Goal: Task Accomplishment & Management: Complete application form

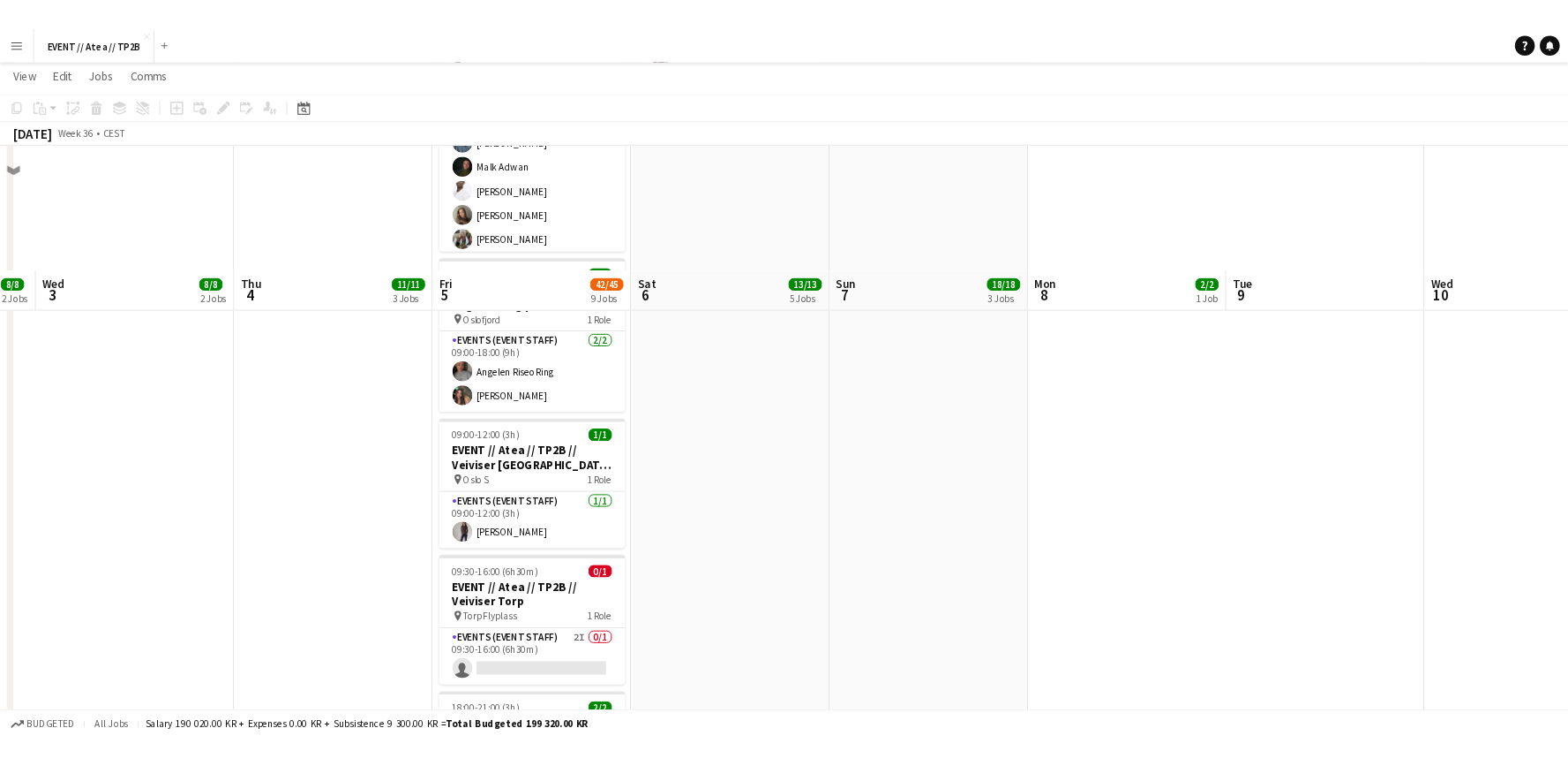
scroll to position [1235, 0]
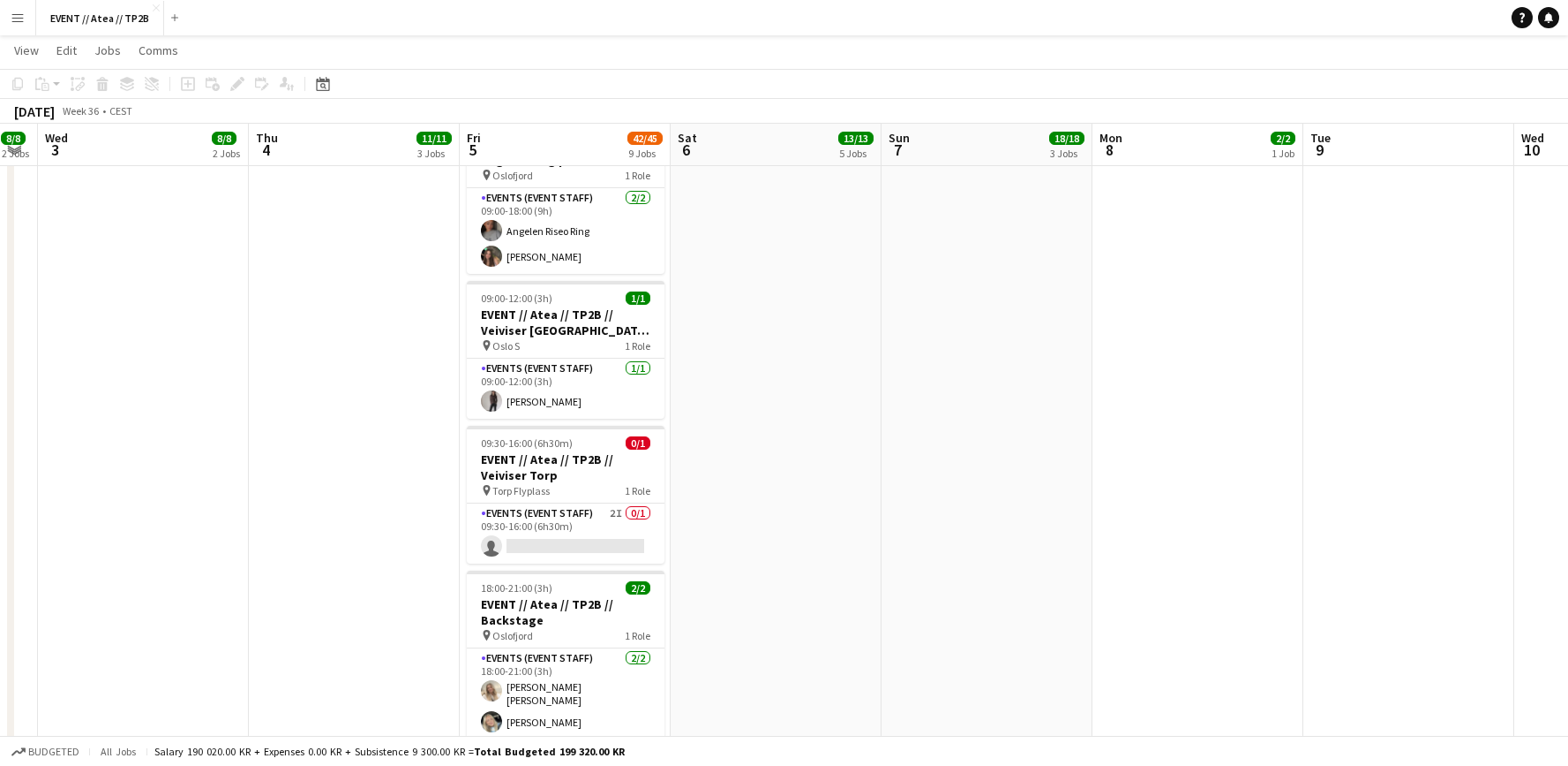
click at [4, 17] on button "Menu" at bounding box center [18, 18] width 35 height 35
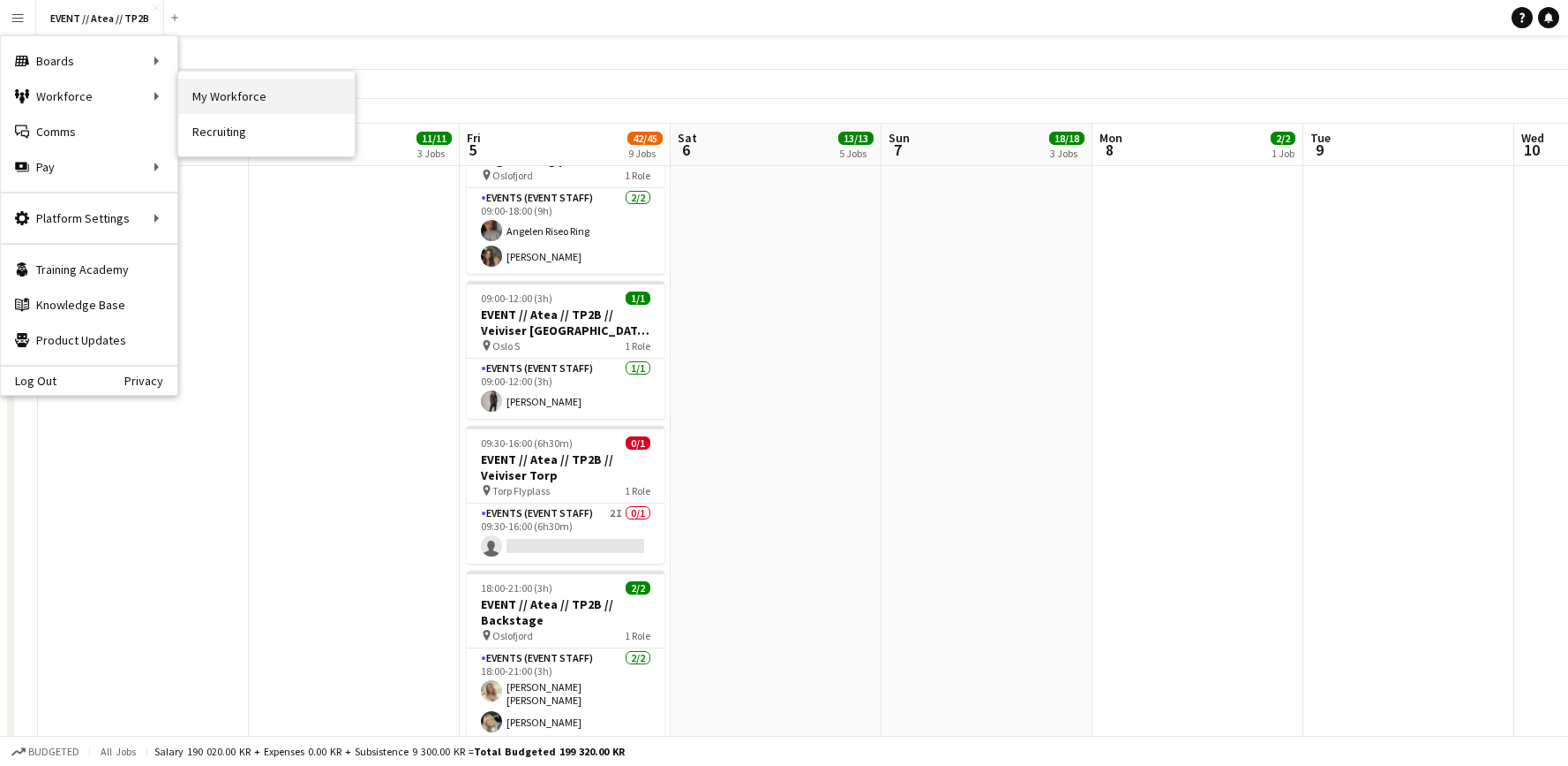
click at [254, 98] on link "My Workforce" at bounding box center [266, 96] width 176 height 35
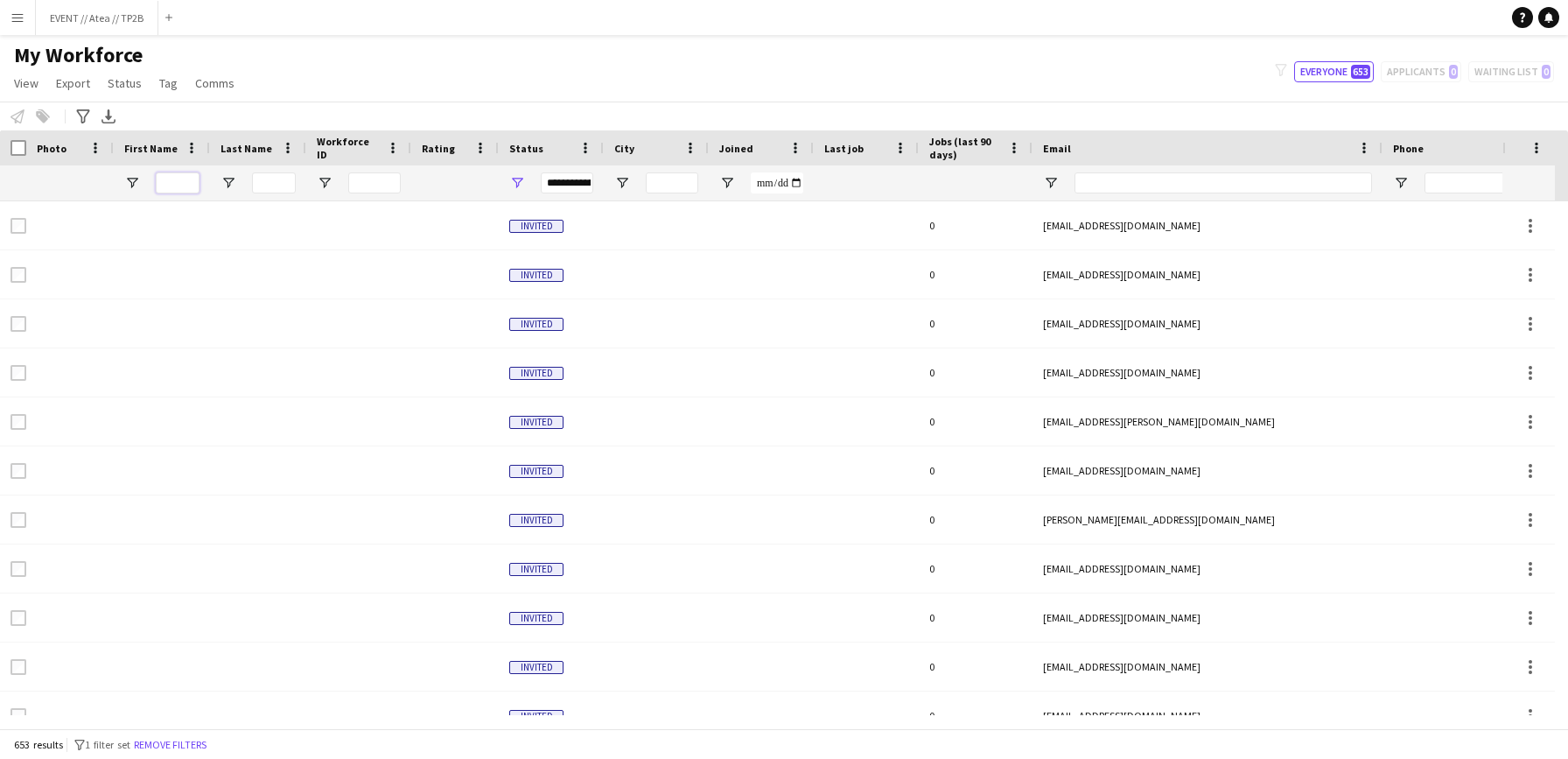
click at [180, 183] on input "First Name Filter Input" at bounding box center [178, 182] width 44 height 21
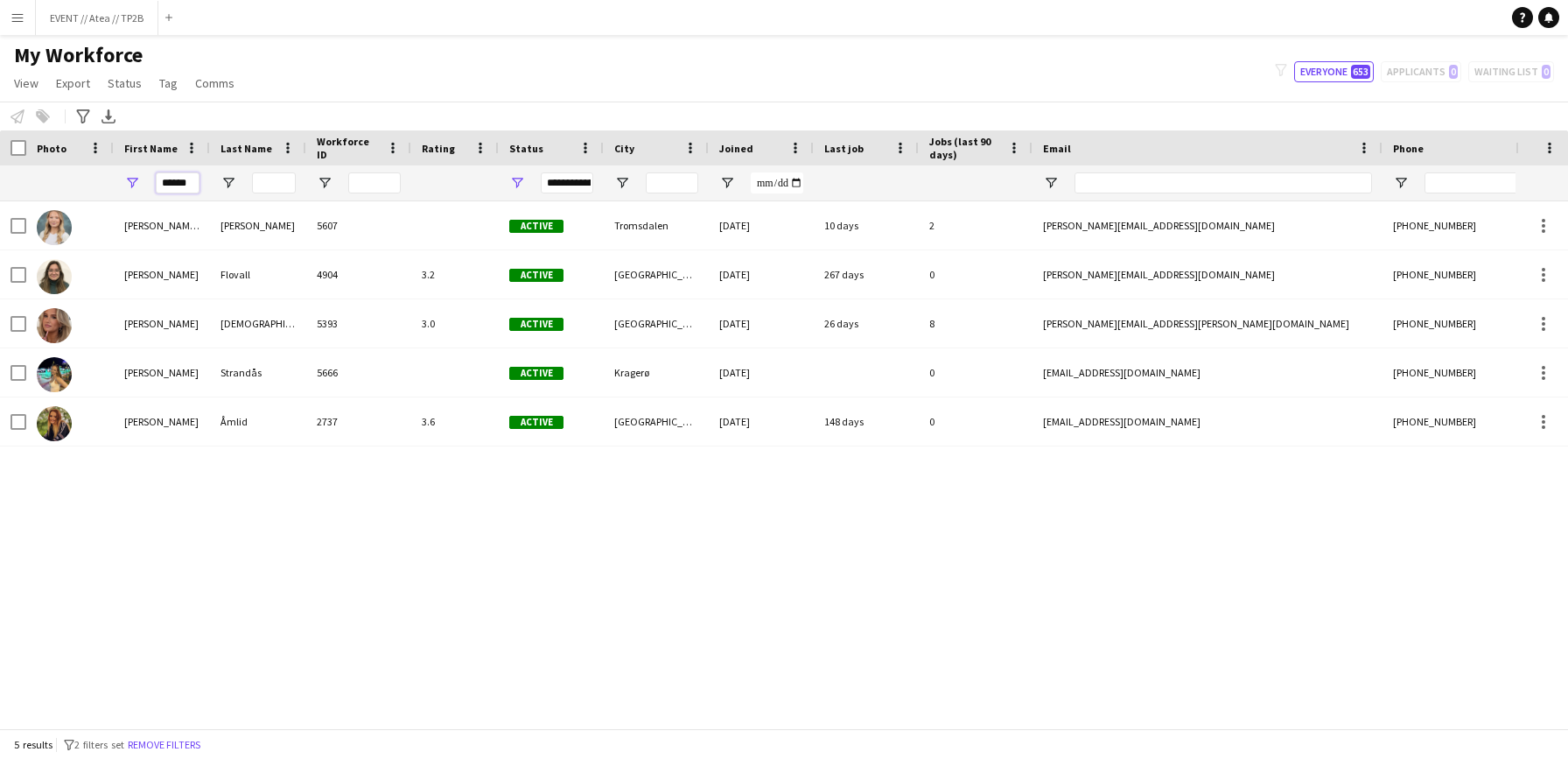
type input "******"
click at [358, 581] on div "[PERSON_NAME] [PERSON_NAME] 5607 Active [GEOGRAPHIC_DATA] [DATE] 10 days 2 [PER…" at bounding box center [757, 458] width 1515 height 514
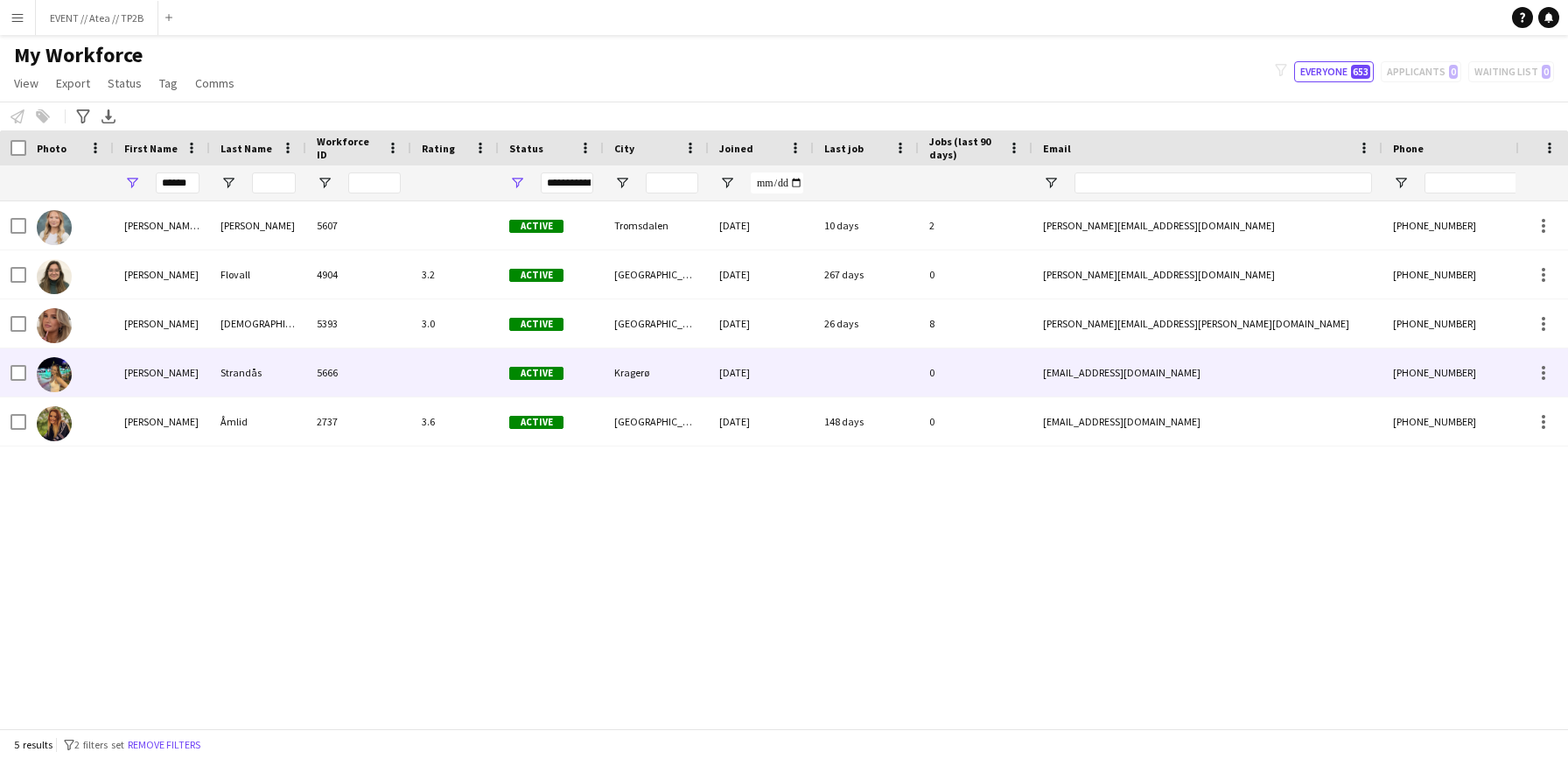
click at [405, 386] on div "5666" at bounding box center [359, 372] width 105 height 49
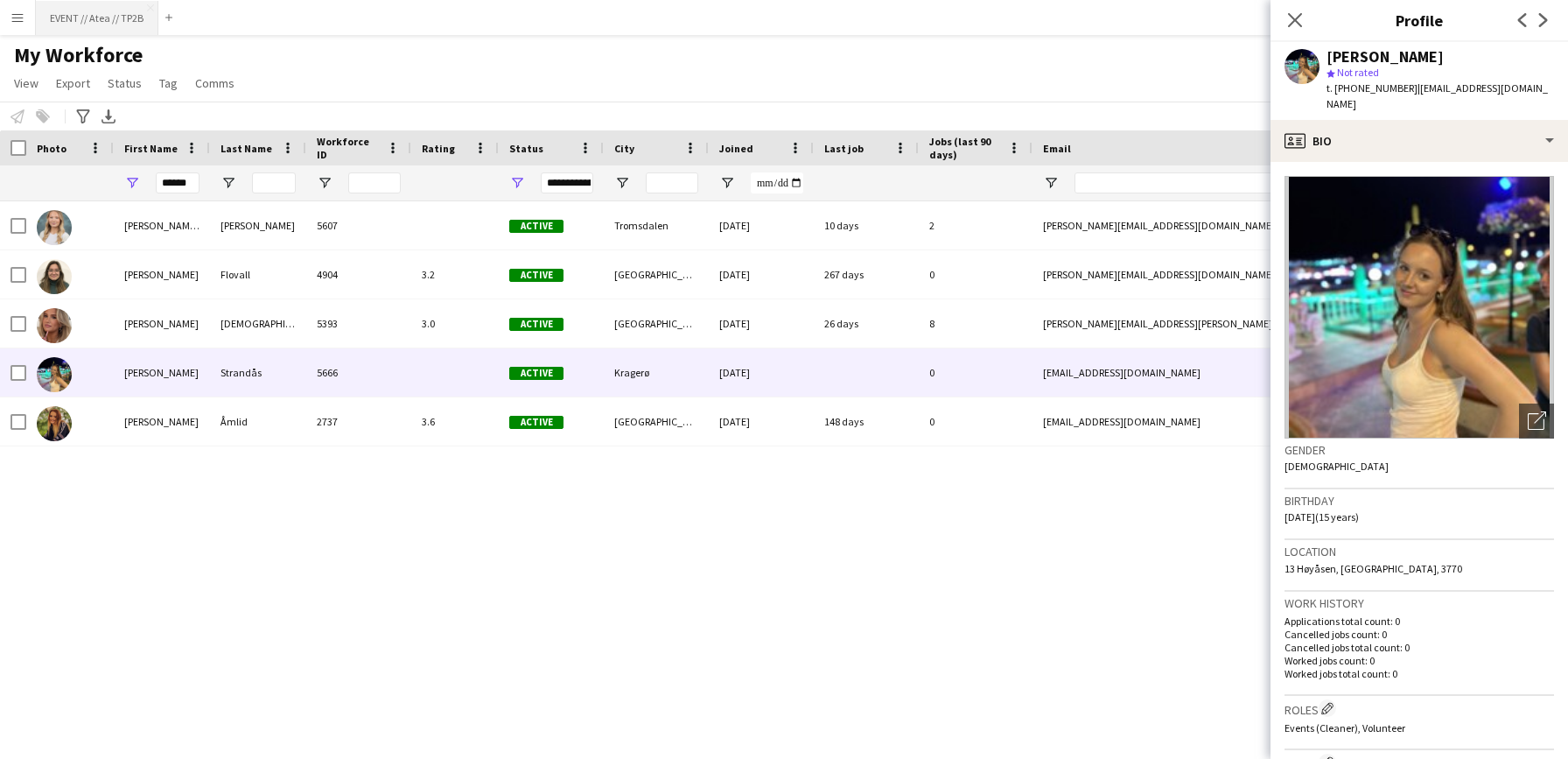
click at [109, 17] on button "EVENT // Atea // TP2B Close" at bounding box center [97, 17] width 123 height 34
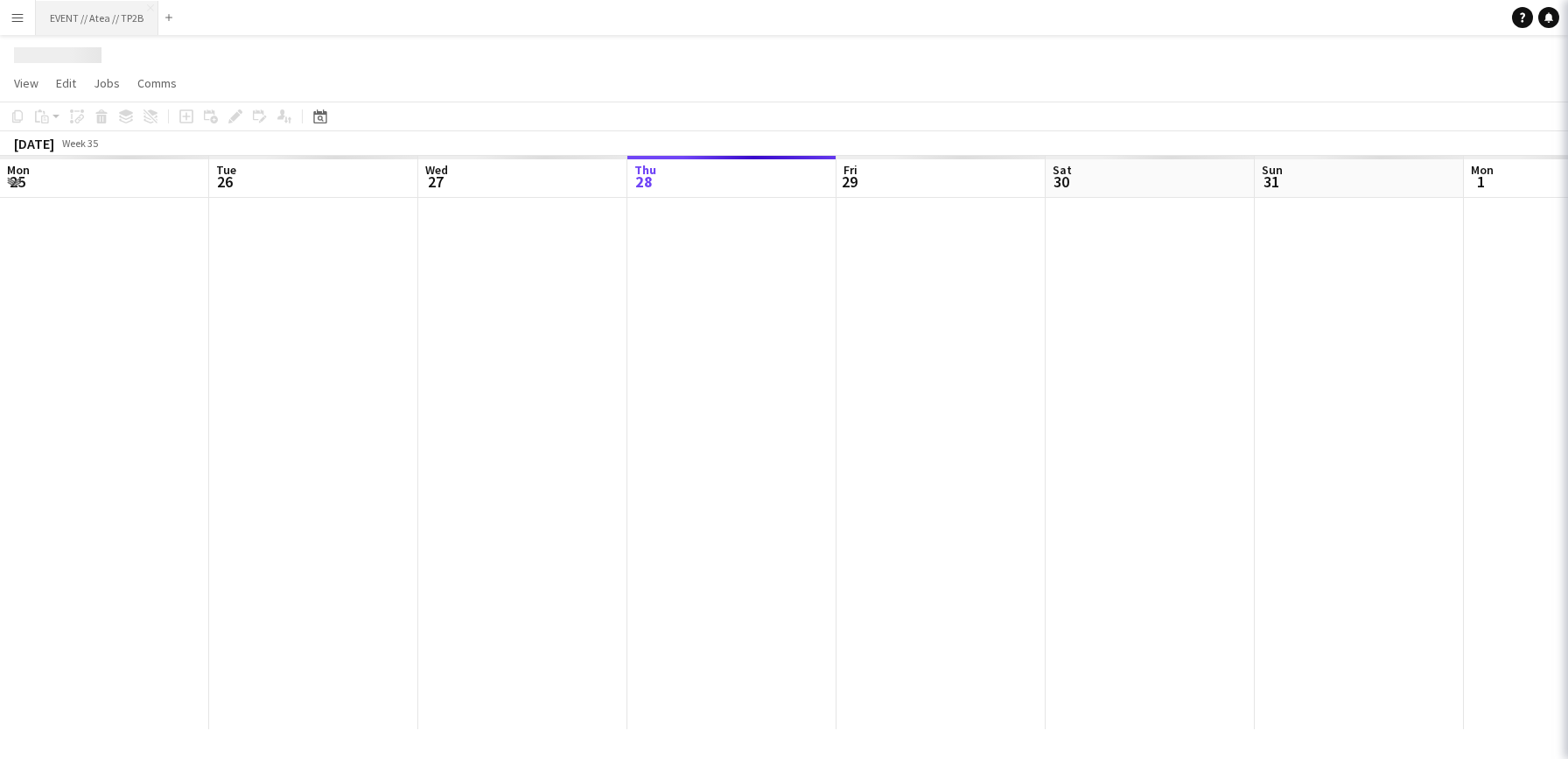
scroll to position [0, 418]
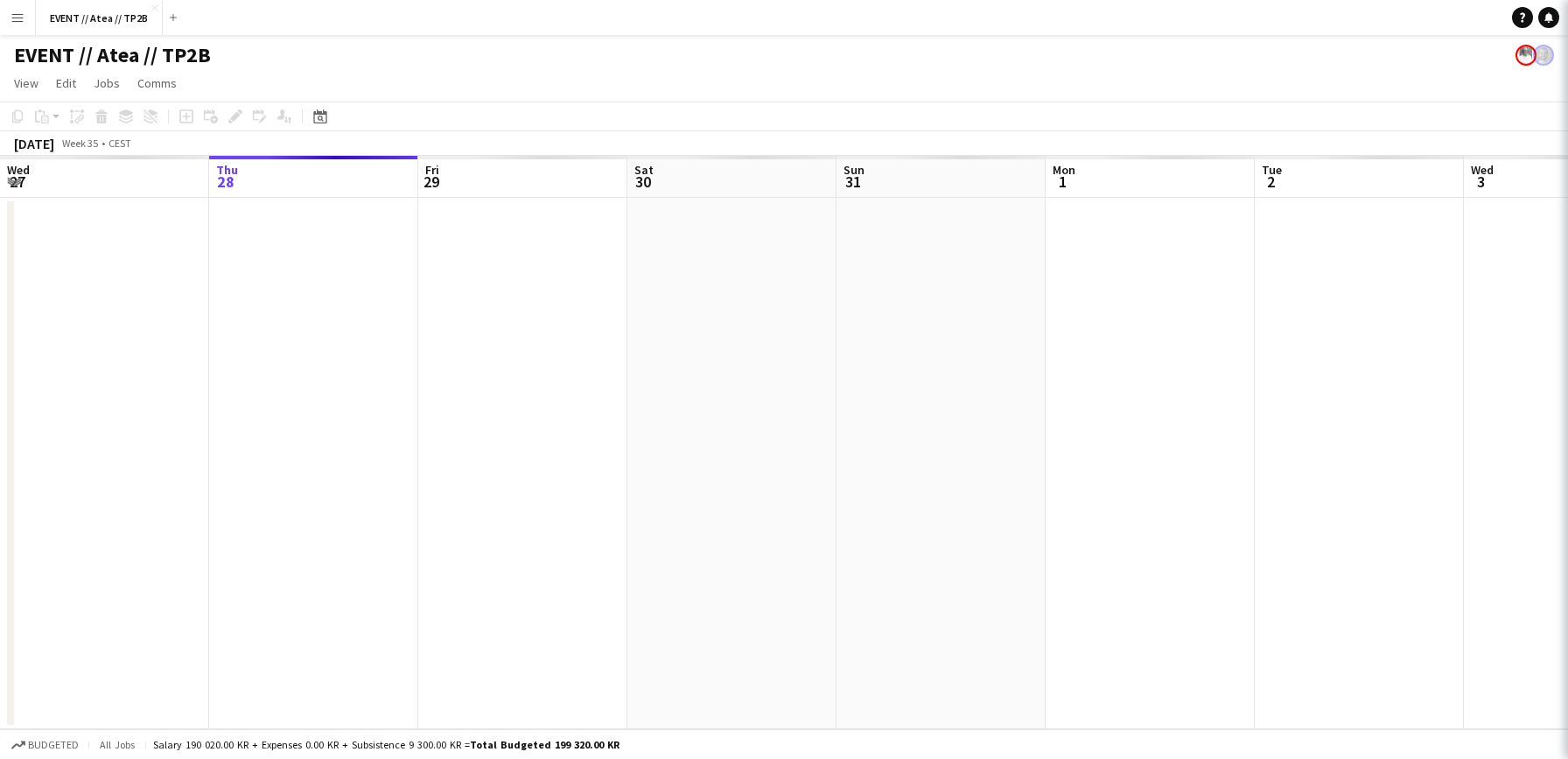
click at [22, 17] on app-icon "Menu" at bounding box center [16, 16] width 14 height 14
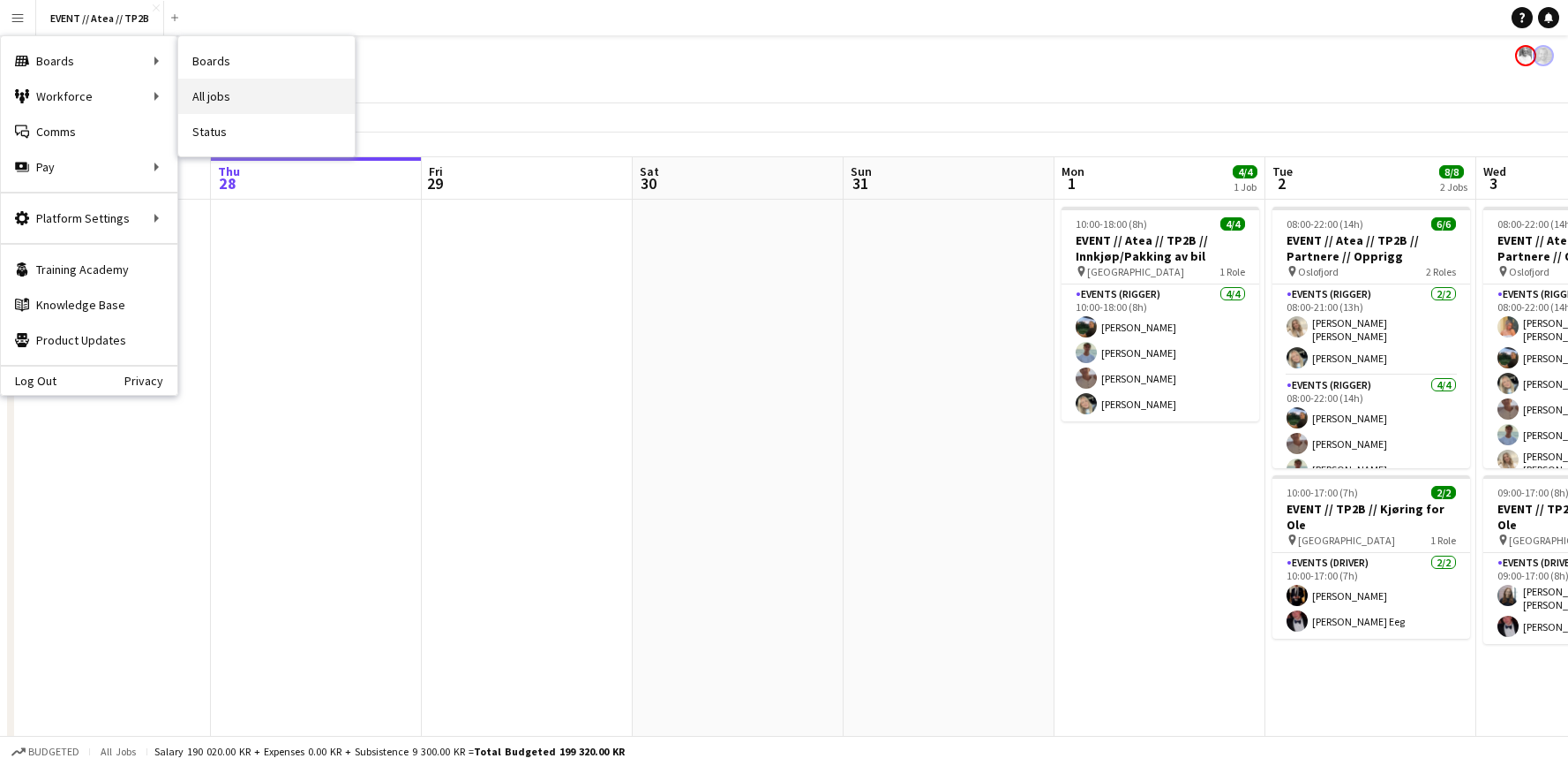
click at [257, 100] on link "All jobs" at bounding box center [266, 96] width 176 height 35
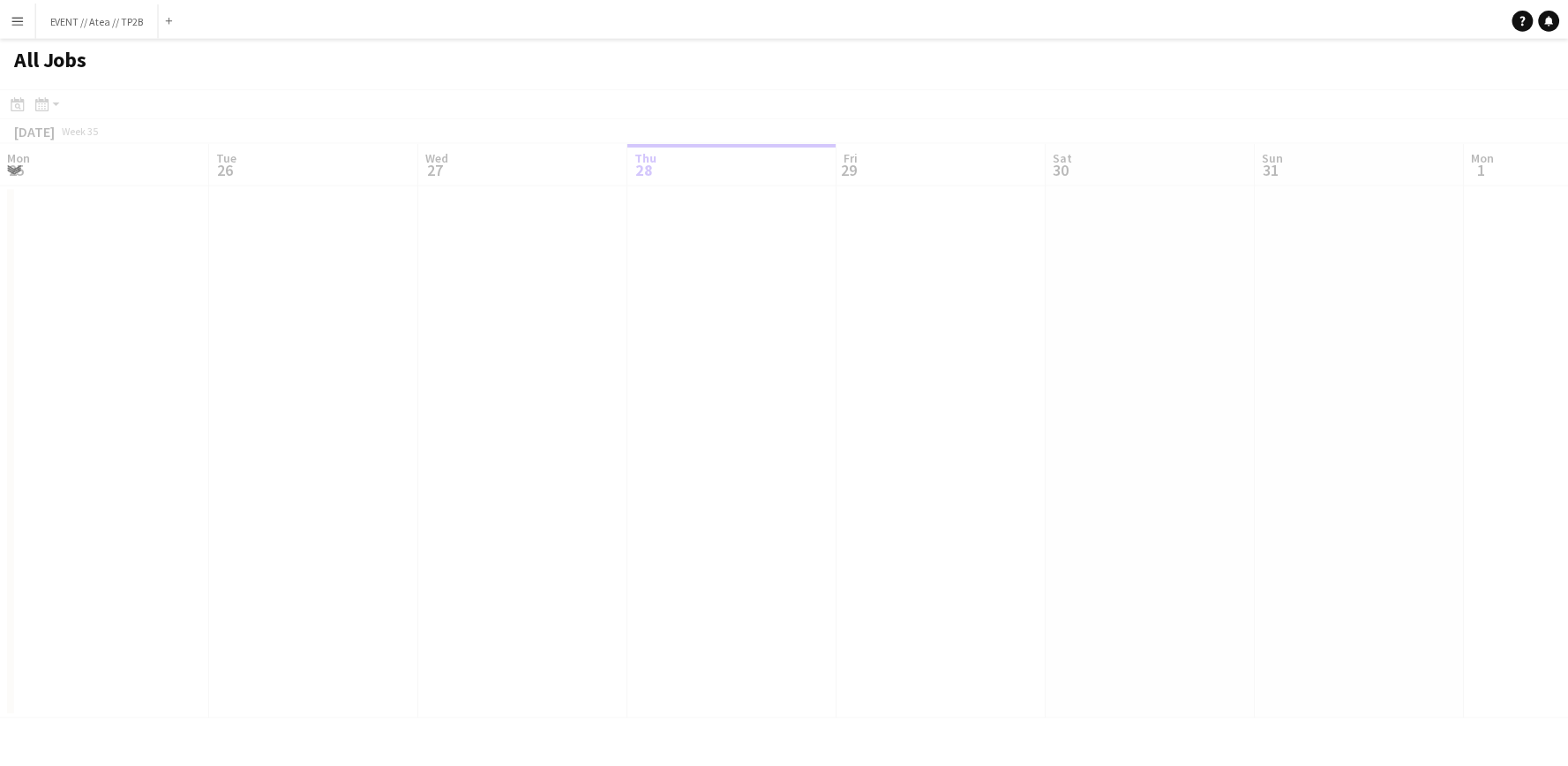
scroll to position [0, 422]
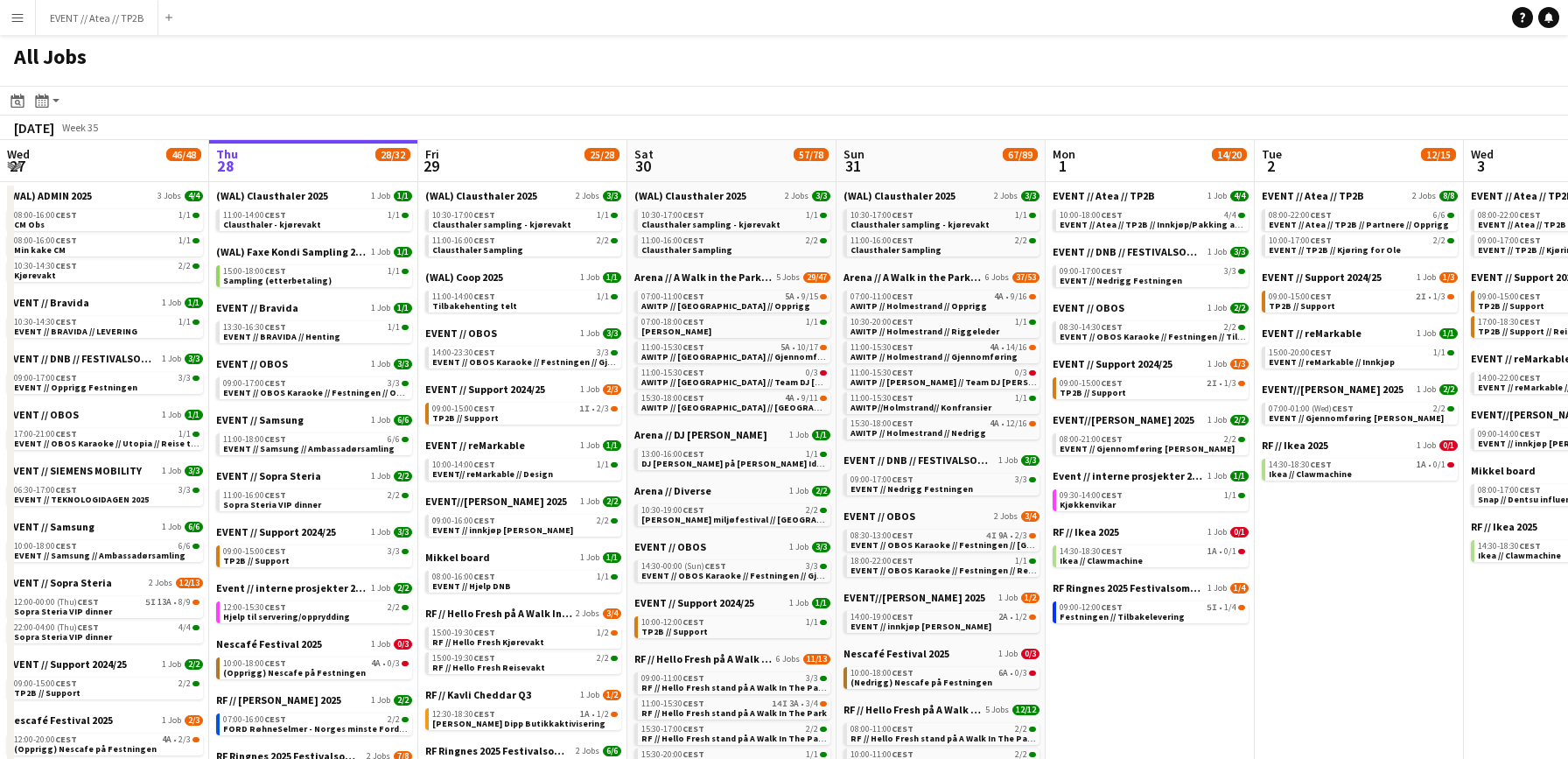
click at [16, 18] on app-icon "Menu" at bounding box center [16, 16] width 14 height 14
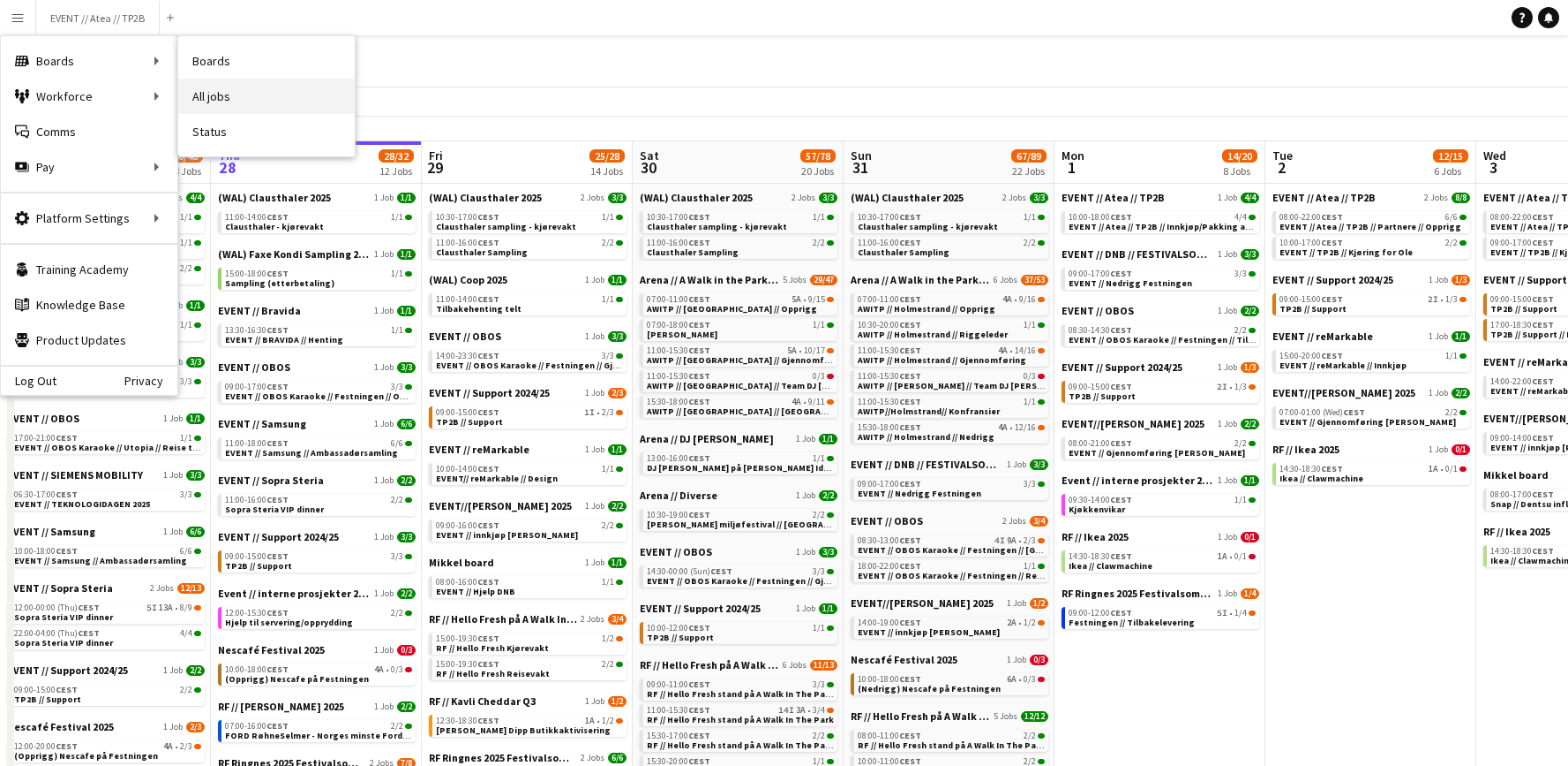
click at [223, 90] on link "All jobs" at bounding box center [266, 96] width 176 height 35
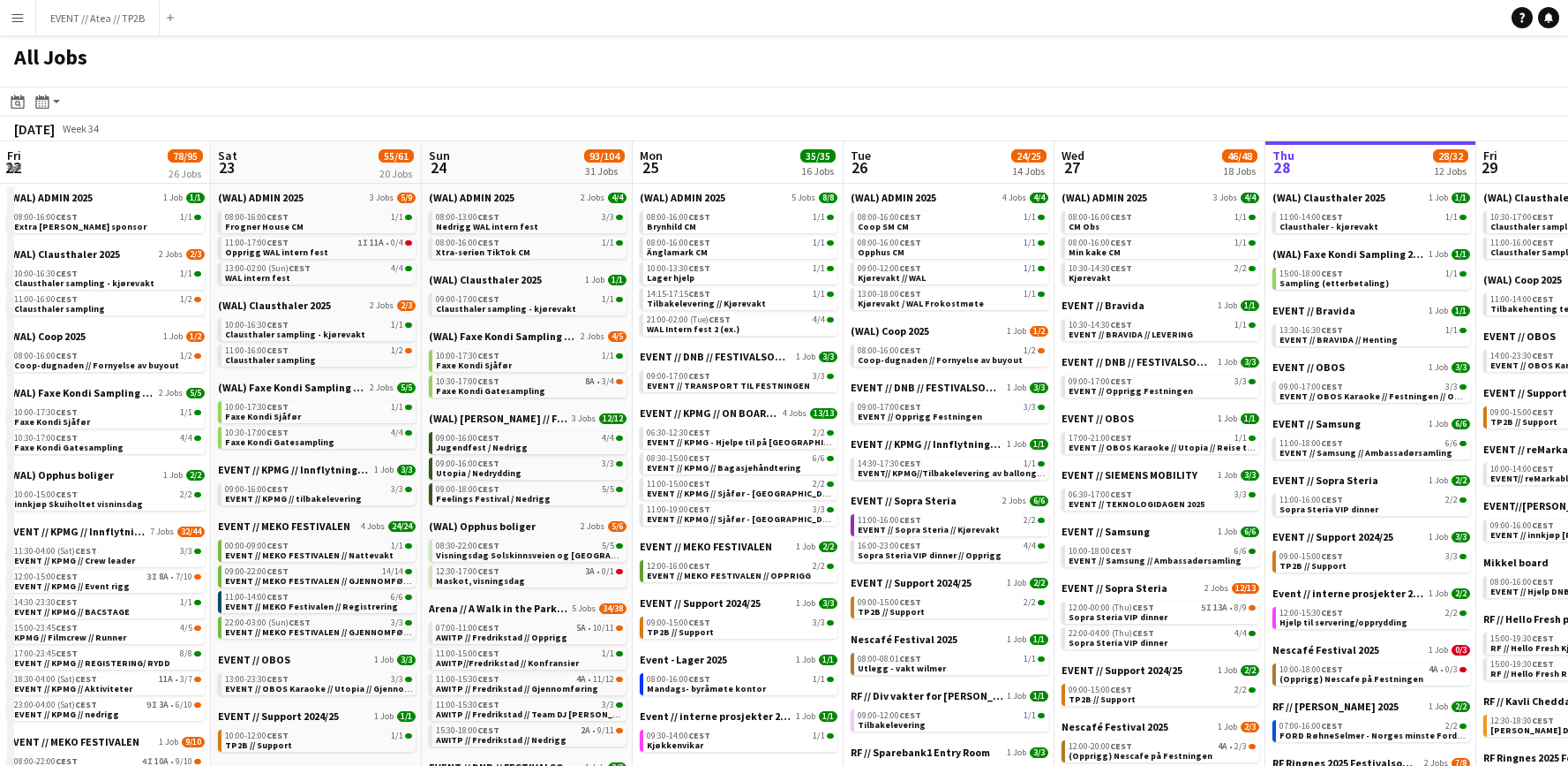
click at [19, 15] on app-icon "Menu" at bounding box center [17, 17] width 14 height 14
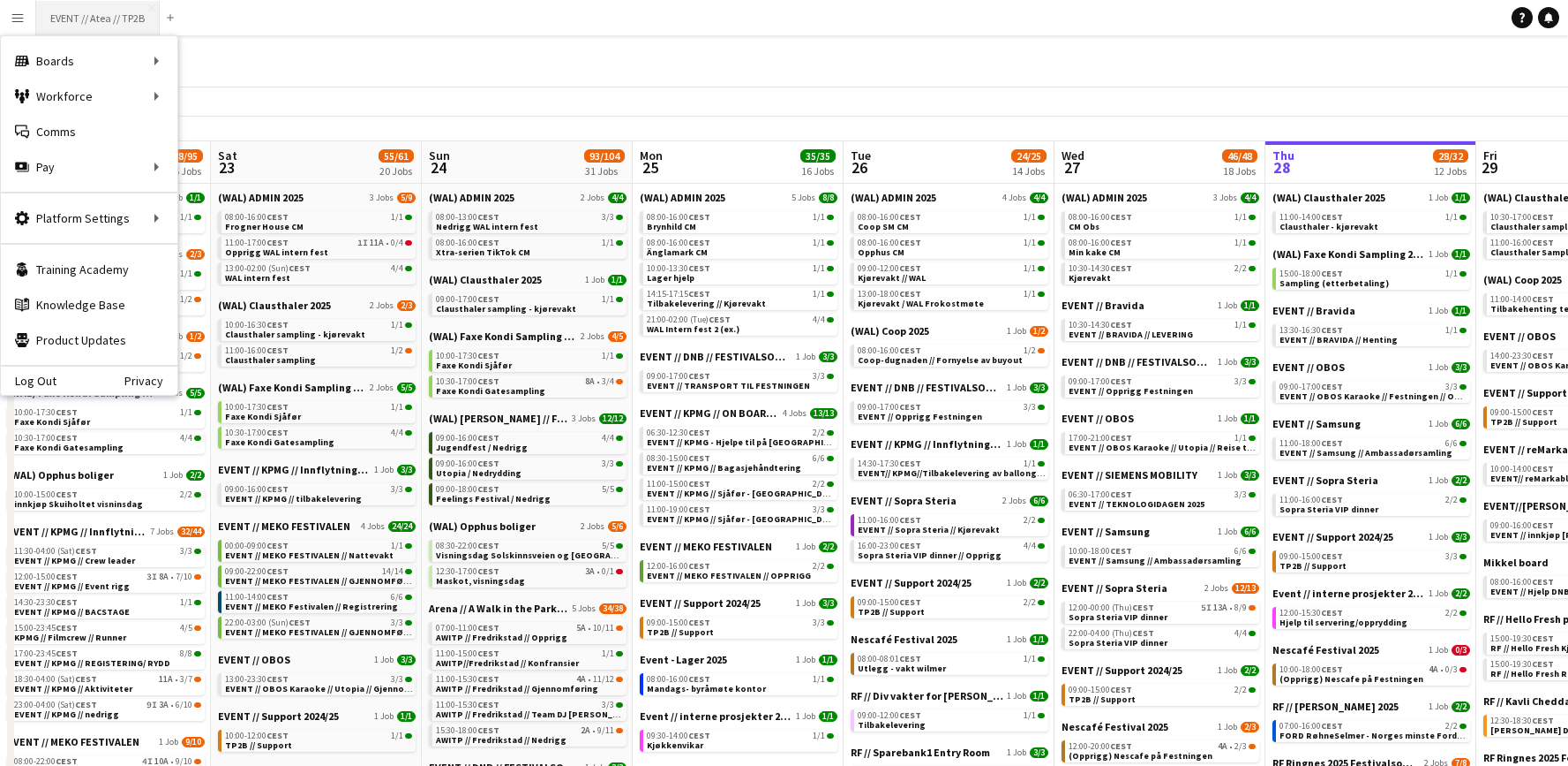
click at [51, 20] on button "EVENT // Atea // TP2B Close" at bounding box center [98, 18] width 124 height 34
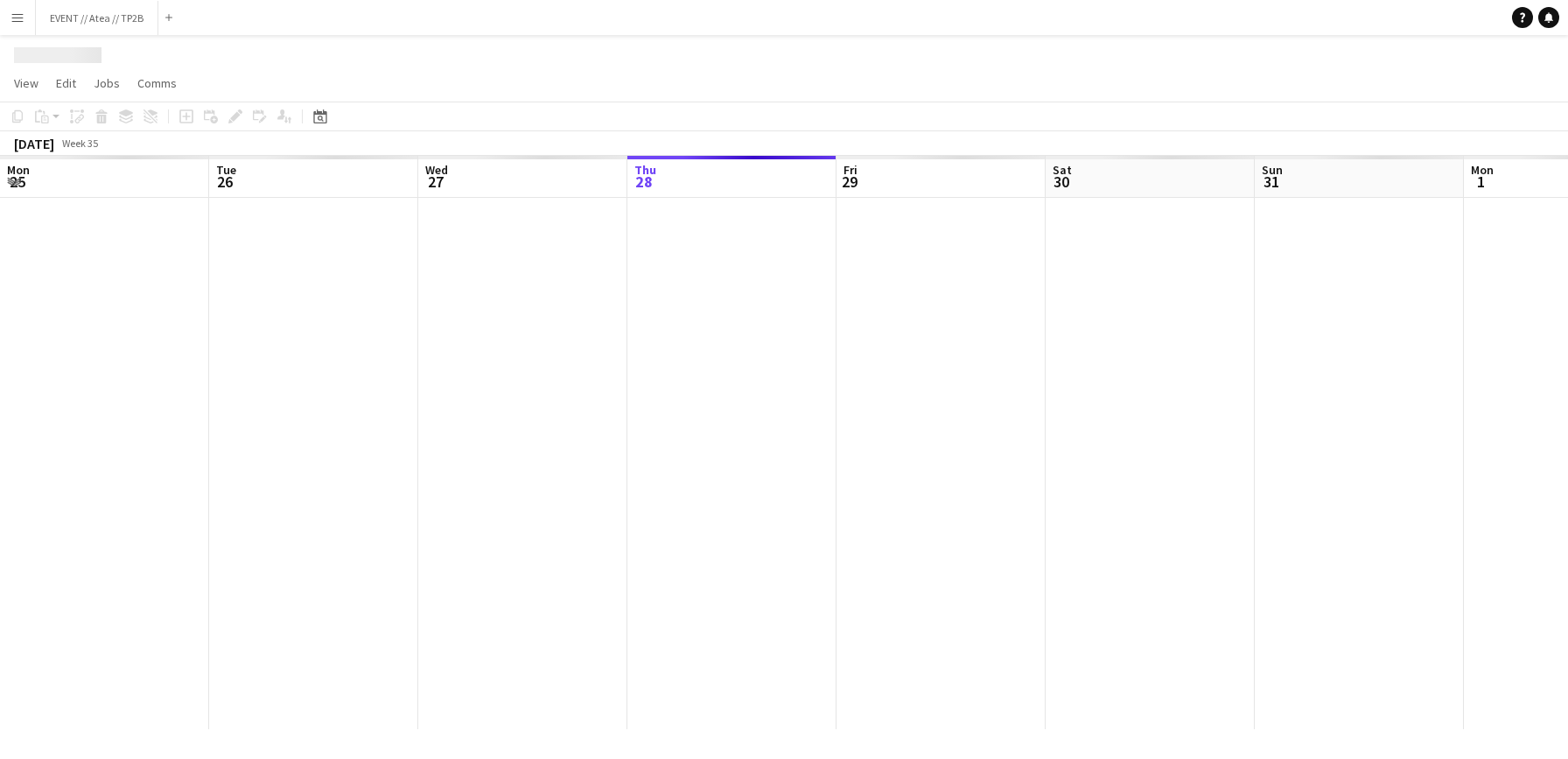
scroll to position [0, 418]
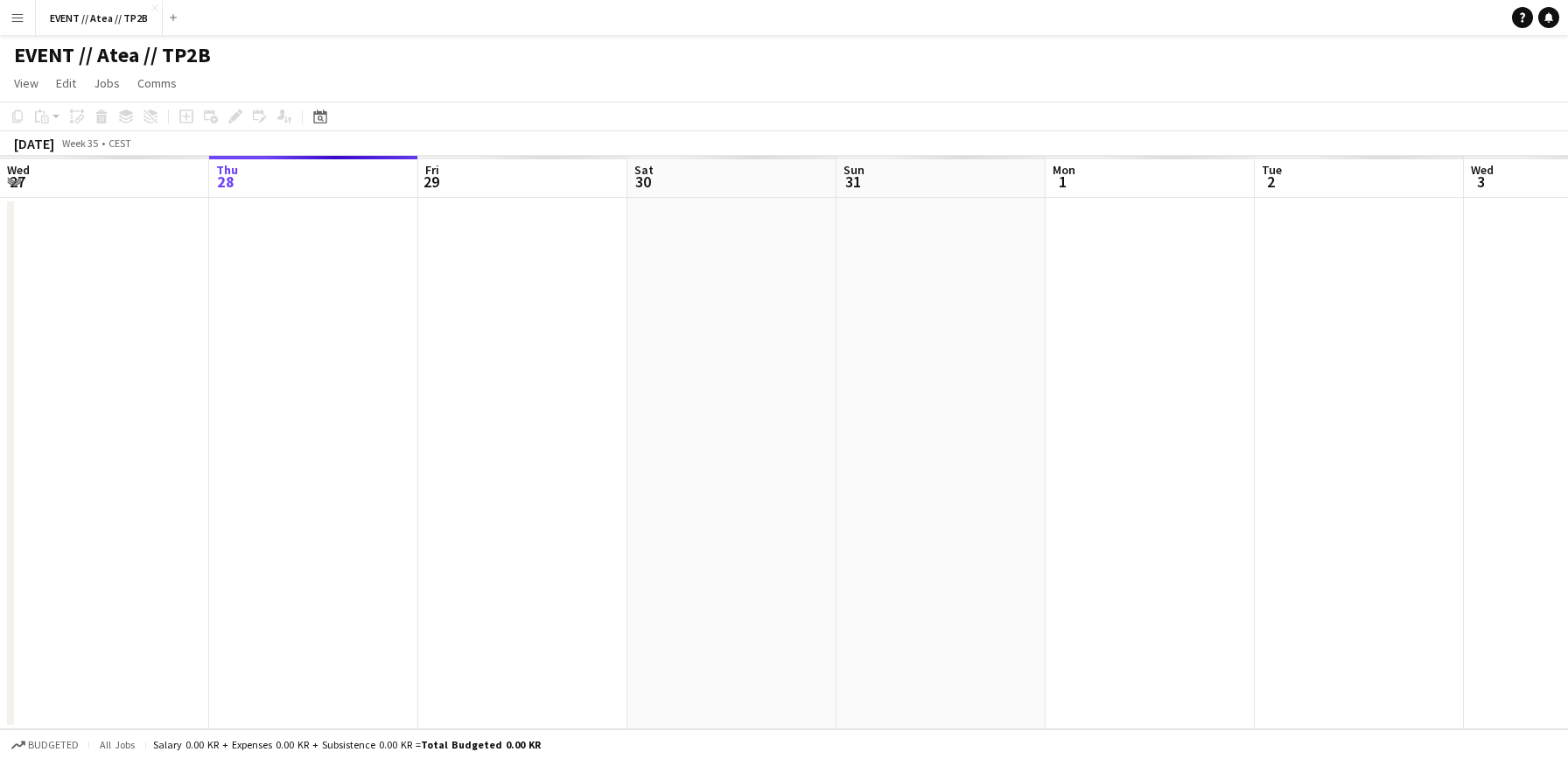
click at [27, 17] on button "Menu" at bounding box center [17, 17] width 35 height 35
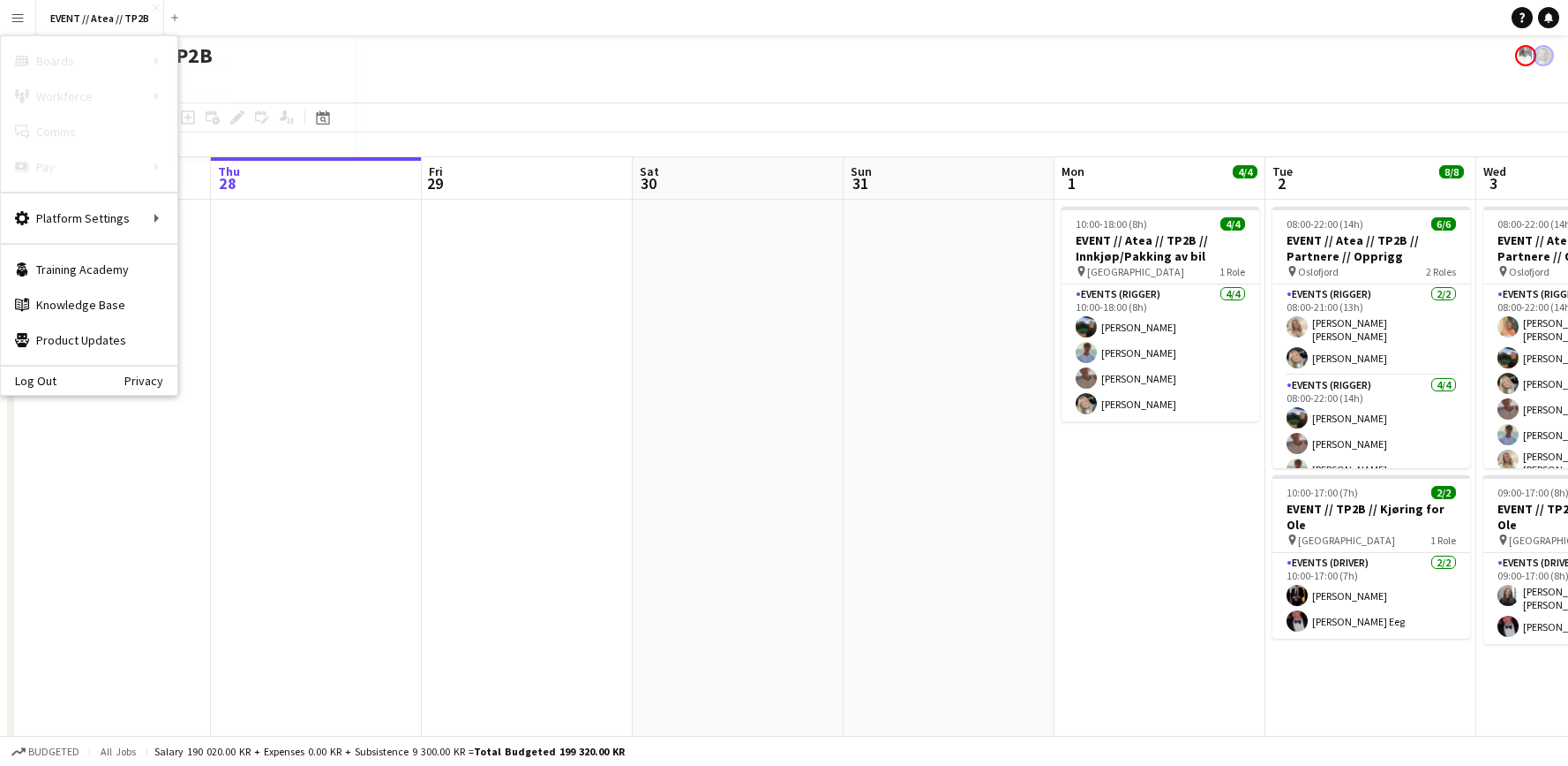
click at [230, 56] on link "Boards" at bounding box center [266, 61] width 176 height 35
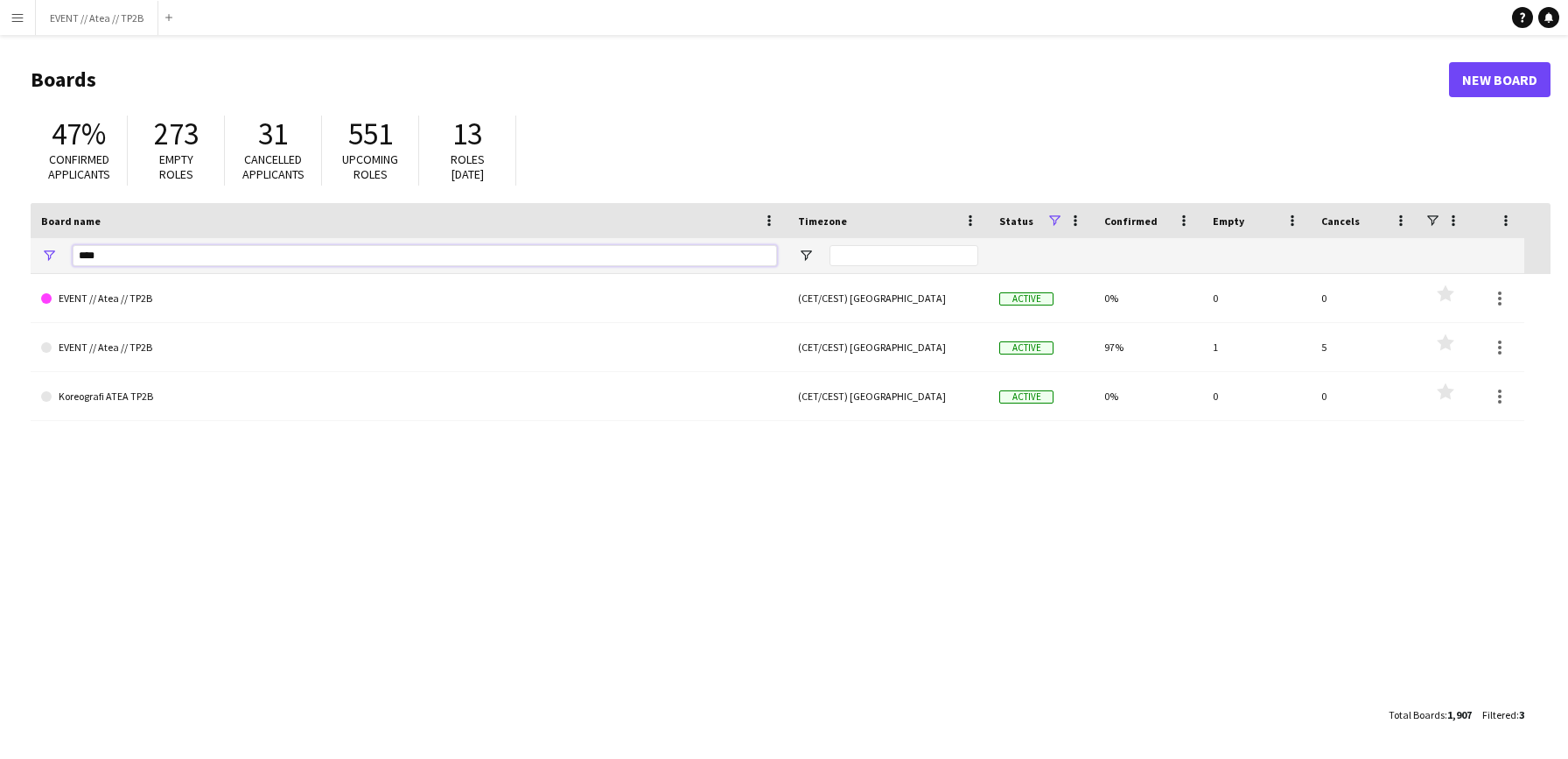
drag, startPoint x: 145, startPoint y: 265, endPoint x: 7, endPoint y: 245, distance: 139.4
click at [7, 245] on main "Boards New Board 47% Confirmed applicants 273 Empty roles 31 Cancelled applican…" at bounding box center [784, 396] width 1568 height 722
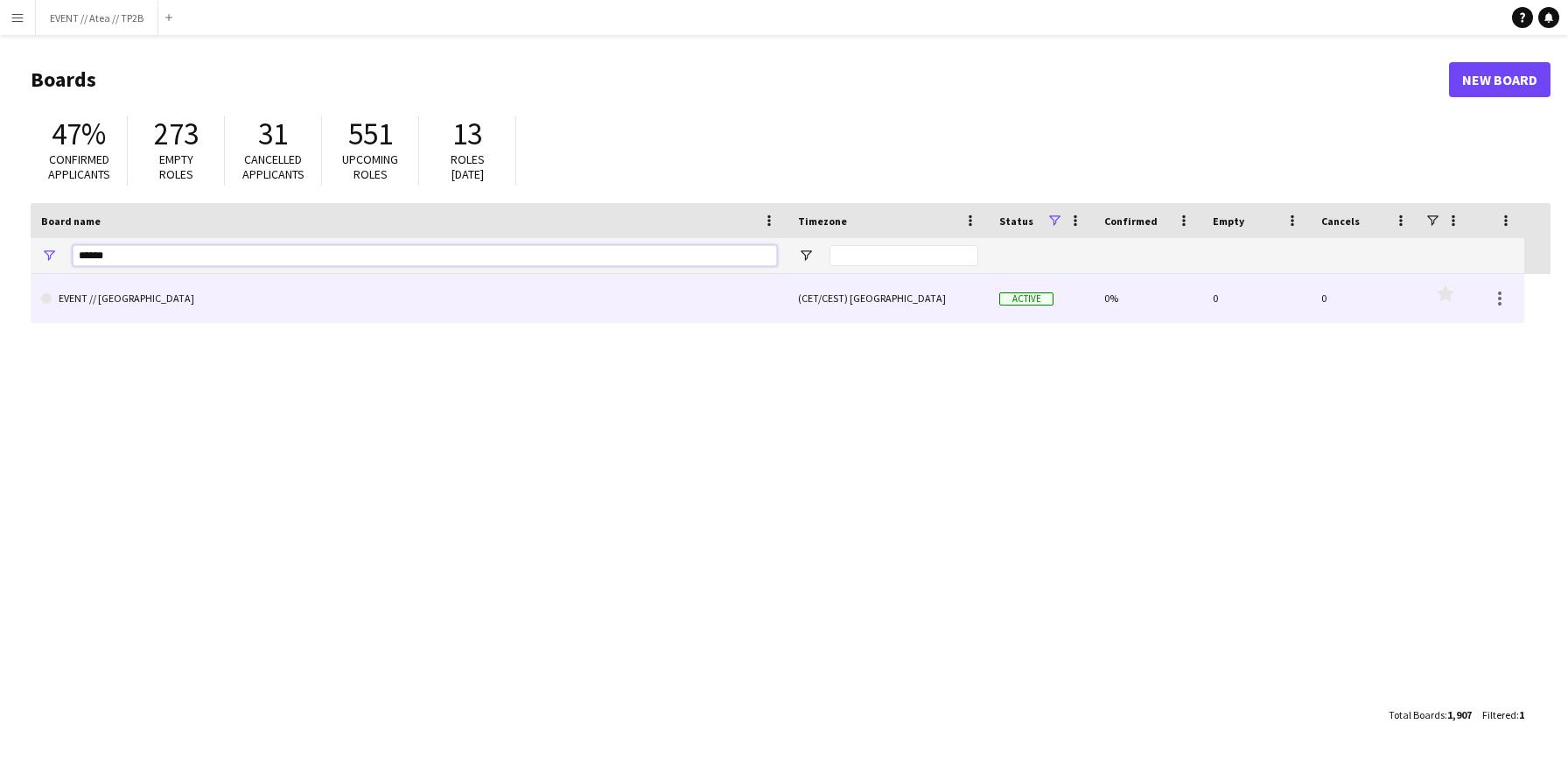
type input "******"
click at [154, 298] on link "EVENT // [GEOGRAPHIC_DATA]" at bounding box center [409, 298] width 736 height 49
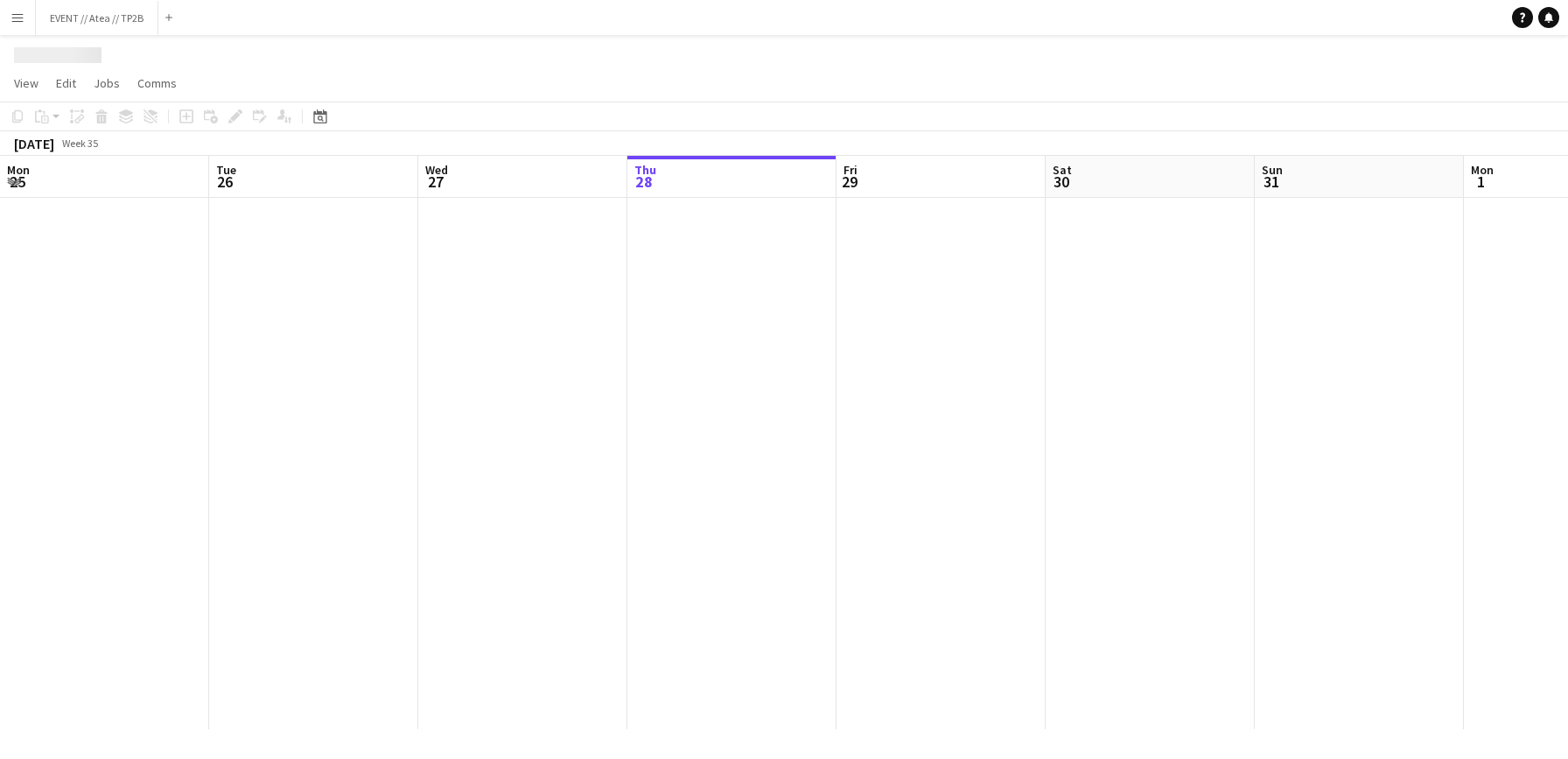
scroll to position [0, 418]
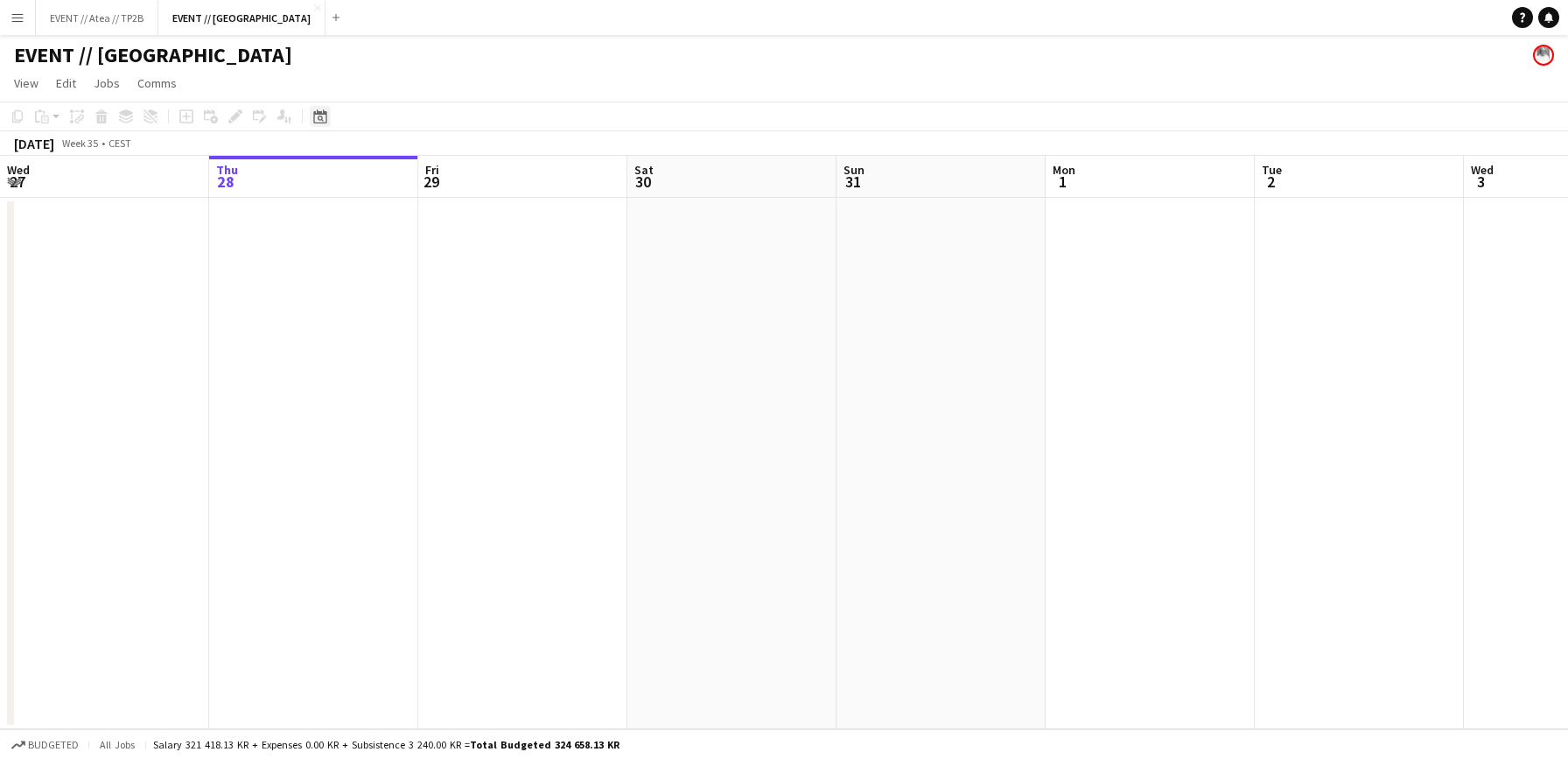
click at [321, 121] on icon "Date picker" at bounding box center [319, 115] width 14 height 14
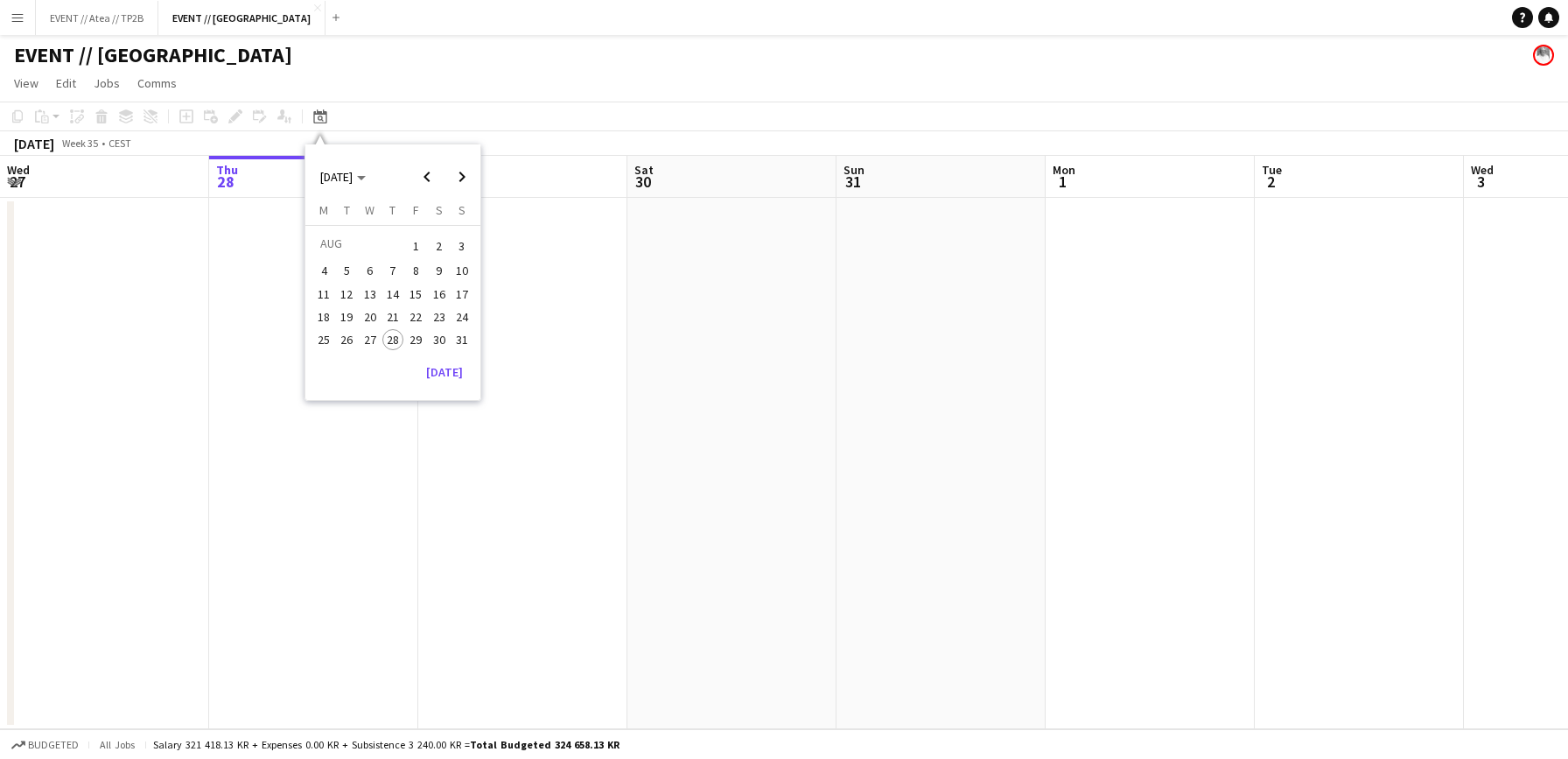
click at [387, 337] on span "28" at bounding box center [393, 339] width 21 height 21
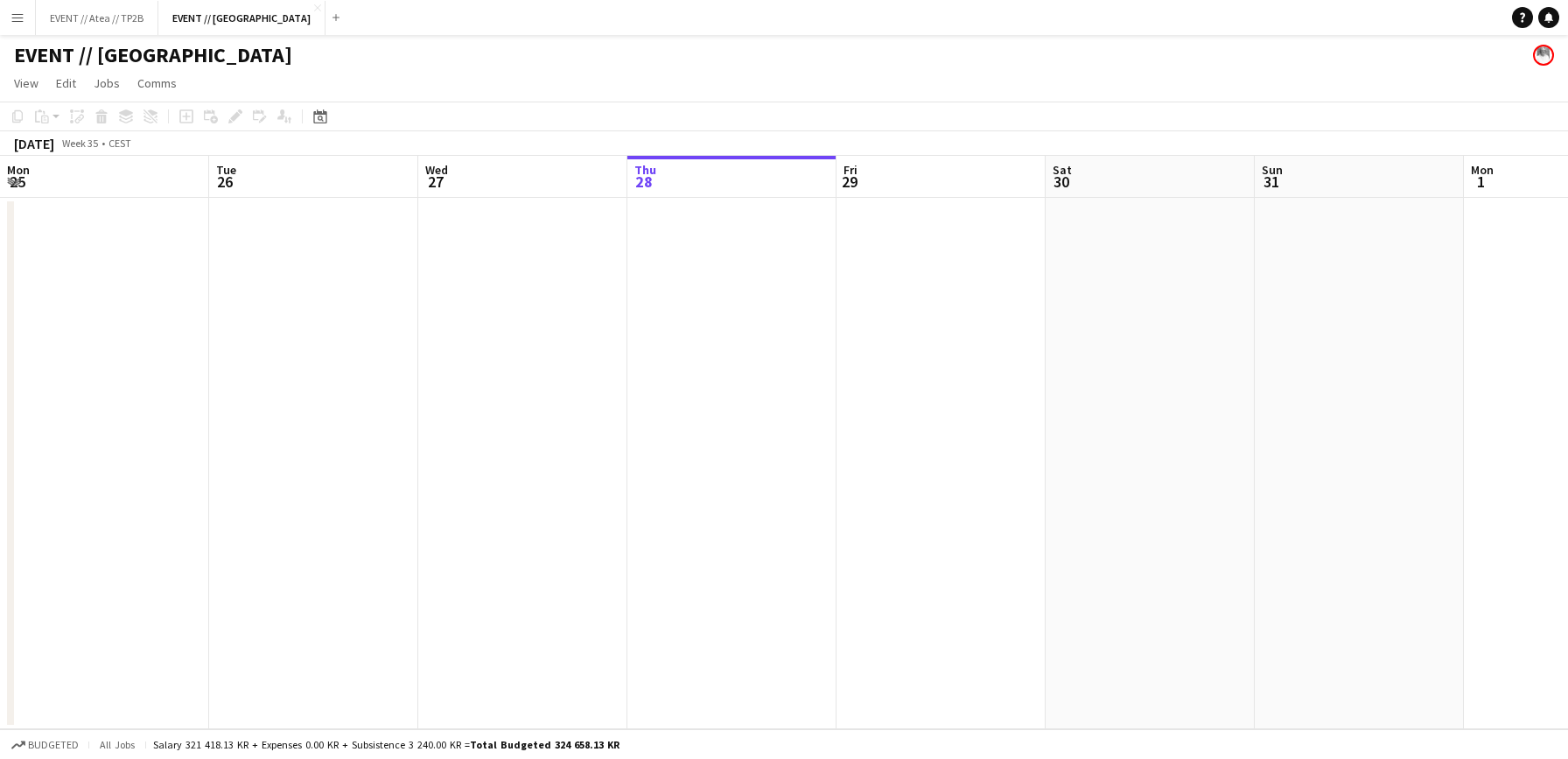
scroll to position [0, 601]
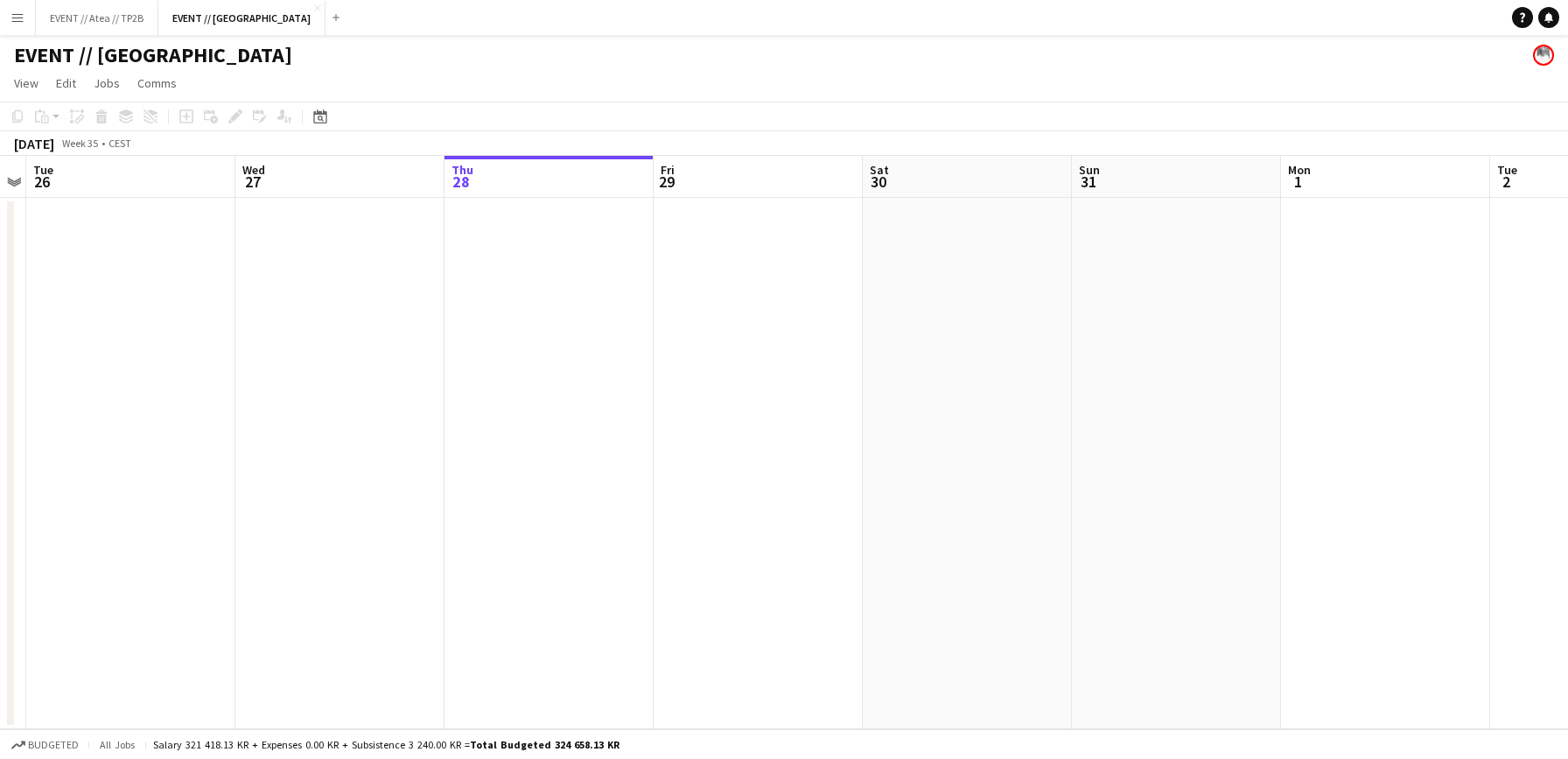
click at [271, 305] on app-date-cell at bounding box center [340, 463] width 209 height 531
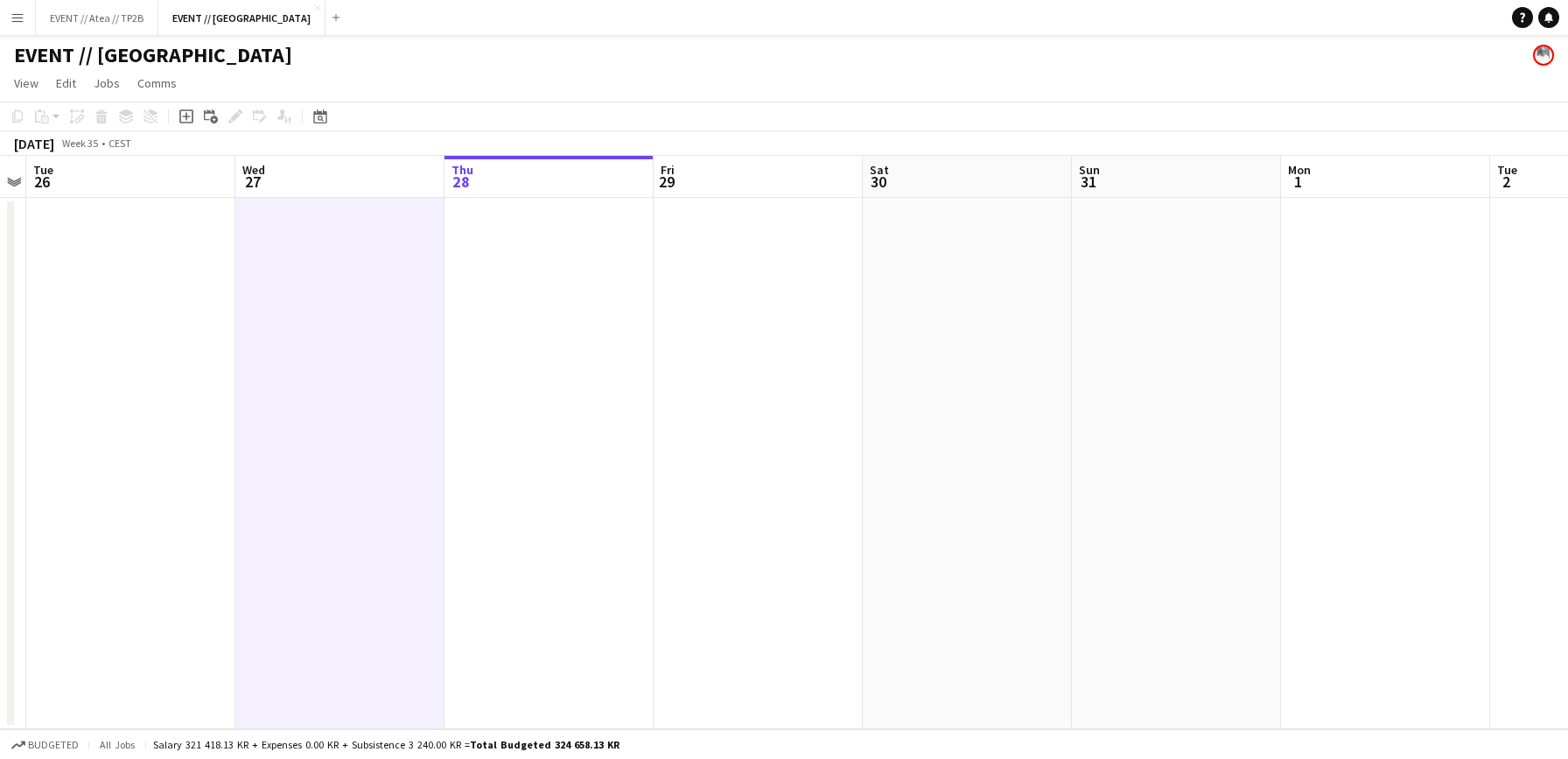
click at [516, 256] on app-date-cell at bounding box center [549, 463] width 209 height 531
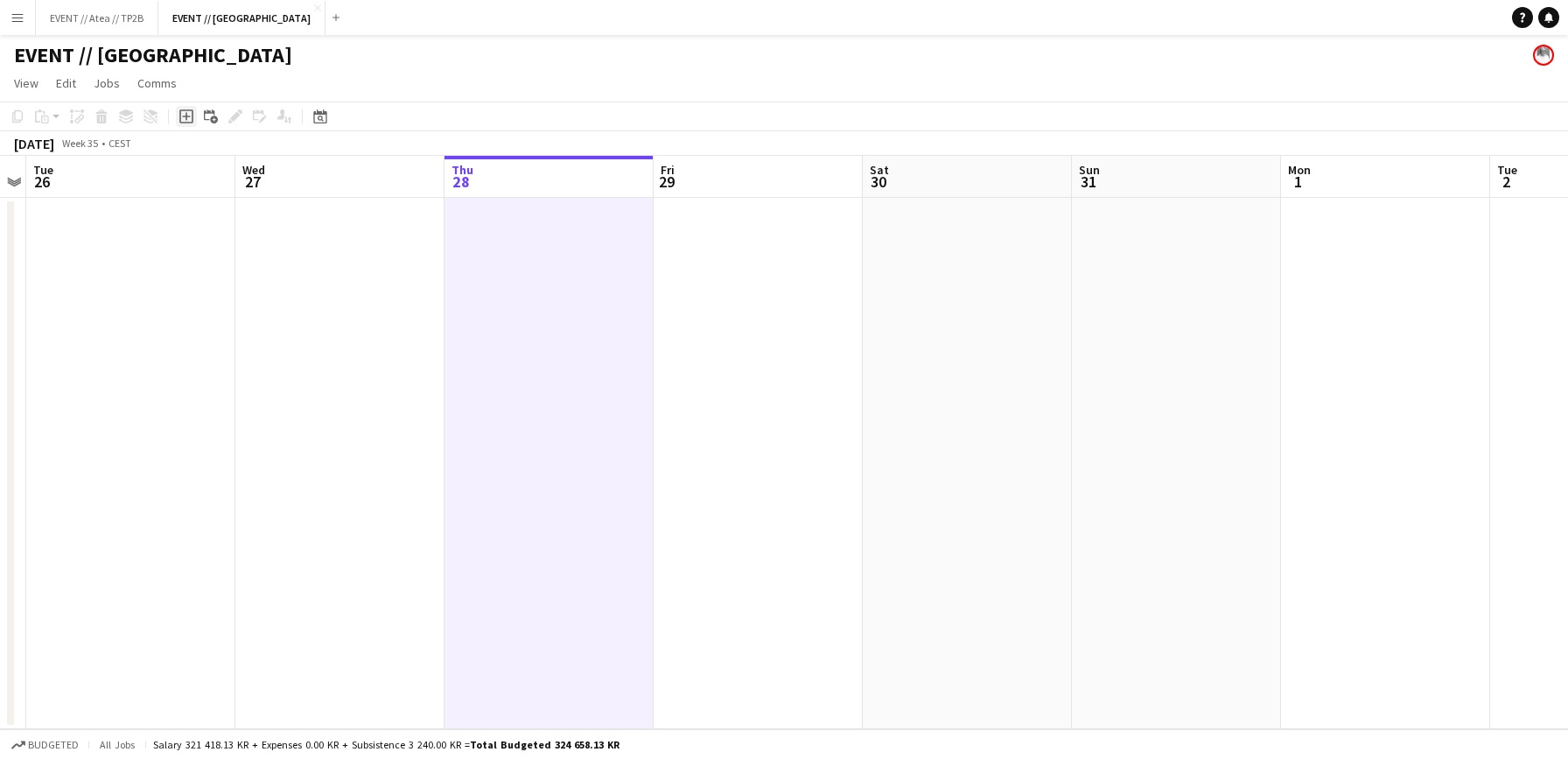
click at [189, 116] on icon at bounding box center [186, 116] width 8 height 8
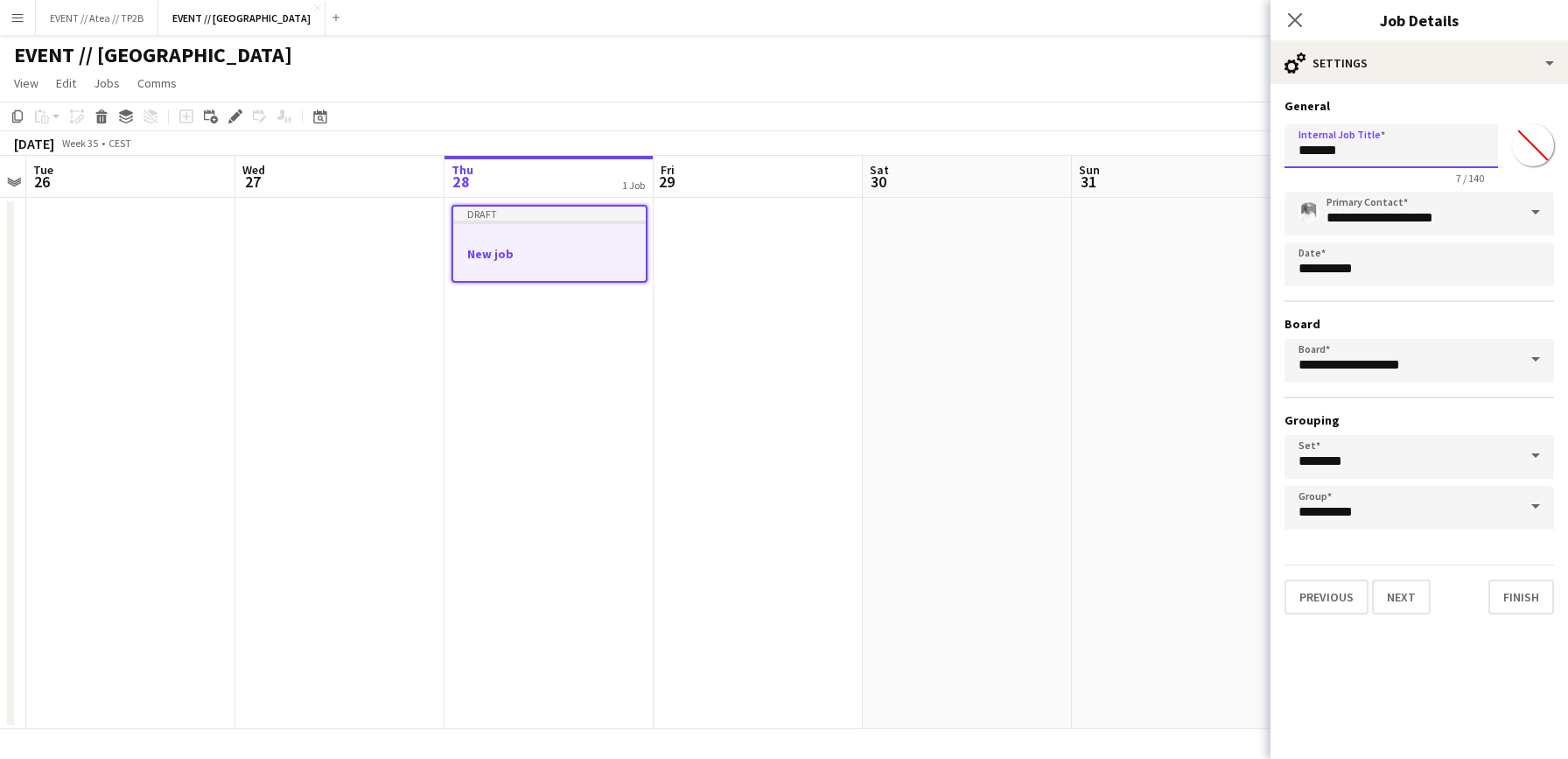
drag, startPoint x: 1397, startPoint y: 144, endPoint x: 1255, endPoint y: 136, distance: 142.2
click at [1255, 136] on body "Menu Boards Boards Boards All jobs Status Workforce Workforce My Workforce Recr…" at bounding box center [784, 379] width 1568 height 759
type input "******"
click at [1393, 597] on button "Next" at bounding box center [1401, 597] width 59 height 35
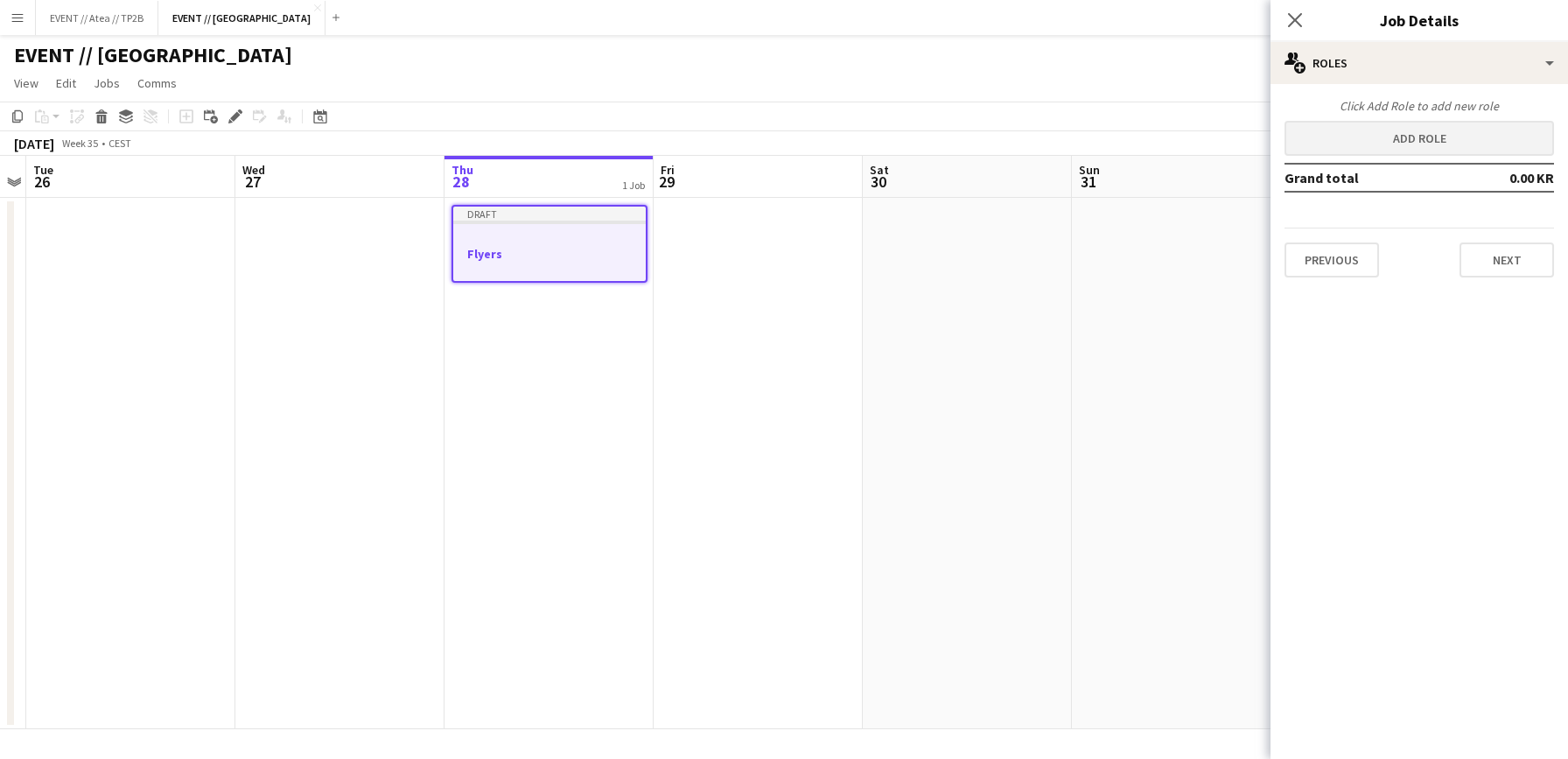
click at [1405, 134] on button "Add role" at bounding box center [1419, 138] width 269 height 35
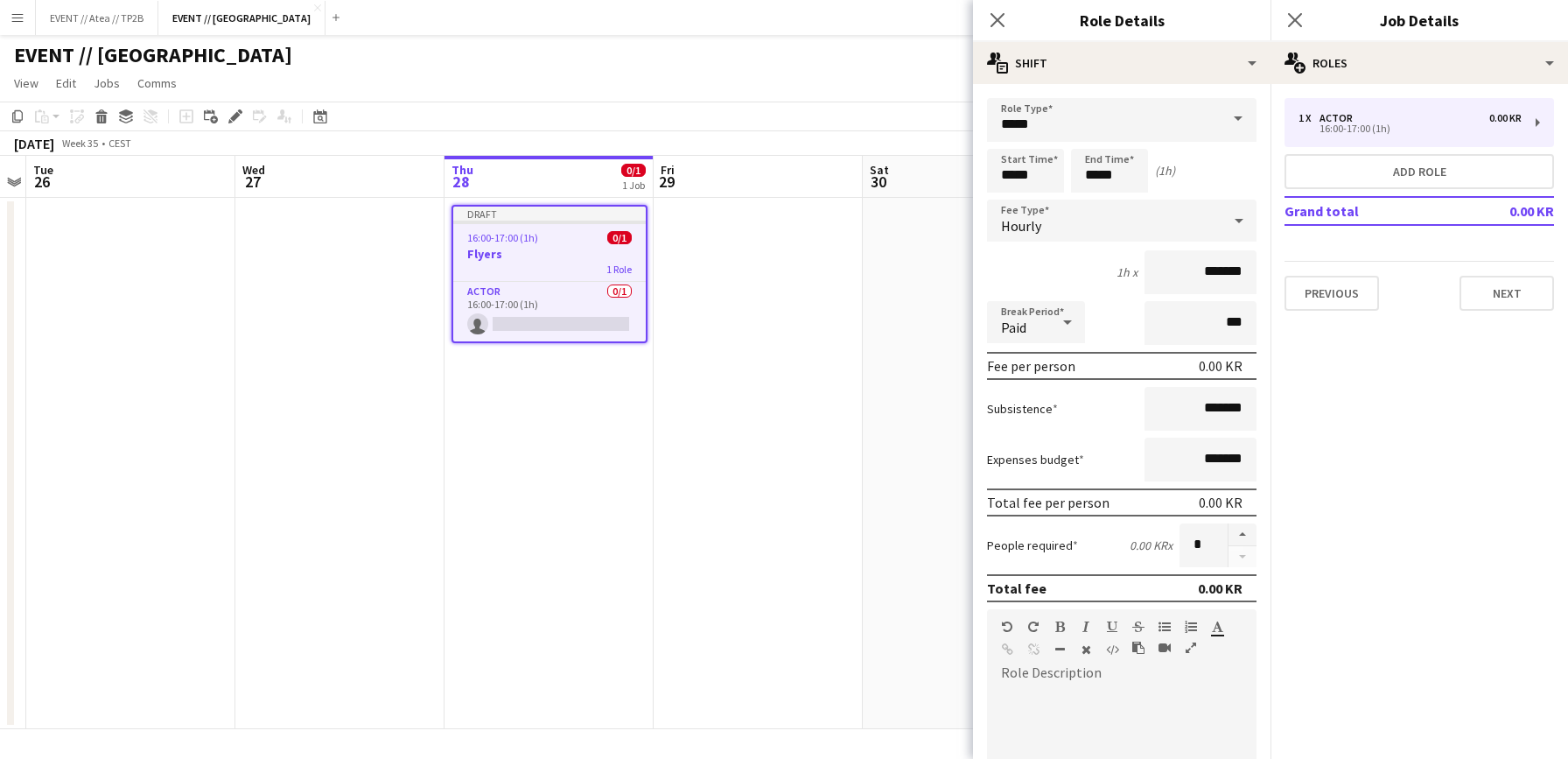
click at [1056, 328] on div at bounding box center [1067, 322] width 35 height 35
click at [1056, 328] on div at bounding box center [784, 379] width 1568 height 759
click at [1079, 221] on div "Hourly" at bounding box center [1104, 221] width 234 height 42
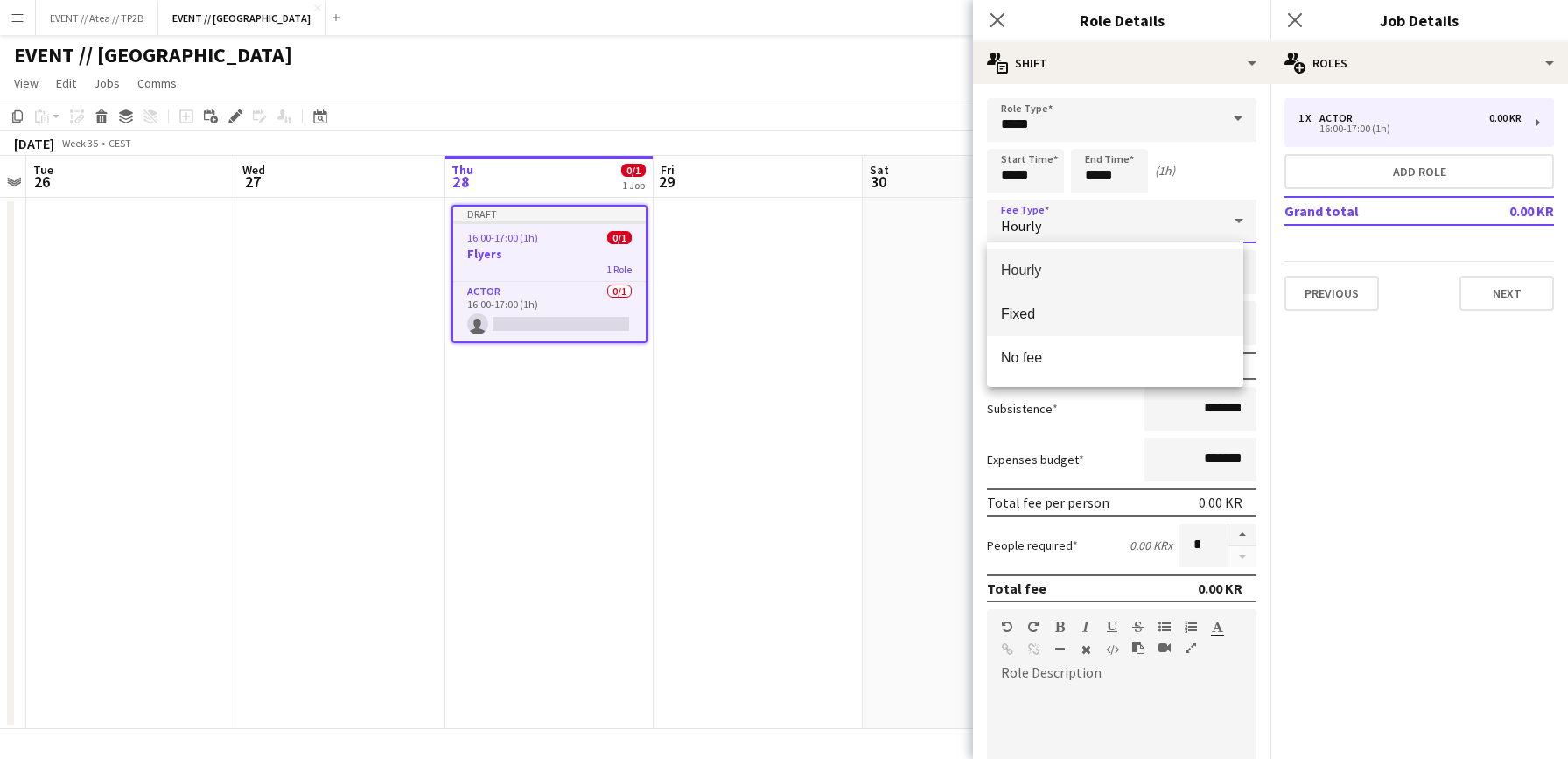
click at [1093, 309] on span "Fixed" at bounding box center [1114, 314] width 228 height 16
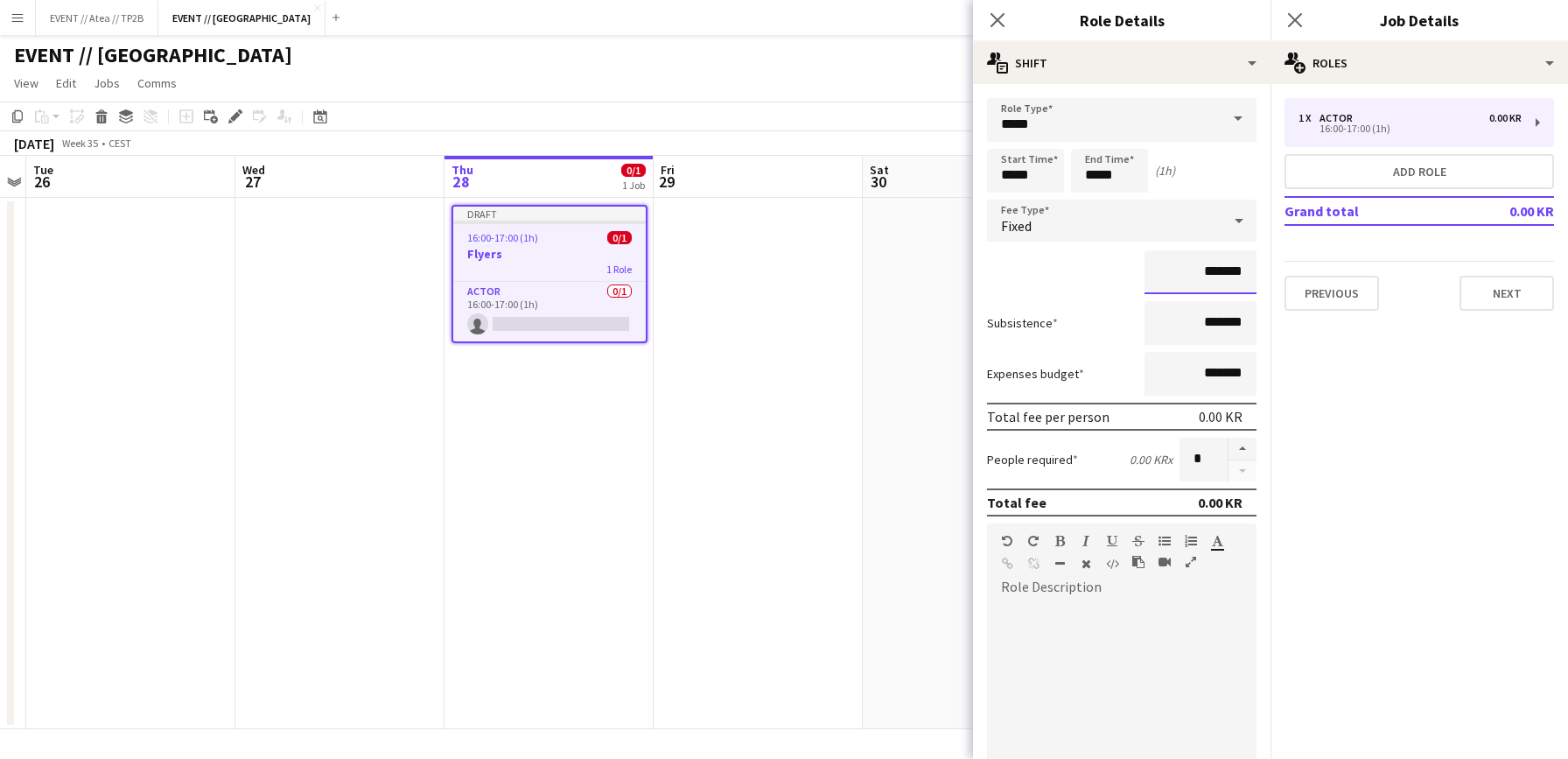
drag, startPoint x: 1190, startPoint y: 275, endPoint x: 1180, endPoint y: 272, distance: 10.4
click at [1180, 272] on input "*******" at bounding box center [1200, 272] width 112 height 44
type input "**********"
click at [785, 409] on app-date-cell at bounding box center [758, 463] width 209 height 531
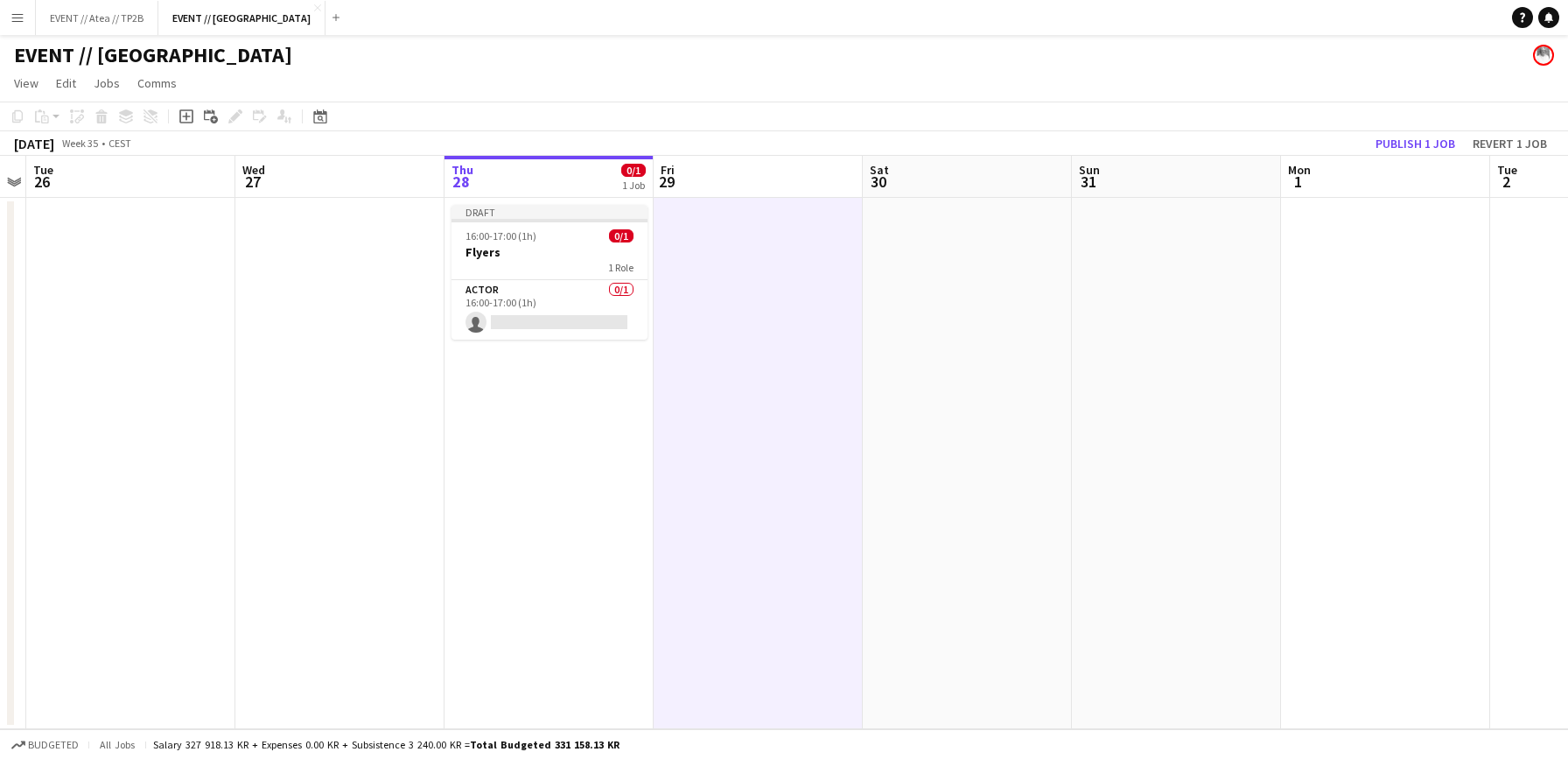
click at [537, 257] on h3 "Flyers" at bounding box center [549, 252] width 196 height 16
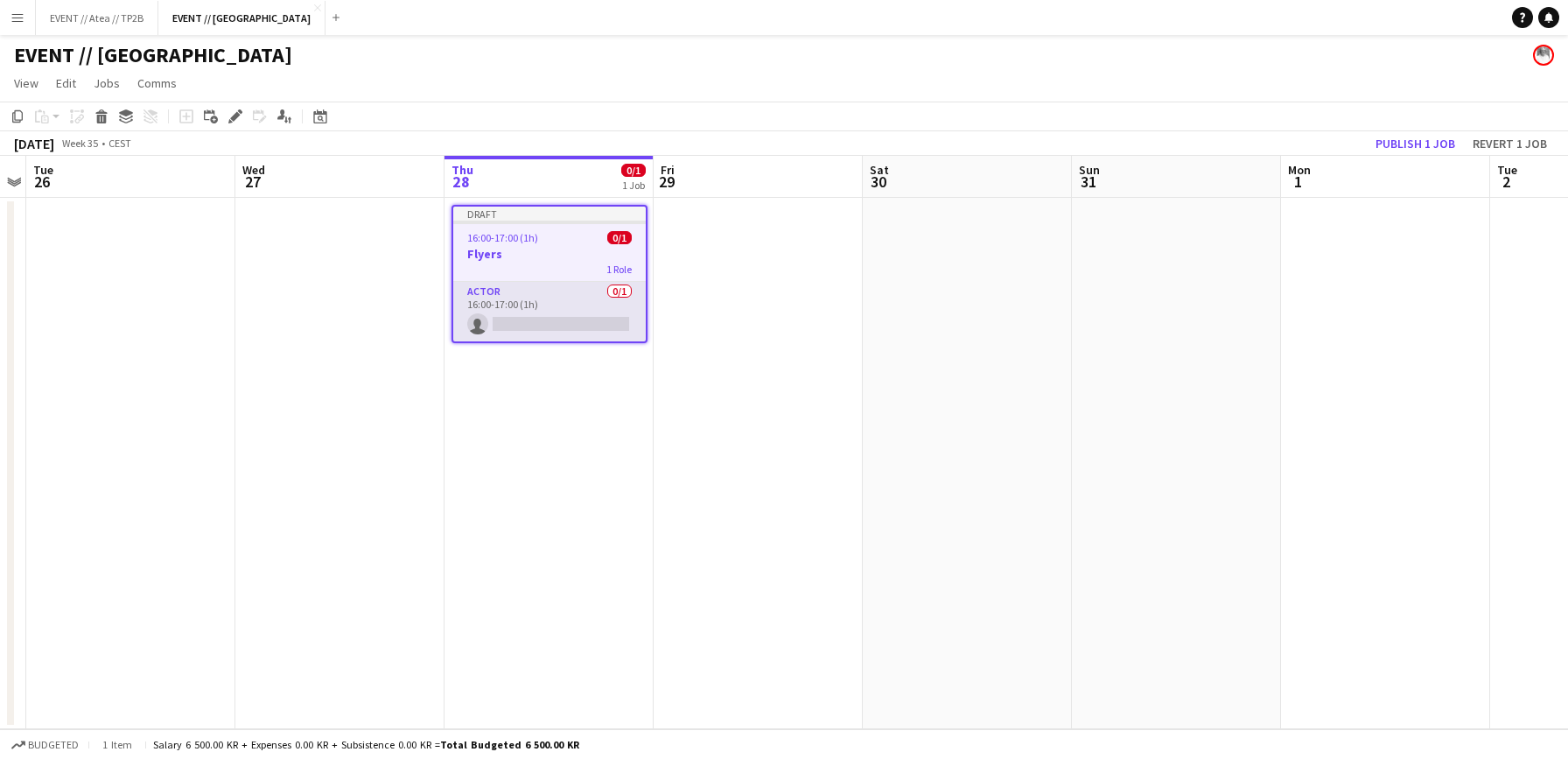
click at [528, 289] on app-card-role "Actor 0/1 16:00-17:00 (1h) single-neutral-actions" at bounding box center [549, 311] width 192 height 60
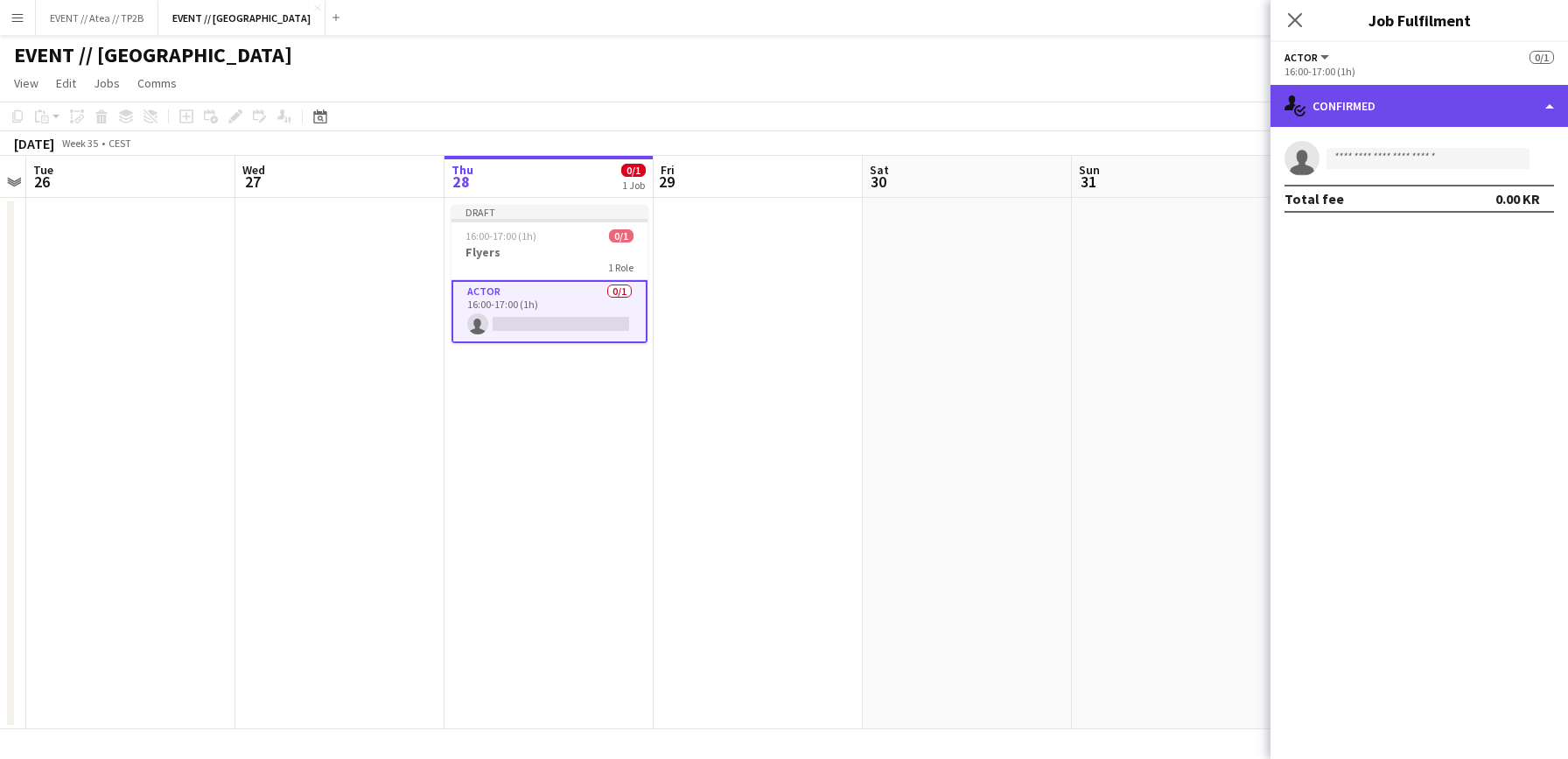
click at [1452, 112] on div "single-neutral-actions-check-2 Confirmed" at bounding box center [1419, 106] width 297 height 42
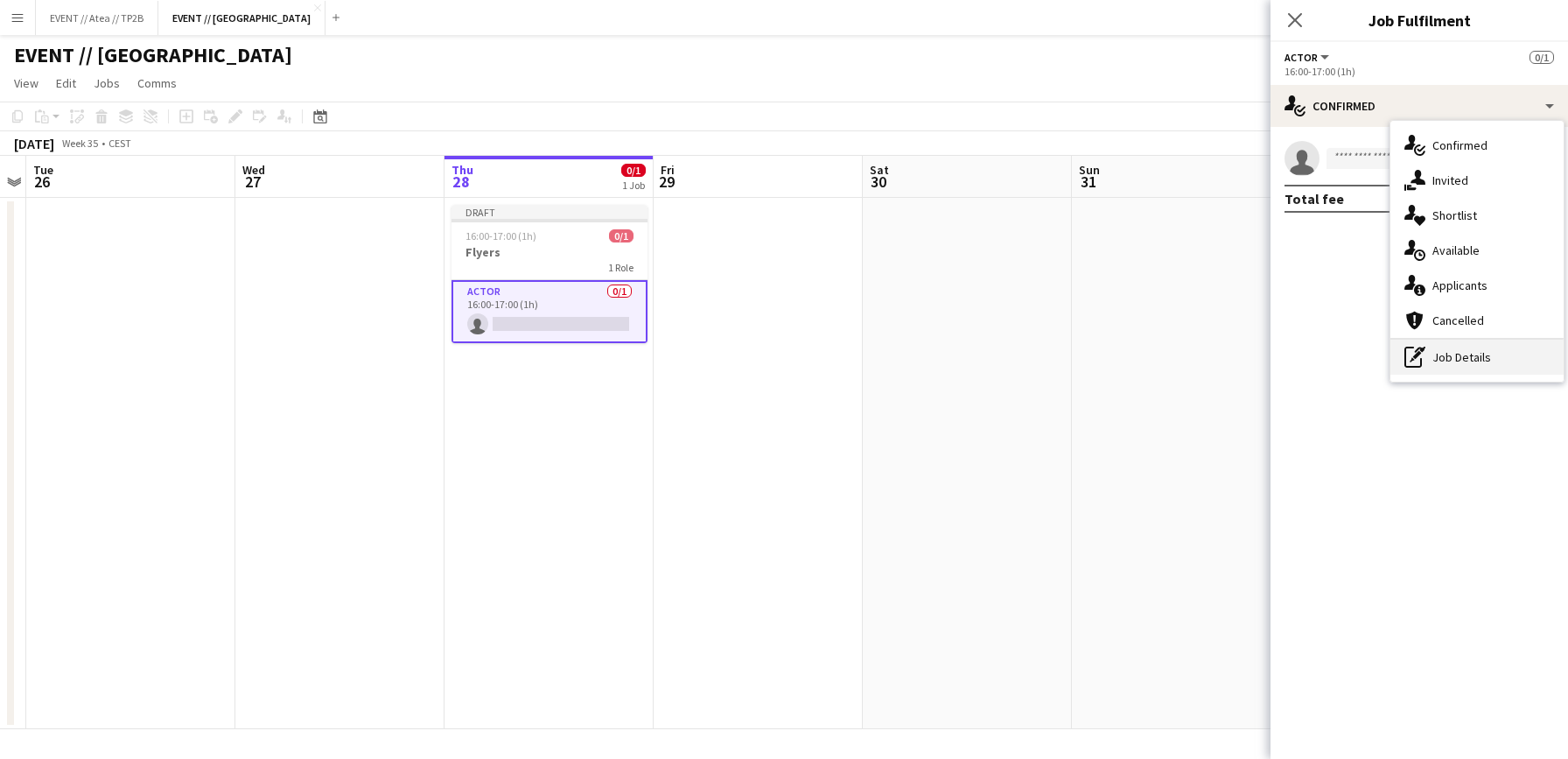
click at [1507, 364] on div "pen-write Job Details" at bounding box center [1476, 357] width 173 height 35
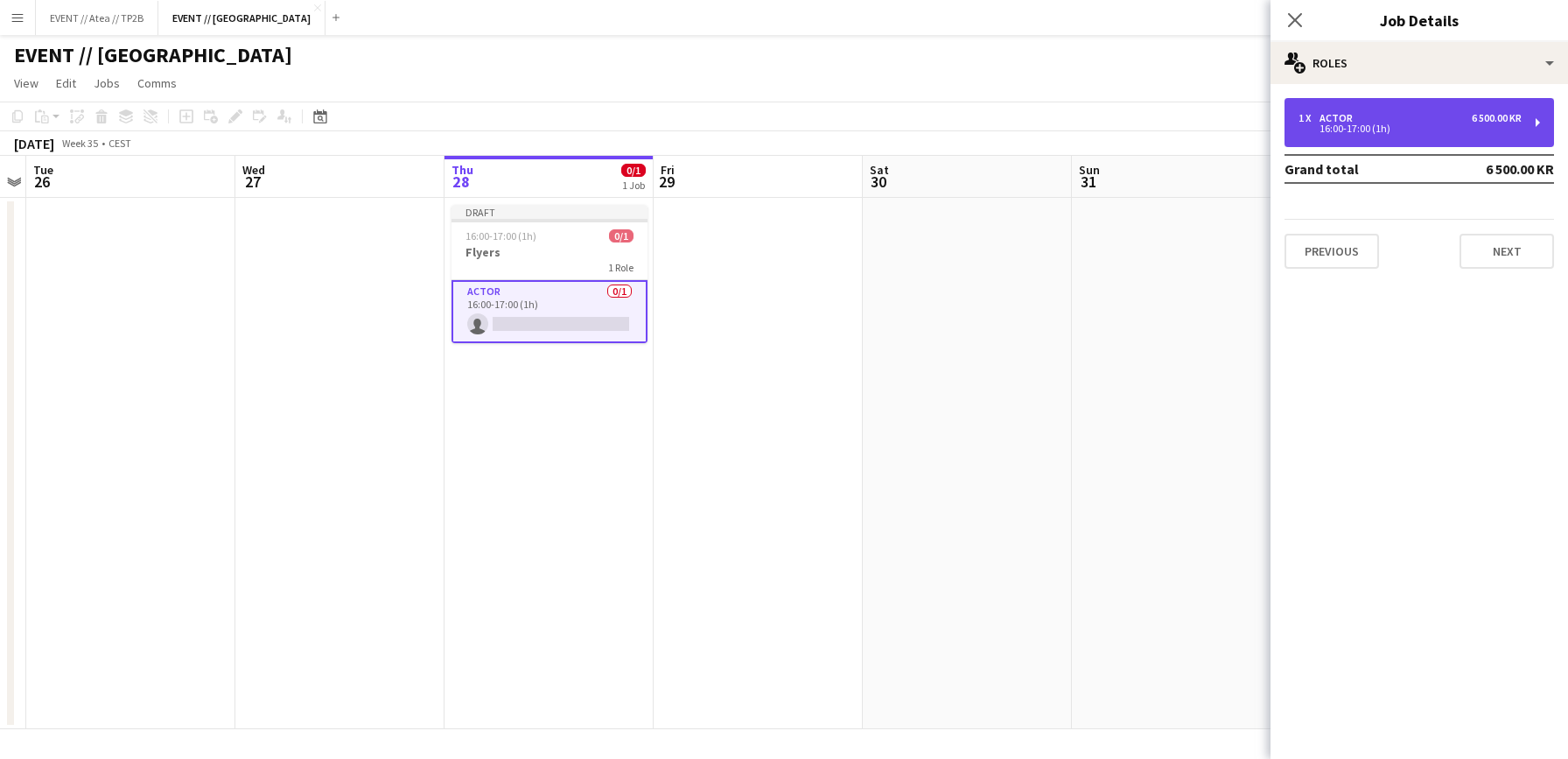
click at [1380, 141] on div "1 x Actor 6 500.00 KR 16:00-17:00 (1h)" at bounding box center [1419, 123] width 269 height 49
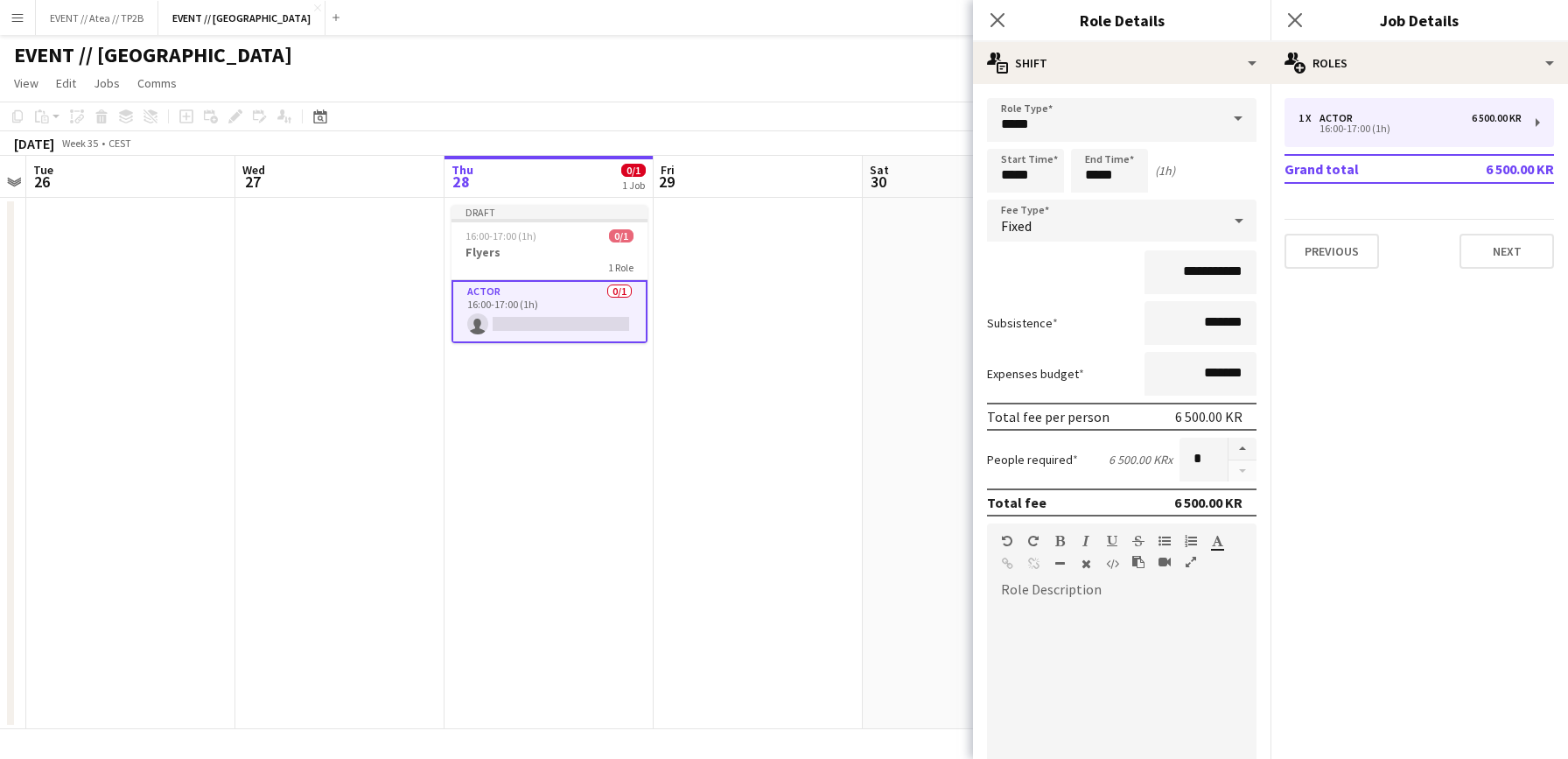
click at [1111, 219] on div "Fixed" at bounding box center [1104, 221] width 234 height 42
click at [1092, 132] on div at bounding box center [784, 379] width 1568 height 759
click at [1153, 114] on input "*****" at bounding box center [1121, 120] width 269 height 44
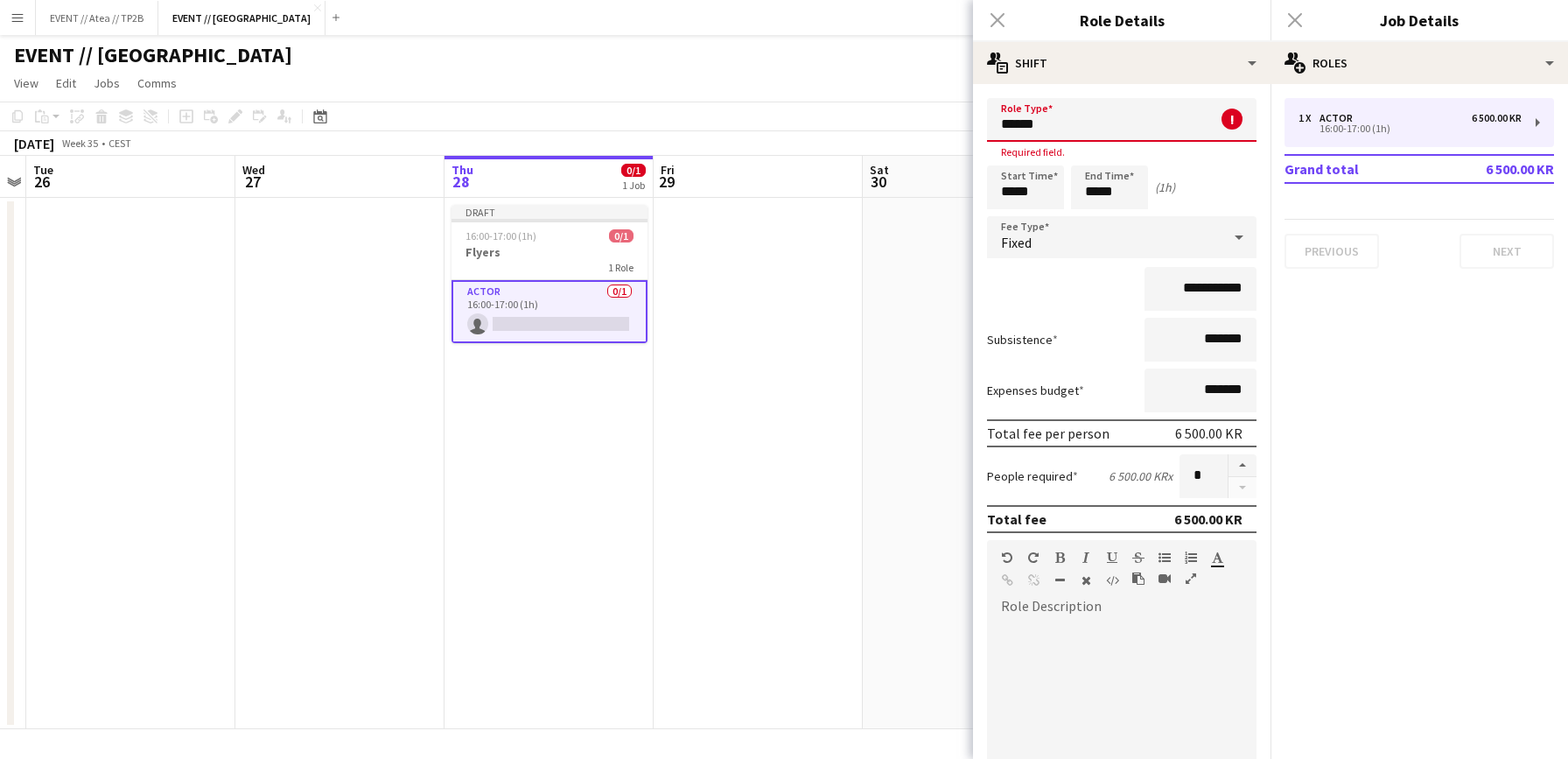
drag, startPoint x: 1082, startPoint y: 124, endPoint x: 968, endPoint y: 119, distance: 114.1
click at [968, 119] on body "Menu Boards Boards Boards All jobs Status Workforce Workforce My Workforce Recr…" at bounding box center [784, 379] width 1568 height 759
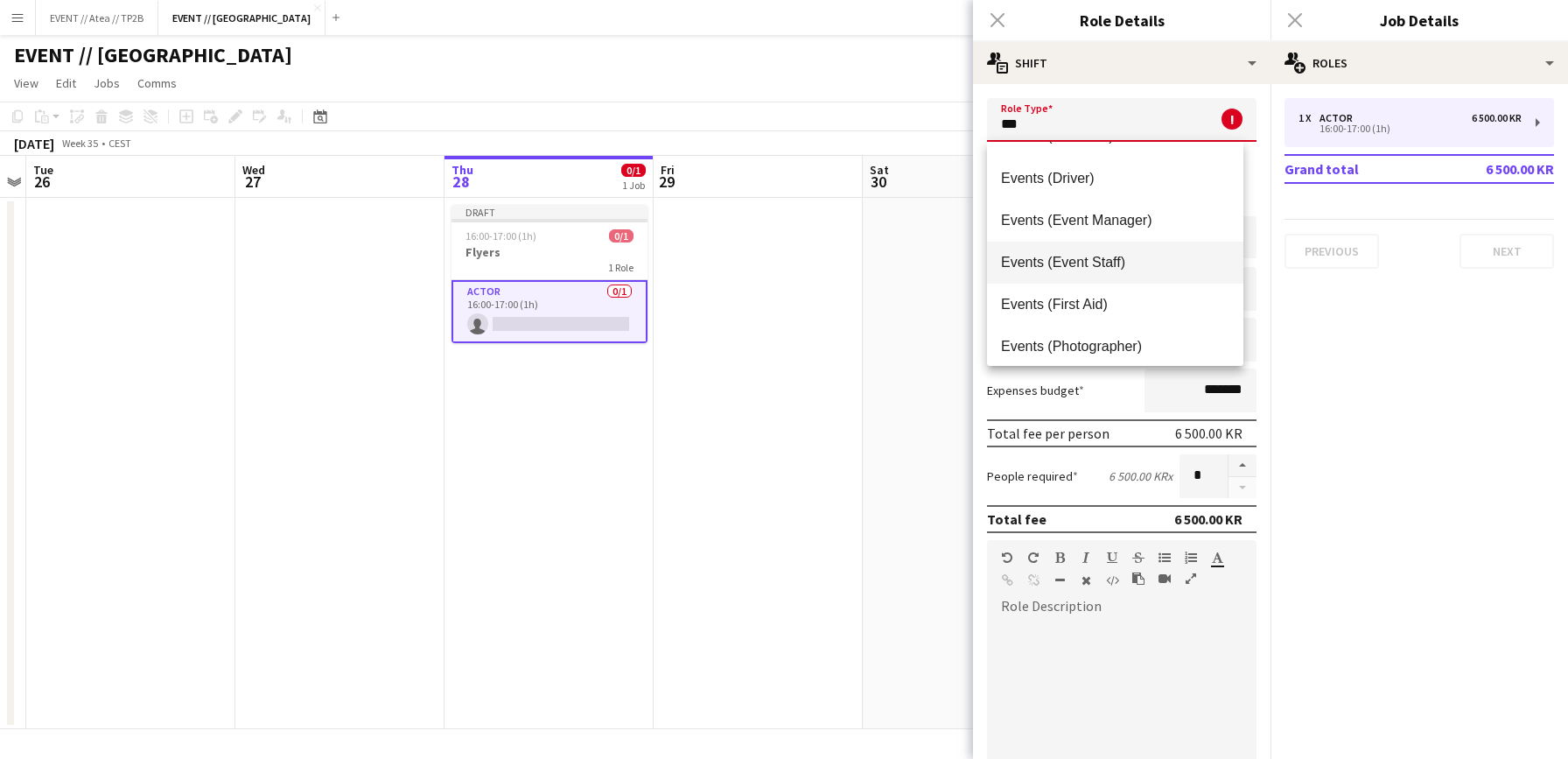
scroll to position [229, 0]
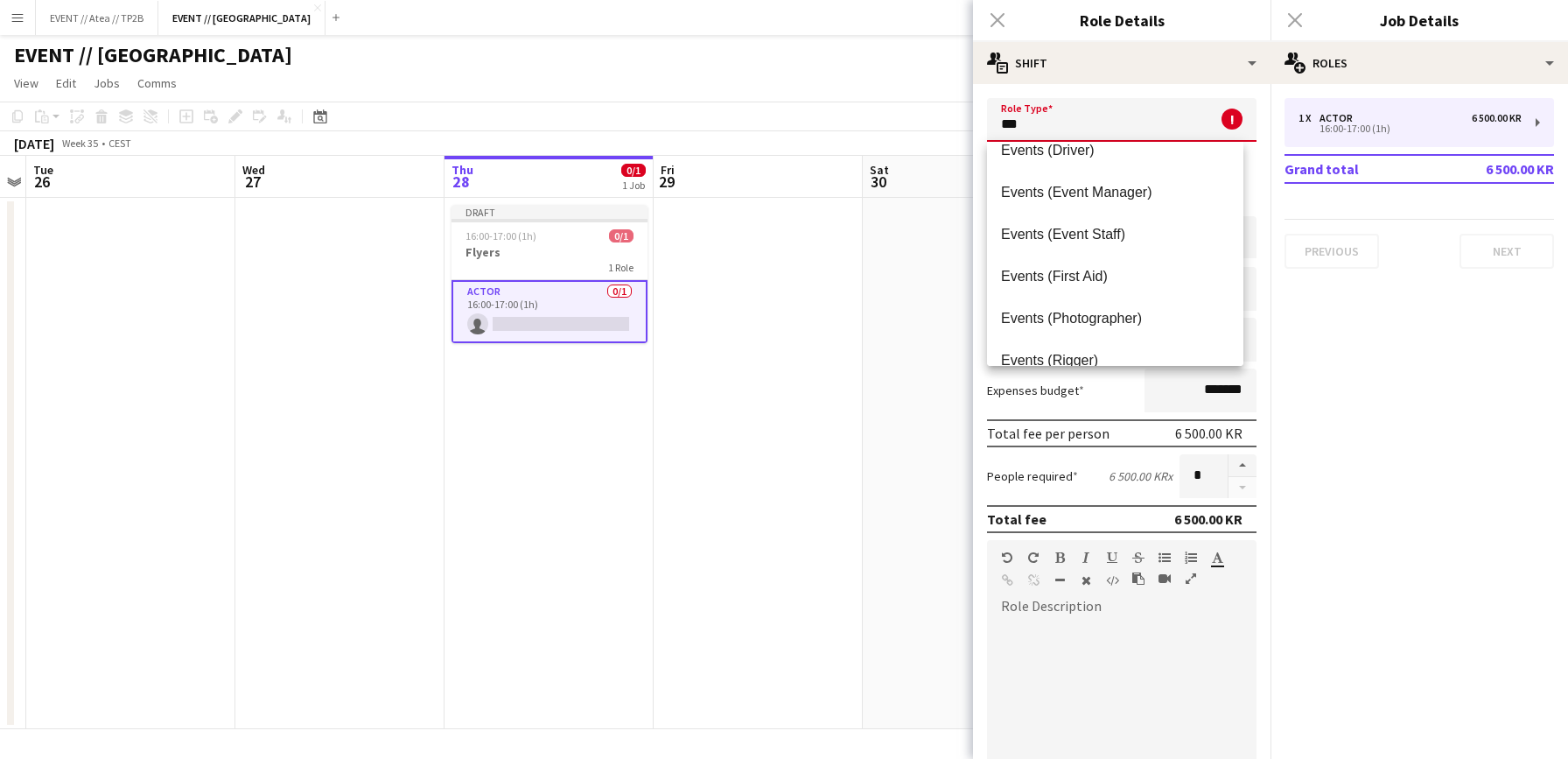
click at [1123, 224] on mat-option "Events (Event Staff)" at bounding box center [1115, 234] width 256 height 42
type input "**********"
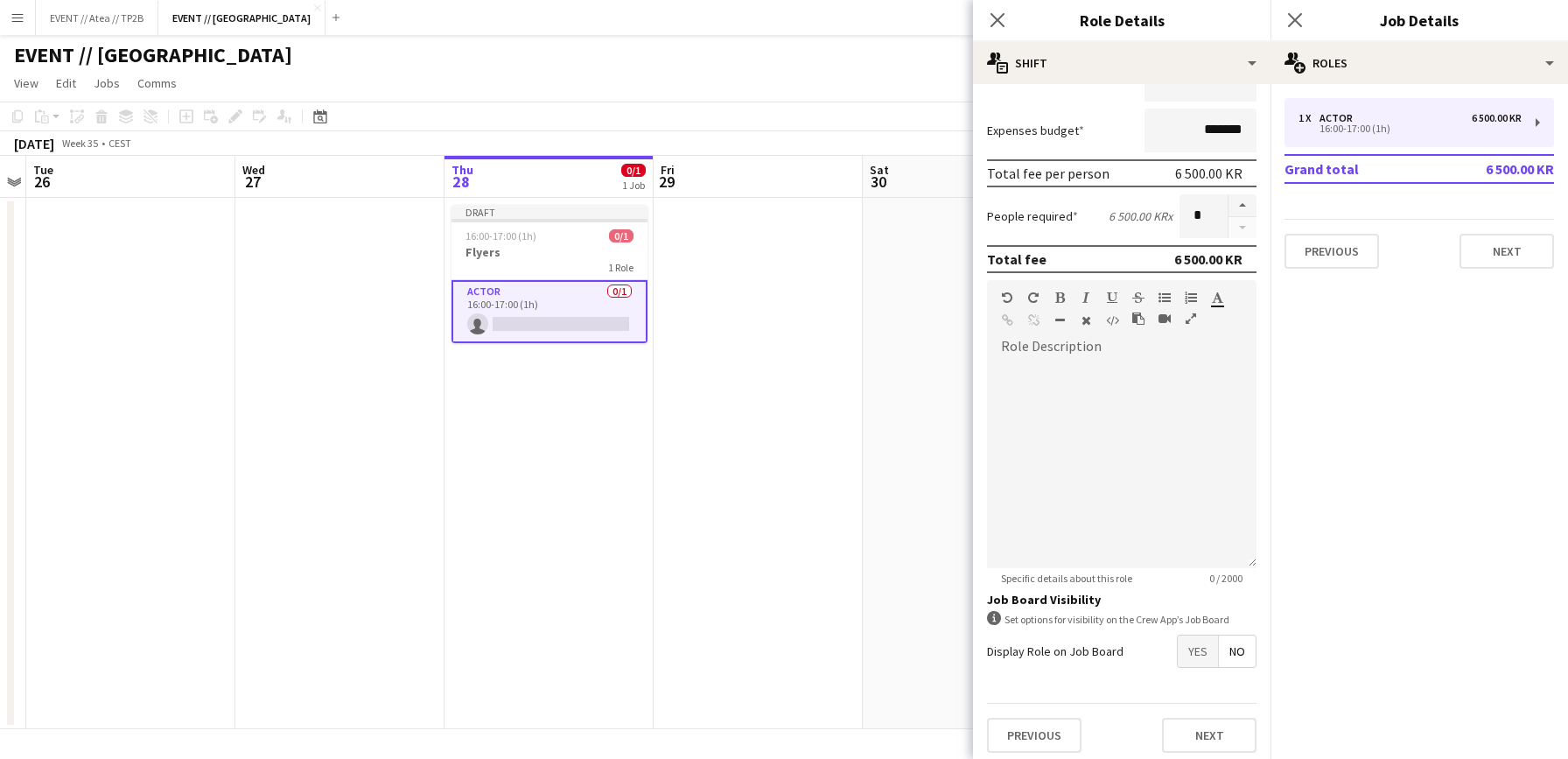
scroll to position [251, 0]
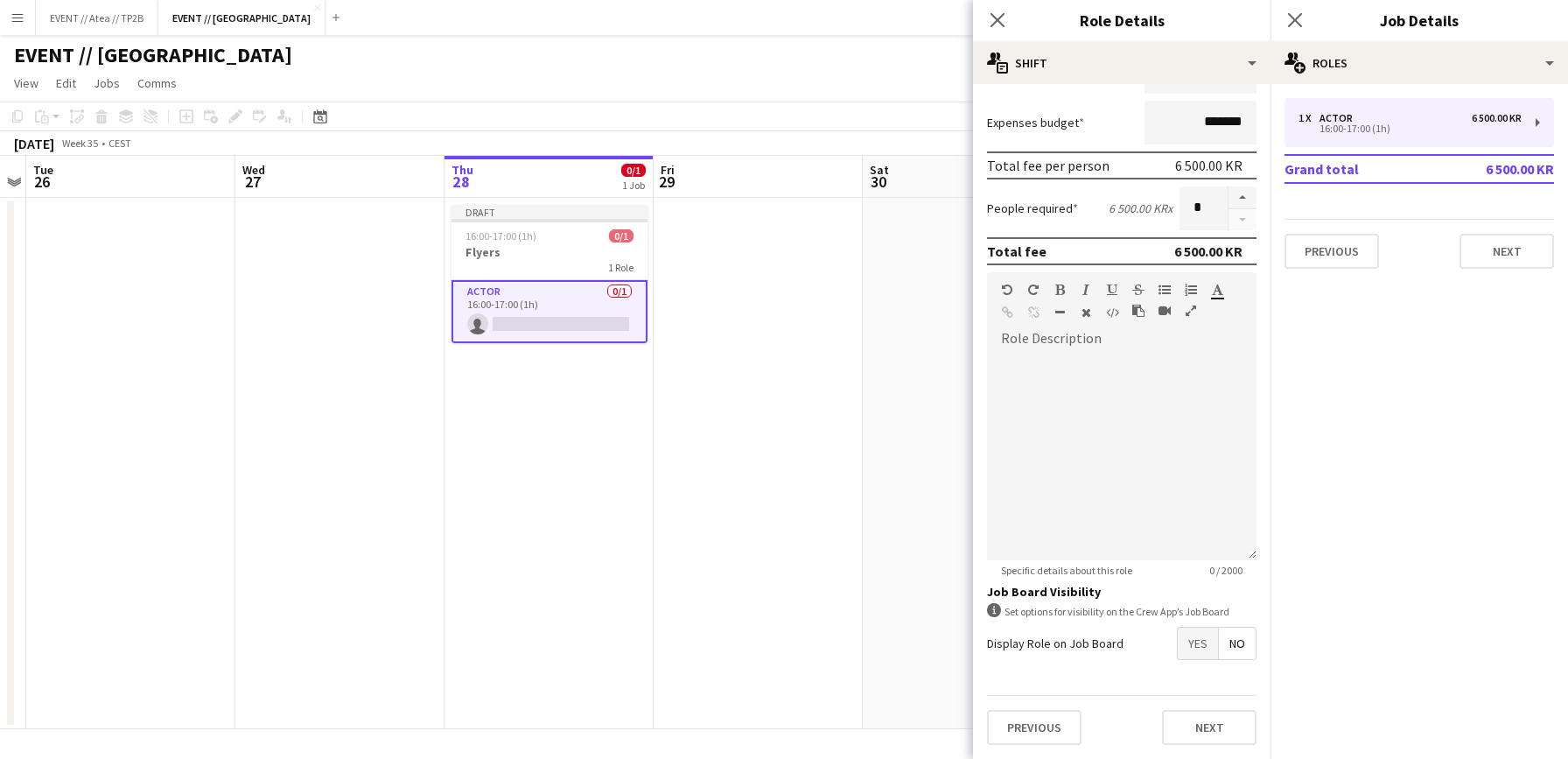
click at [1197, 640] on span "Yes" at bounding box center [1197, 643] width 40 height 31
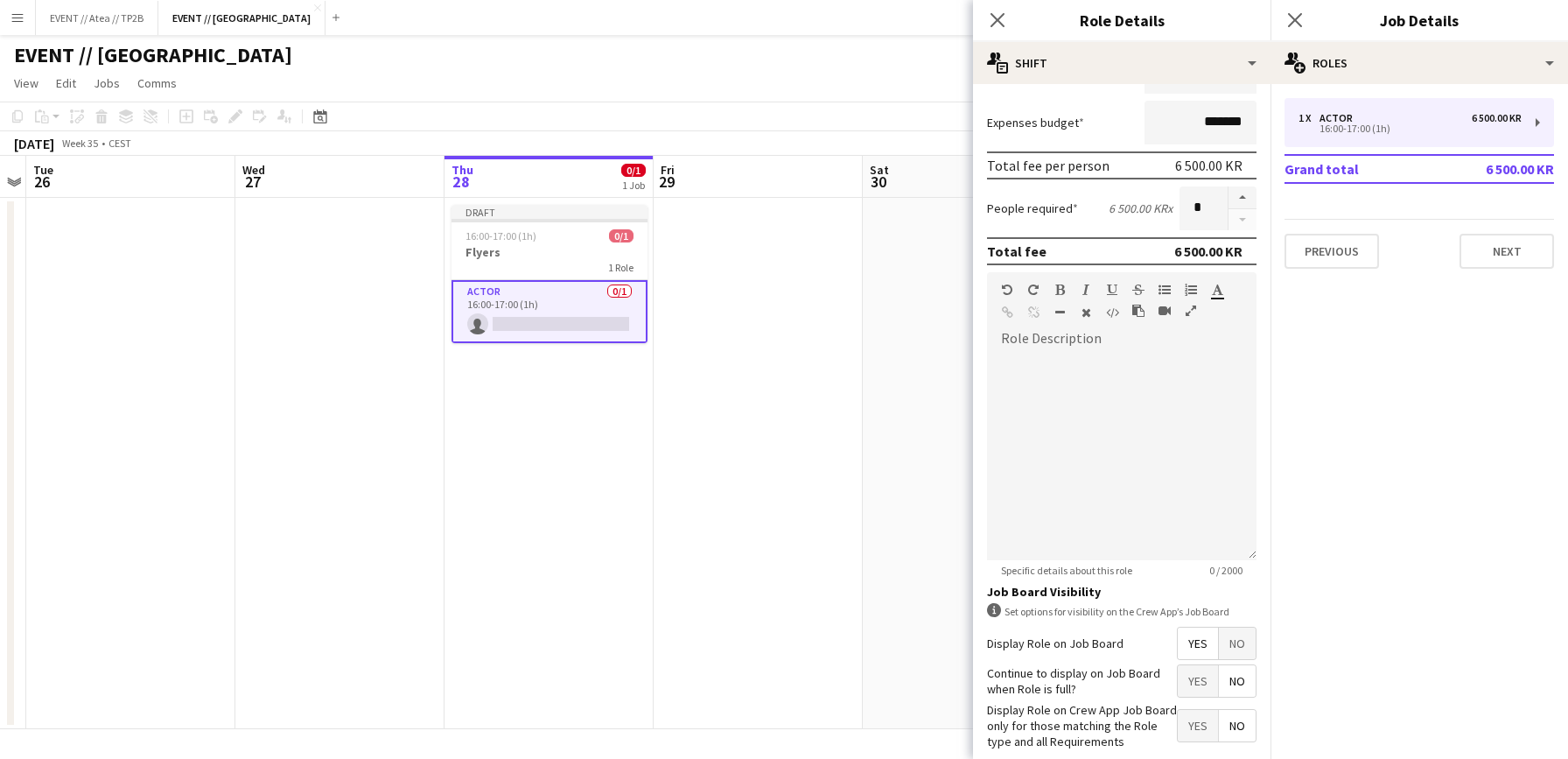
scroll to position [341, 0]
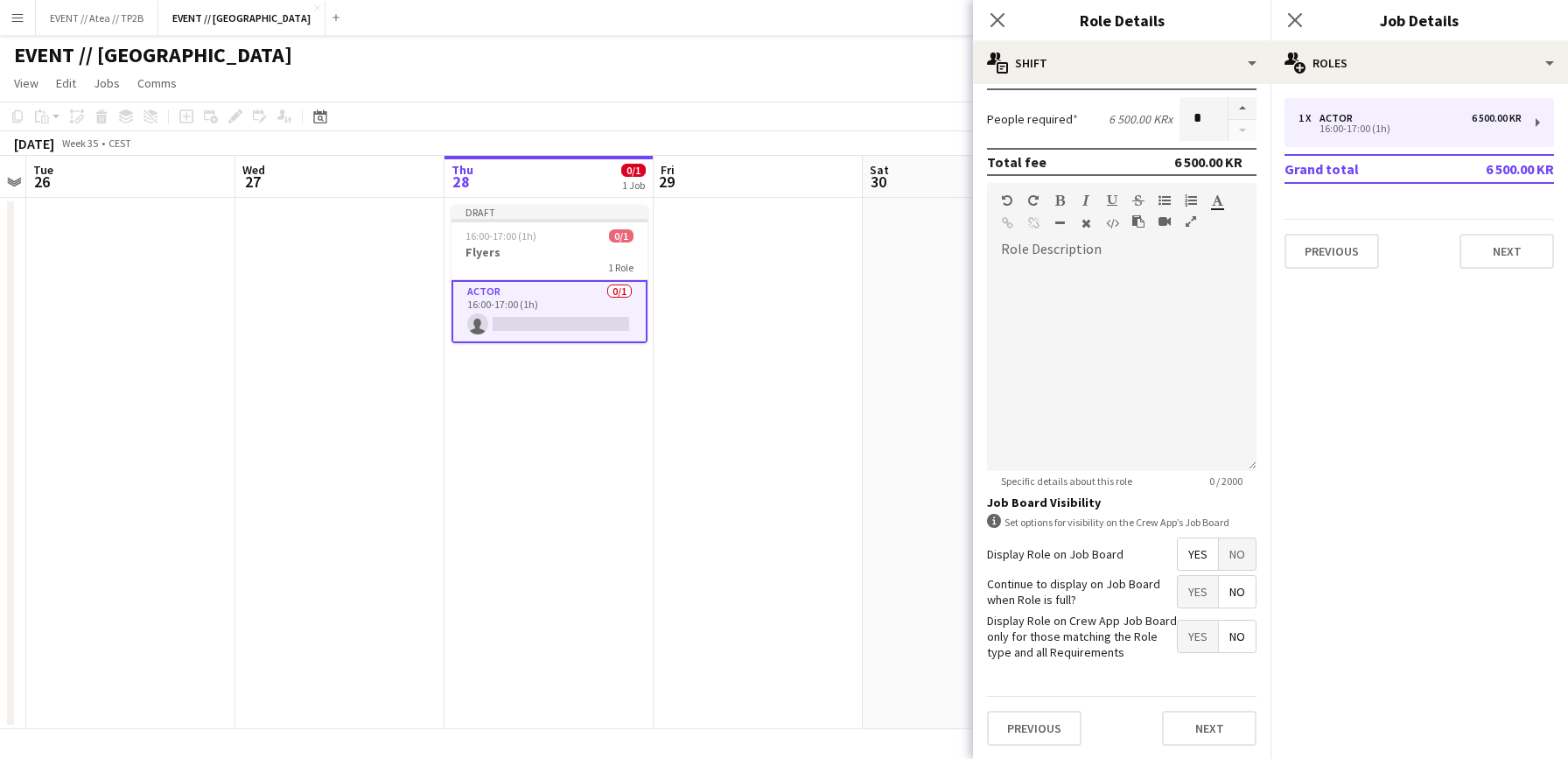
click at [1220, 552] on span "No" at bounding box center [1237, 554] width 37 height 31
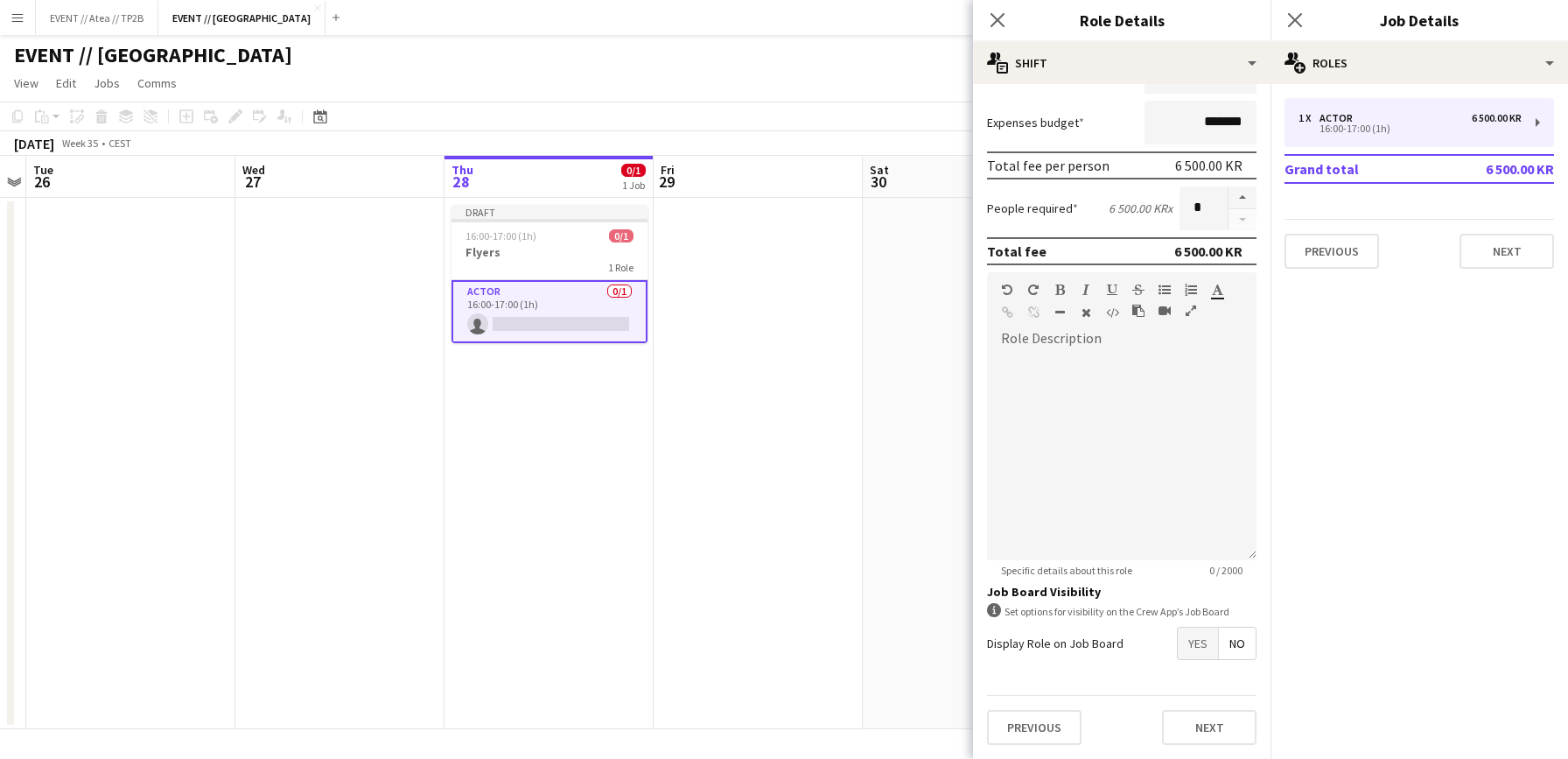
scroll to position [251, 0]
click at [1213, 722] on button "Next" at bounding box center [1208, 727] width 94 height 35
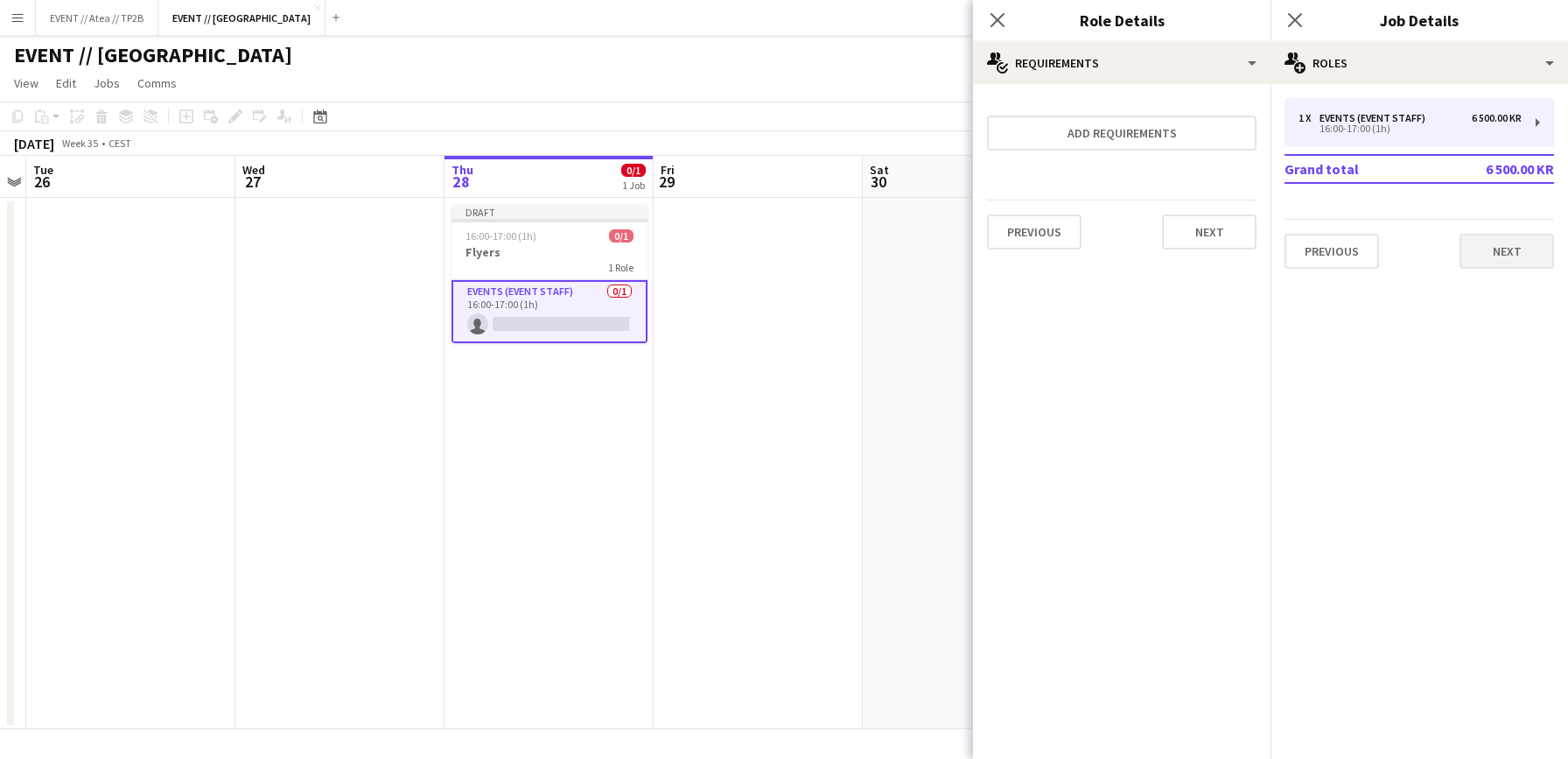
click at [1513, 254] on button "Next" at bounding box center [1506, 251] width 94 height 35
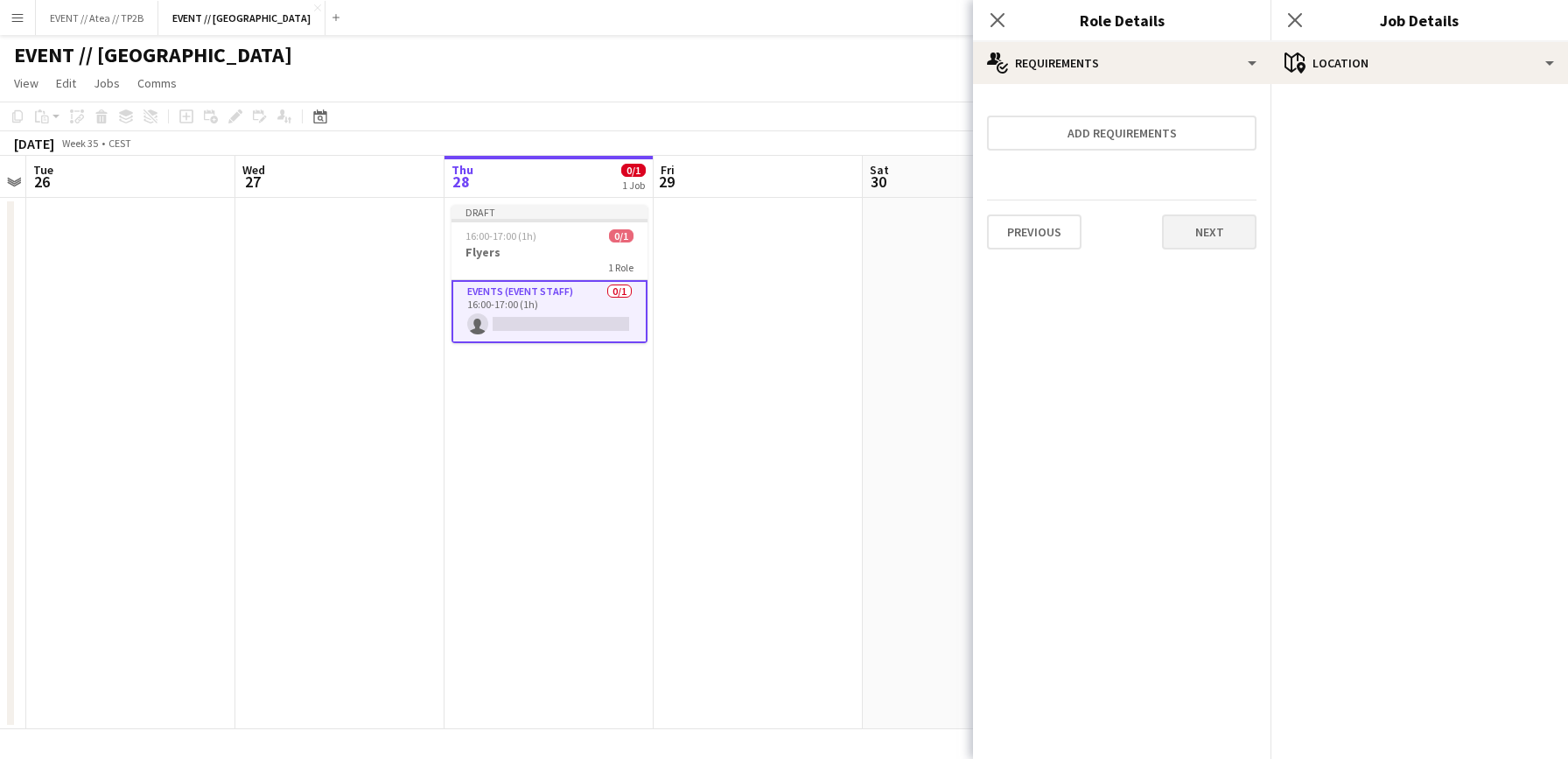
click at [1197, 235] on button "Next" at bounding box center [1208, 232] width 94 height 35
click at [887, 413] on app-date-cell at bounding box center [967, 463] width 209 height 531
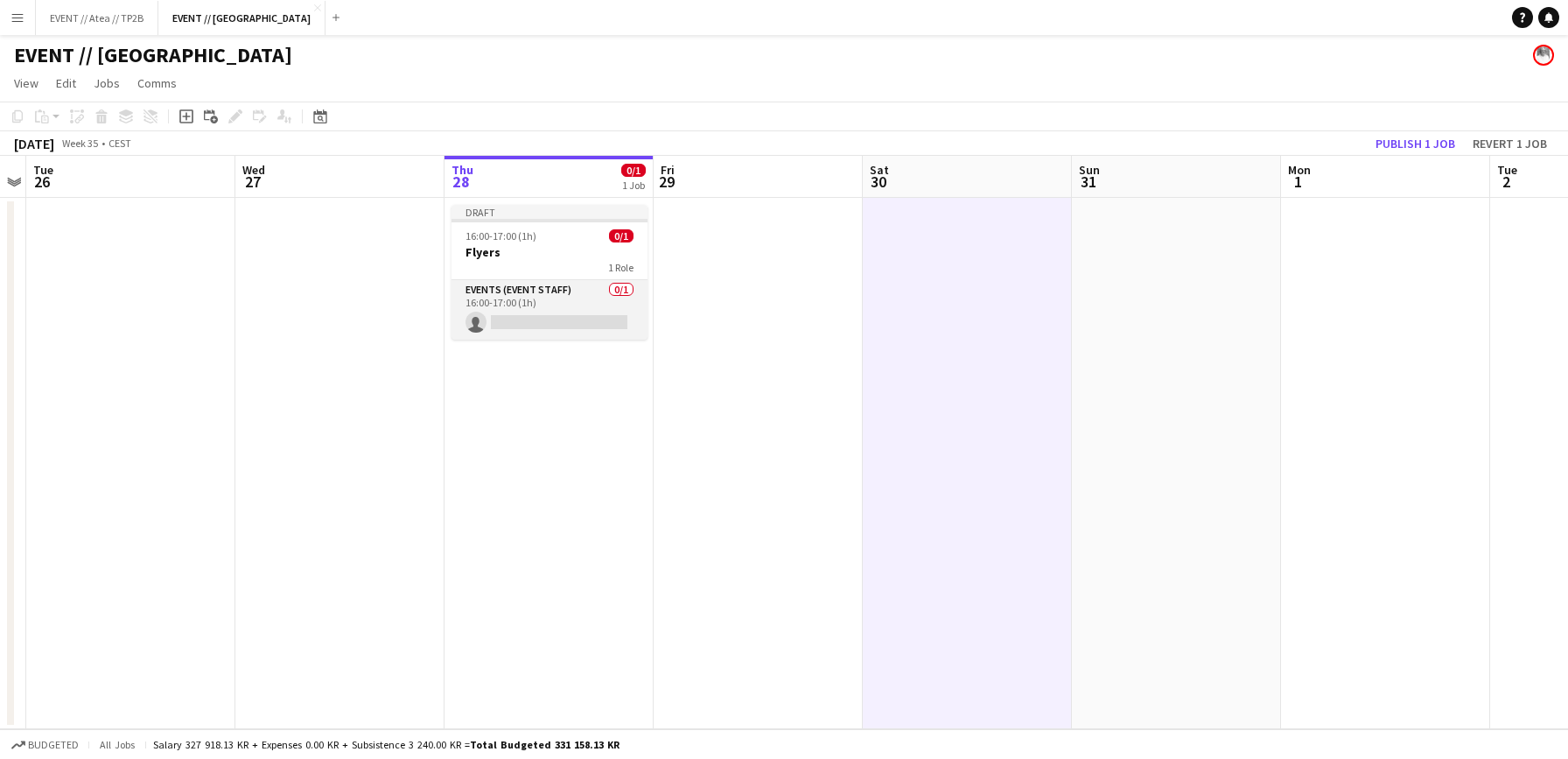
click at [524, 287] on app-card-role "Events (Event Staff) 0/1 16:00-17:00 (1h) single-neutral-actions" at bounding box center [549, 309] width 196 height 60
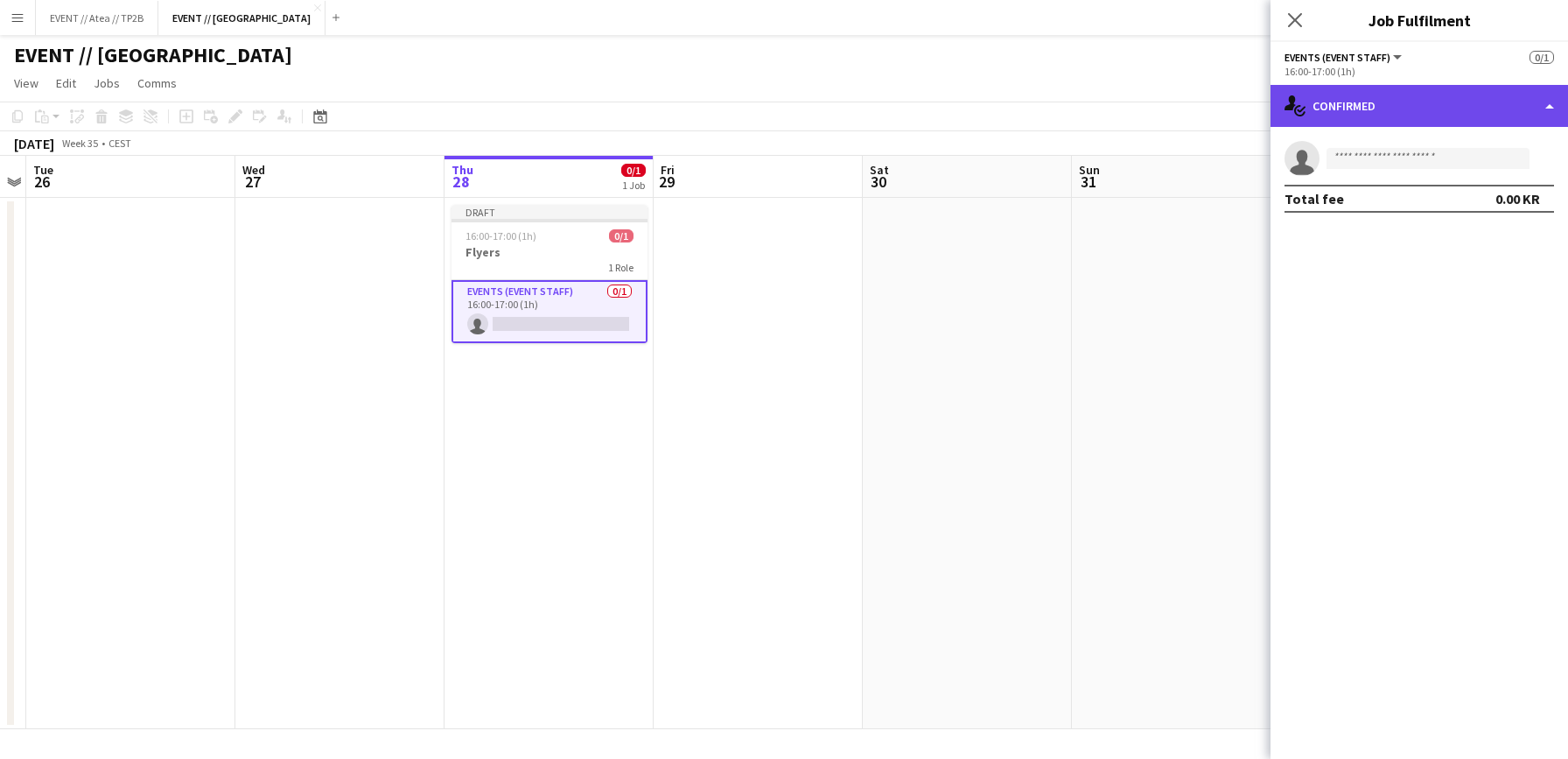
click at [1450, 125] on div "single-neutral-actions-check-2 Confirmed" at bounding box center [1419, 106] width 297 height 42
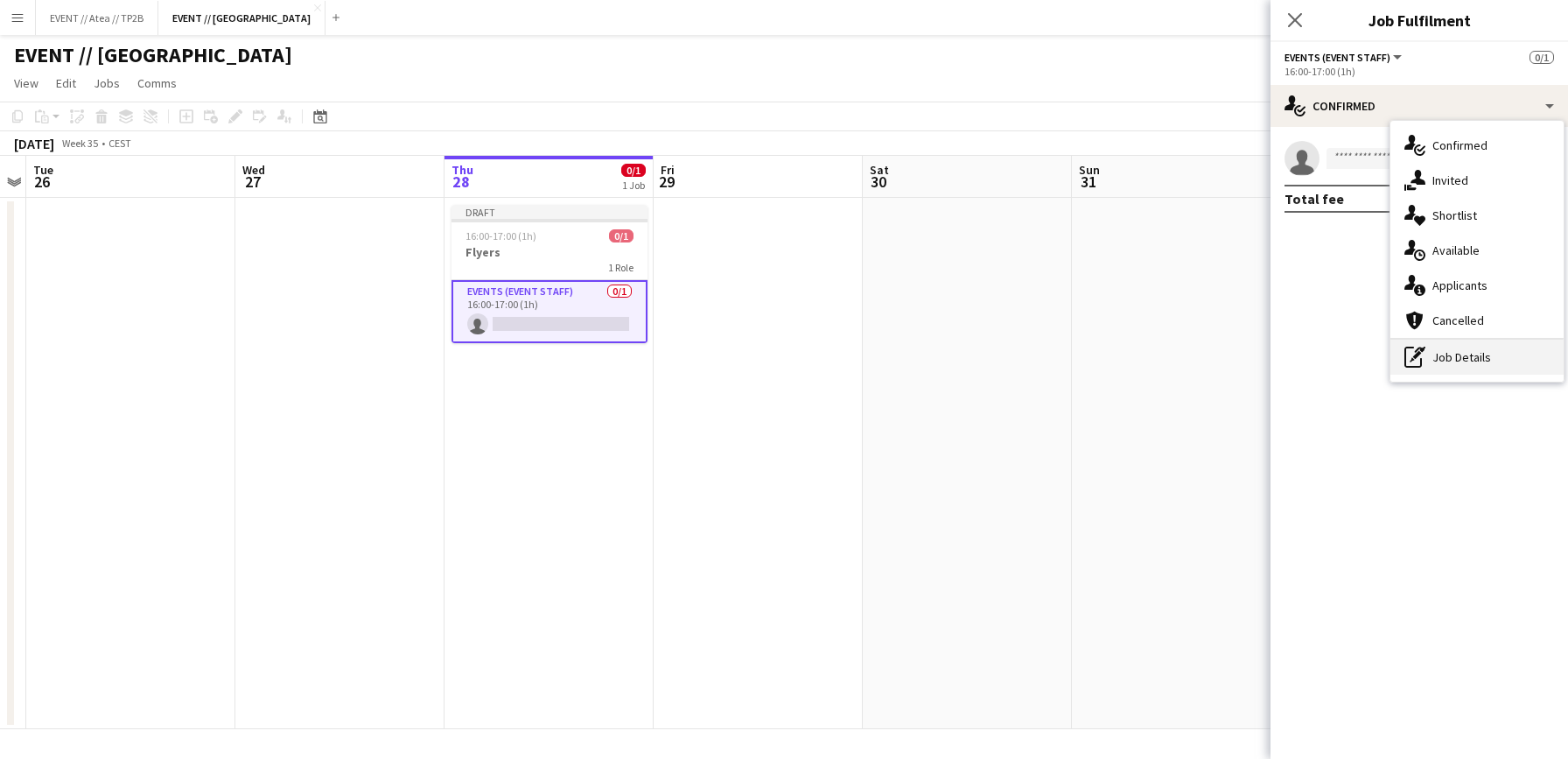
click at [1531, 363] on div "pen-write Job Details" at bounding box center [1476, 357] width 173 height 35
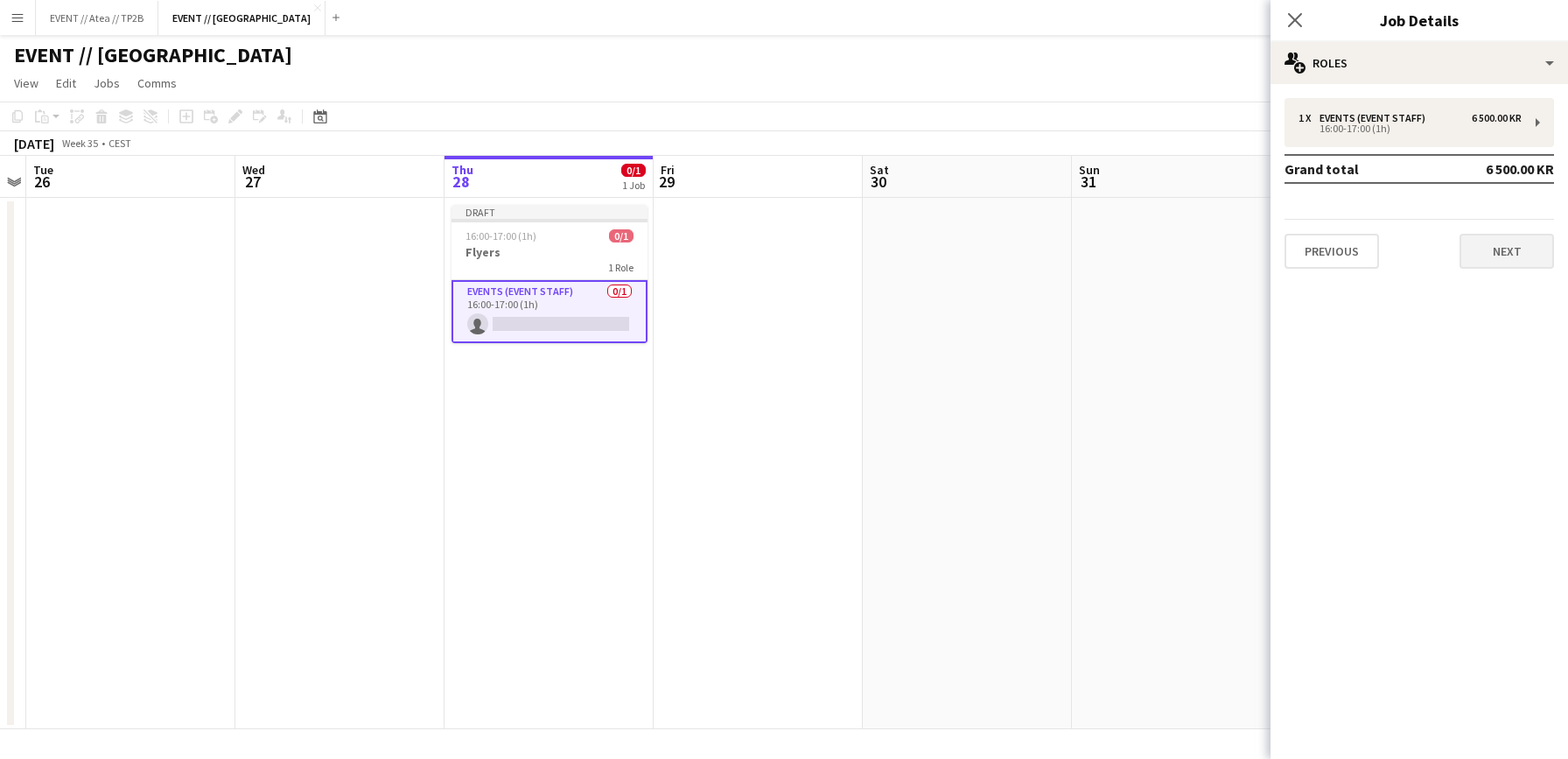
click at [1515, 253] on button "Next" at bounding box center [1506, 251] width 94 height 35
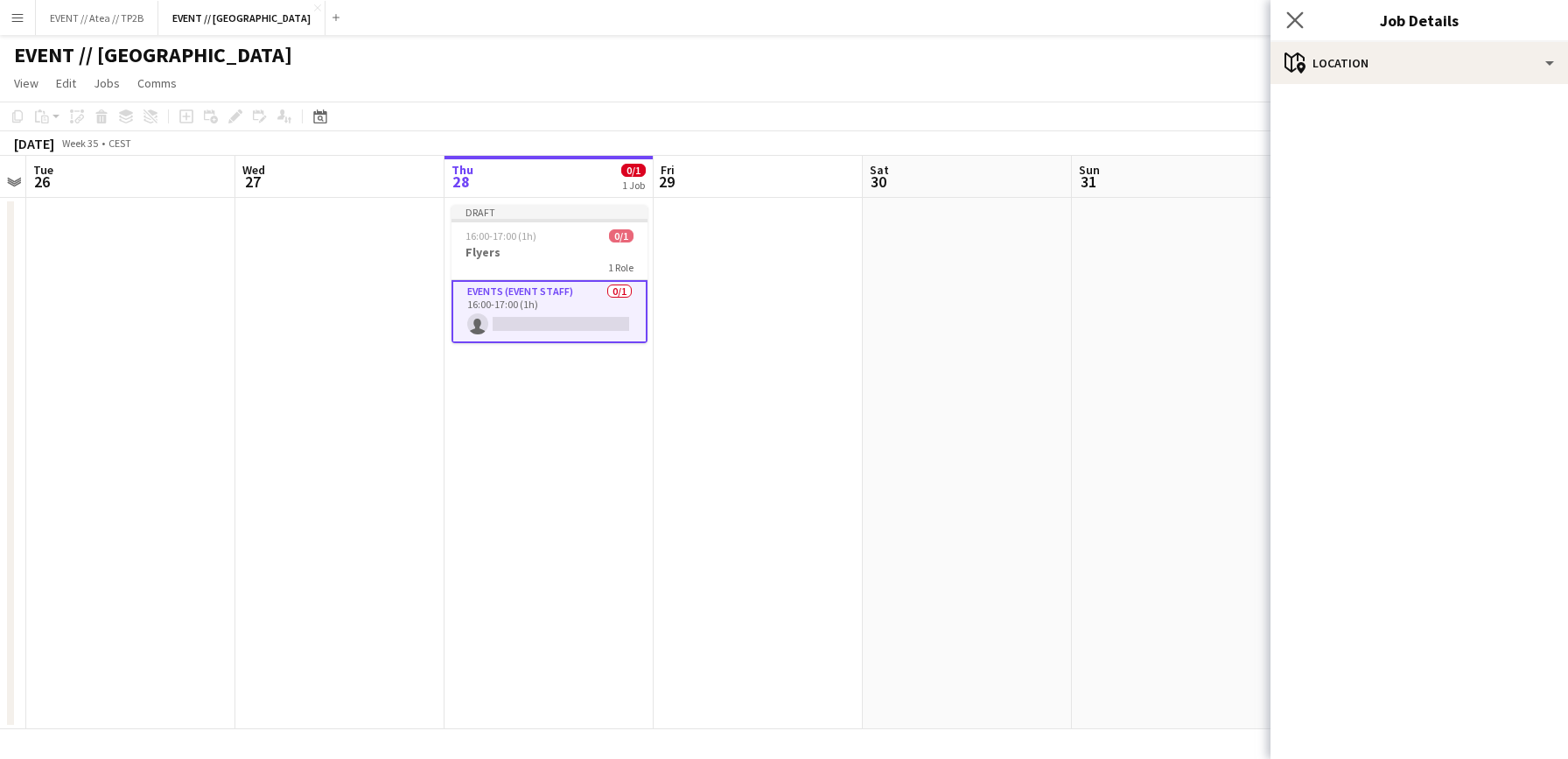
click at [1297, 10] on app-icon "Close pop-in" at bounding box center [1295, 21] width 26 height 26
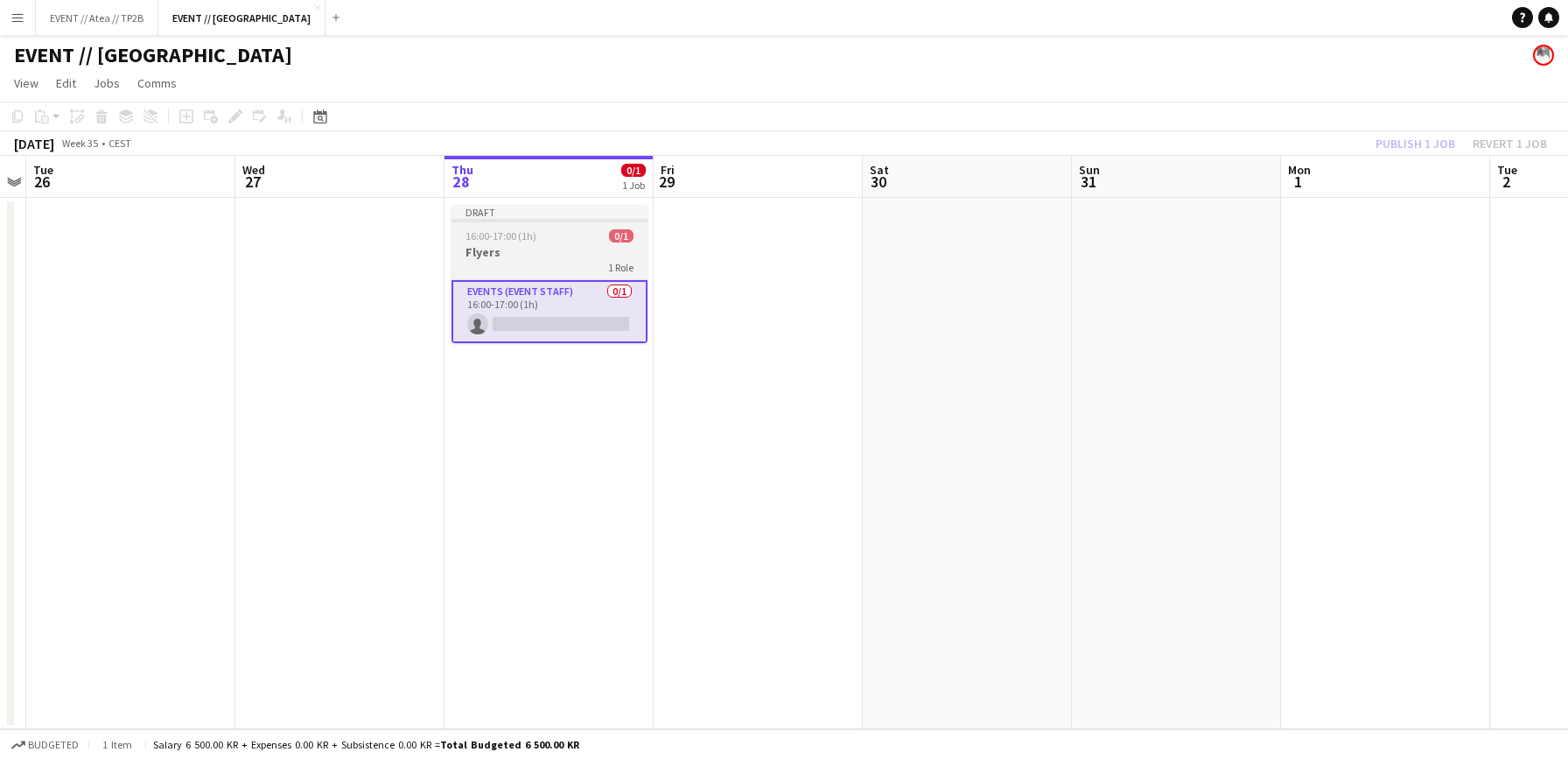
click at [530, 241] on span "16:00-17:00 (1h)" at bounding box center [500, 235] width 70 height 13
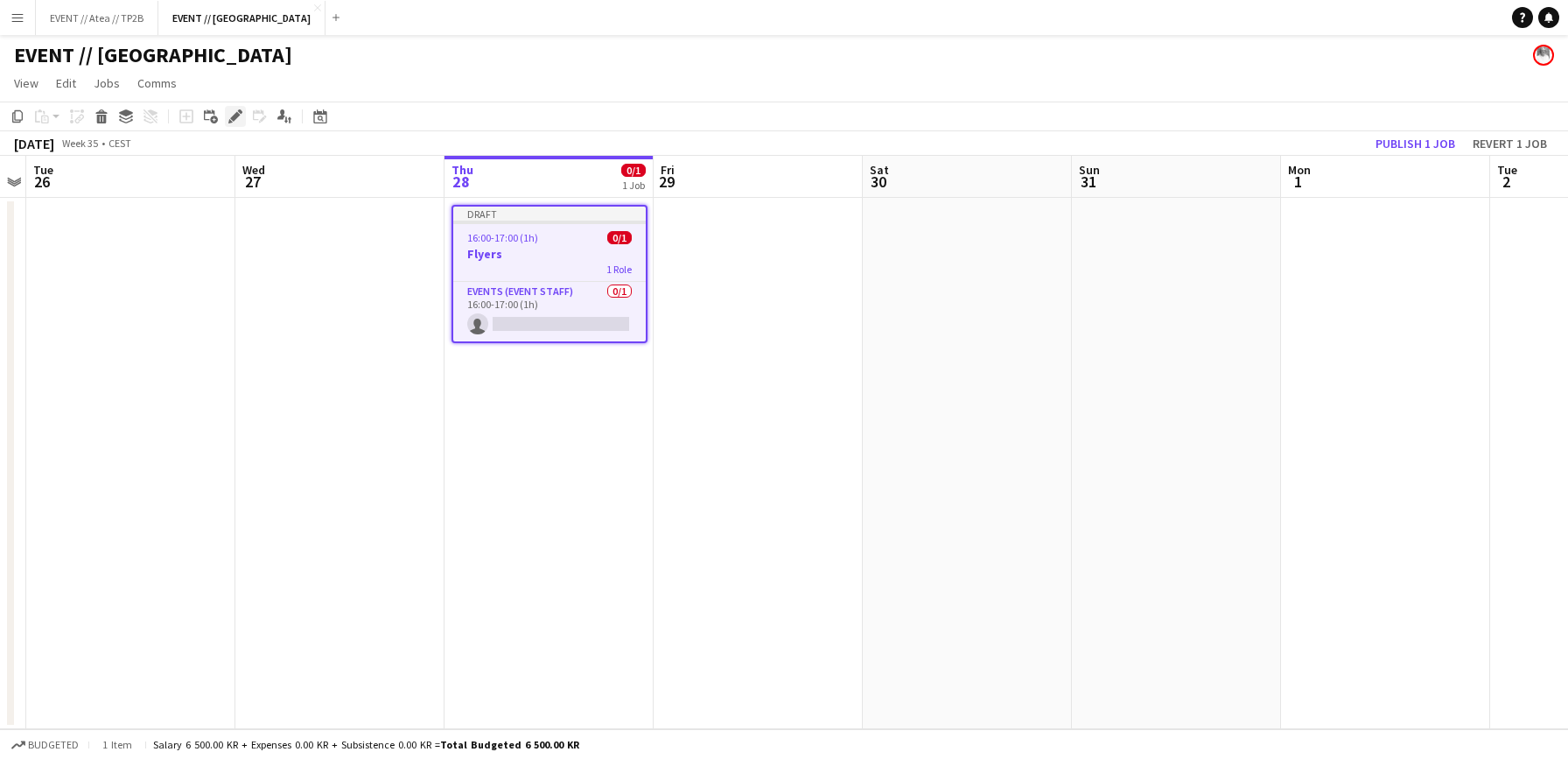
click at [233, 115] on icon at bounding box center [234, 116] width 10 height 10
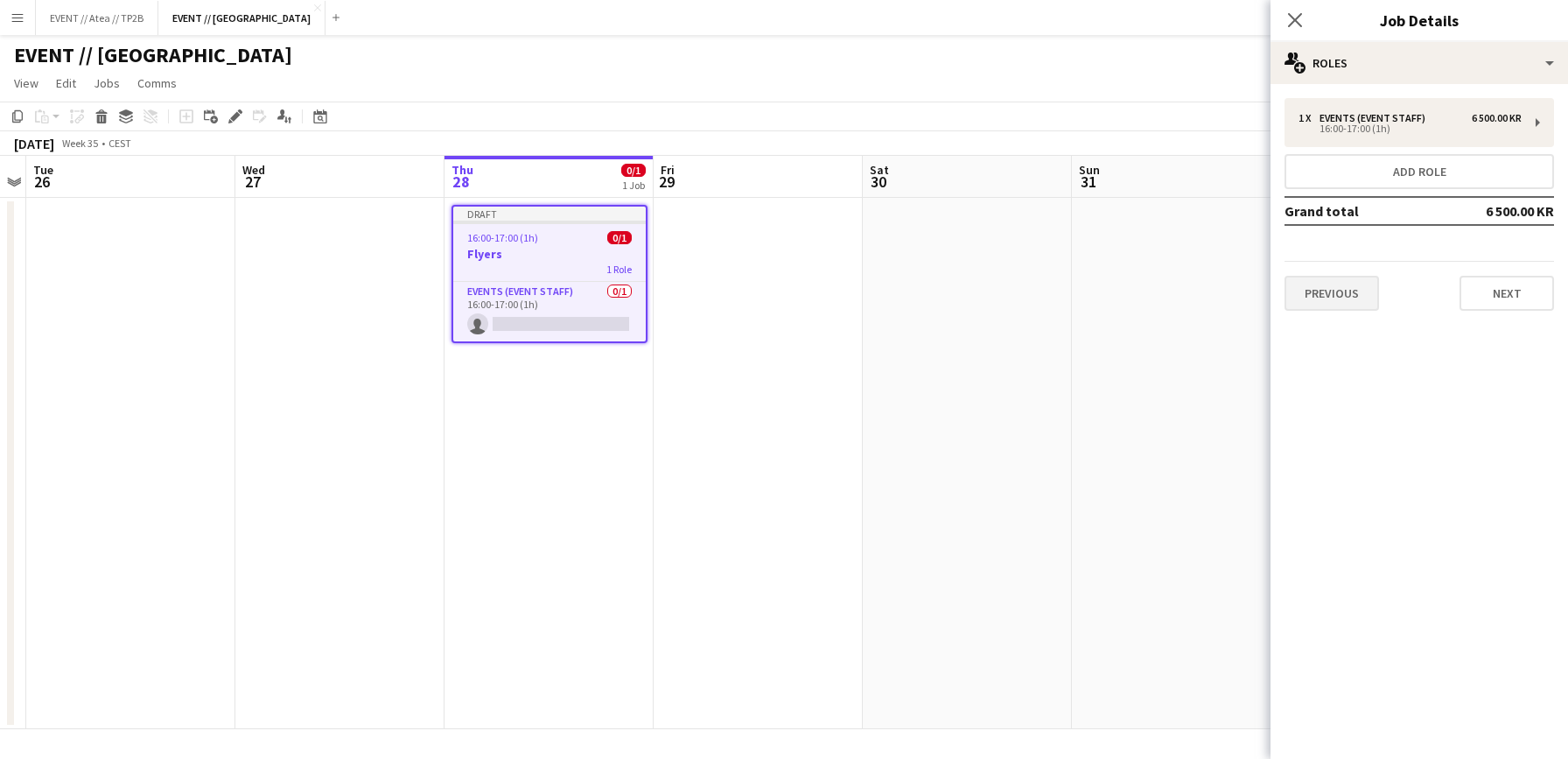
click at [1376, 296] on button "Previous" at bounding box center [1331, 293] width 94 height 35
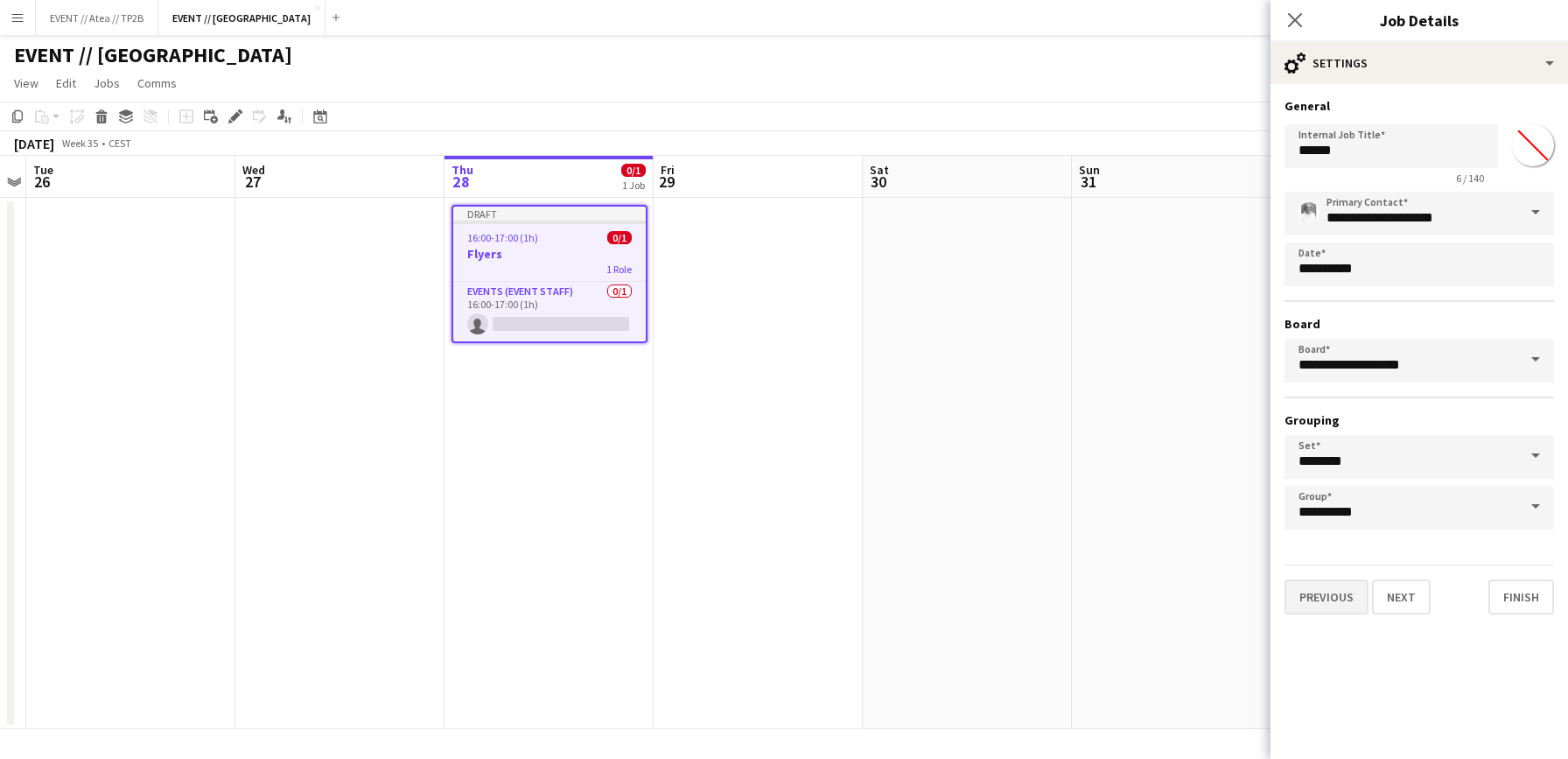
click at [1325, 602] on button "Previous" at bounding box center [1326, 597] width 84 height 35
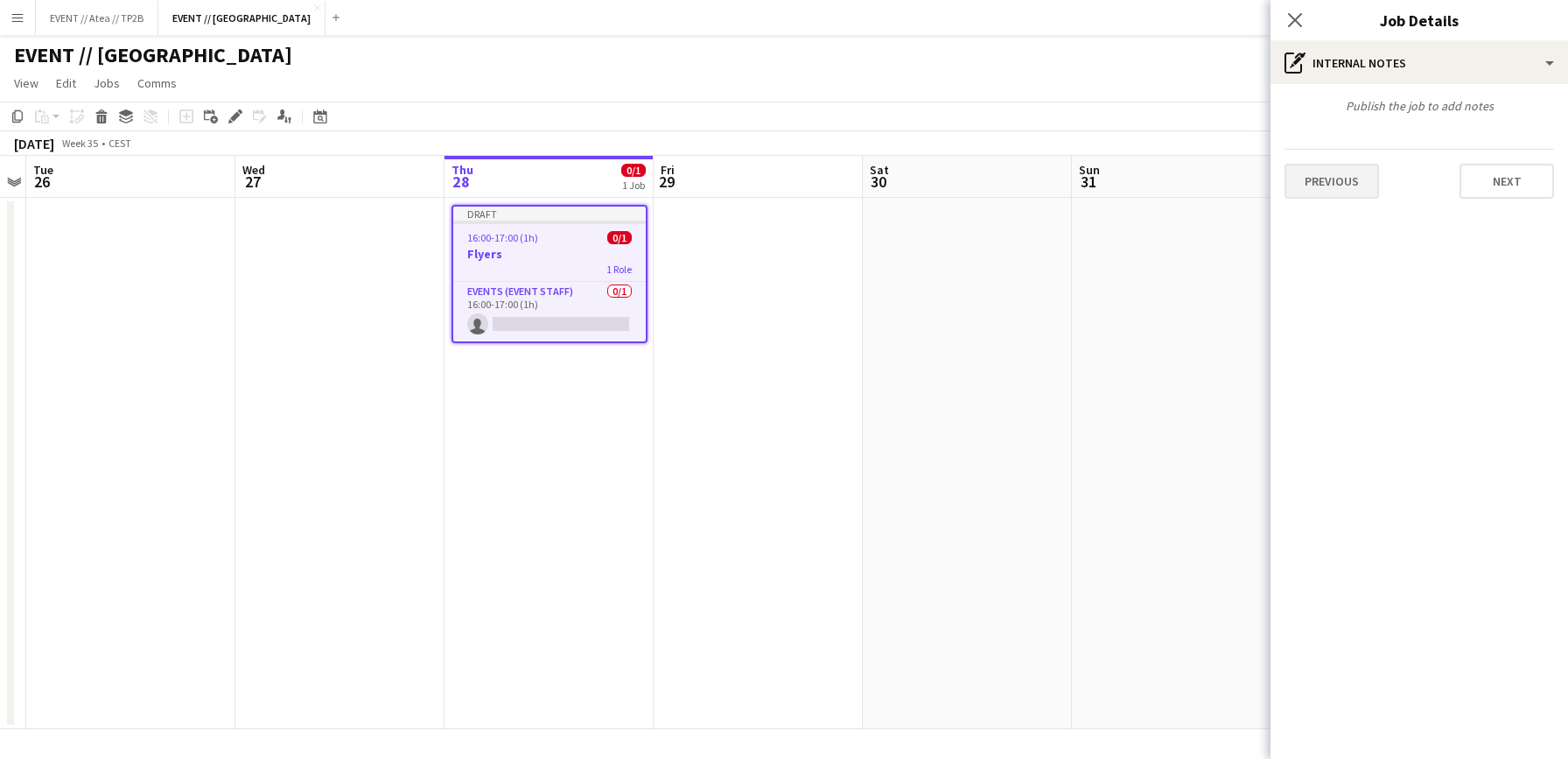
click at [1361, 181] on button "Previous" at bounding box center [1331, 181] width 94 height 35
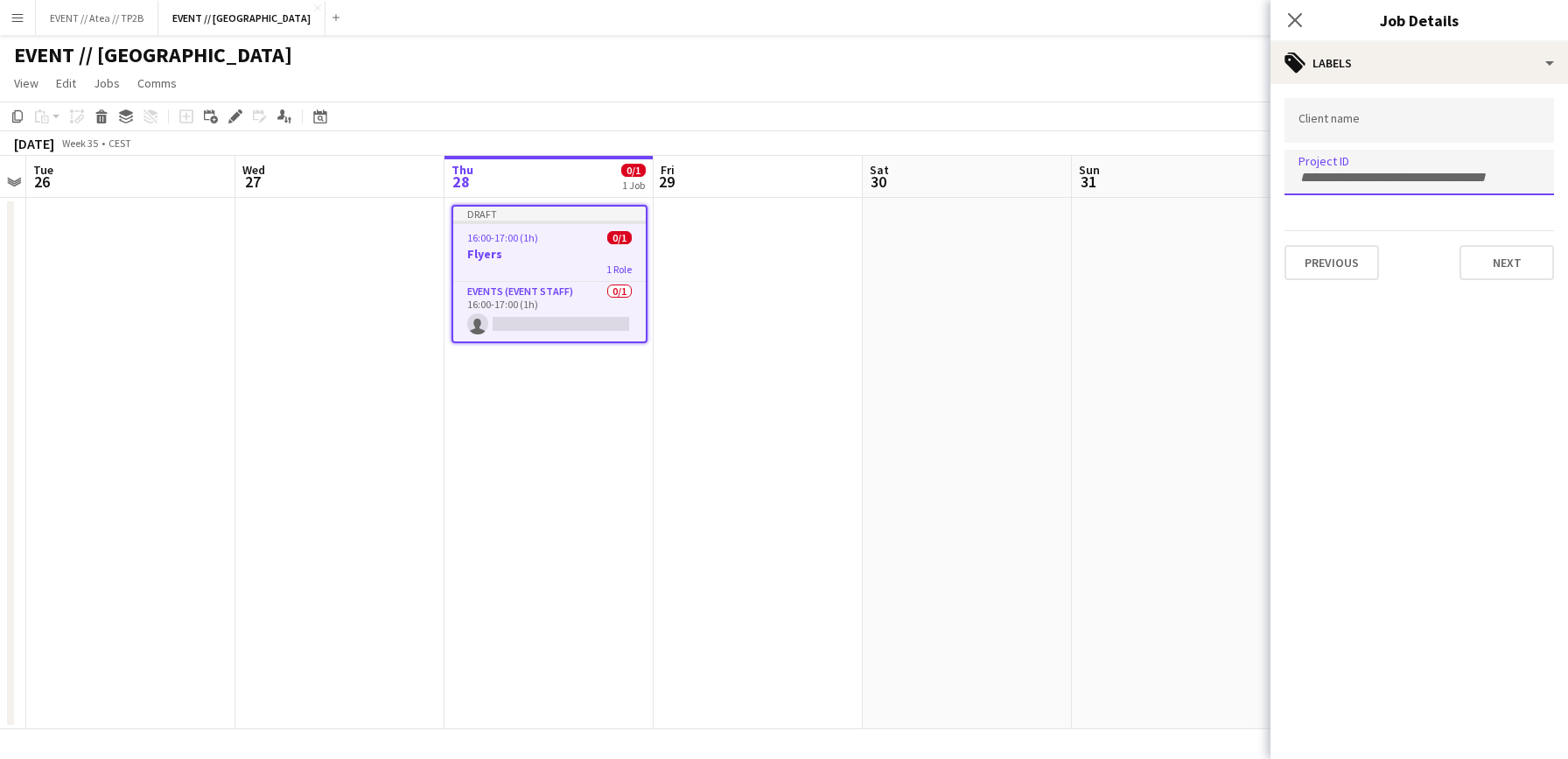
click at [1337, 157] on div at bounding box center [1419, 171] width 269 height 45
paste input "*******"
drag, startPoint x: 1306, startPoint y: 178, endPoint x: 1272, endPoint y: 178, distance: 34.0
click at [1272, 178] on form "Client name Project ID ******* Previous Next" at bounding box center [1419, 189] width 297 height 182
type input "******"
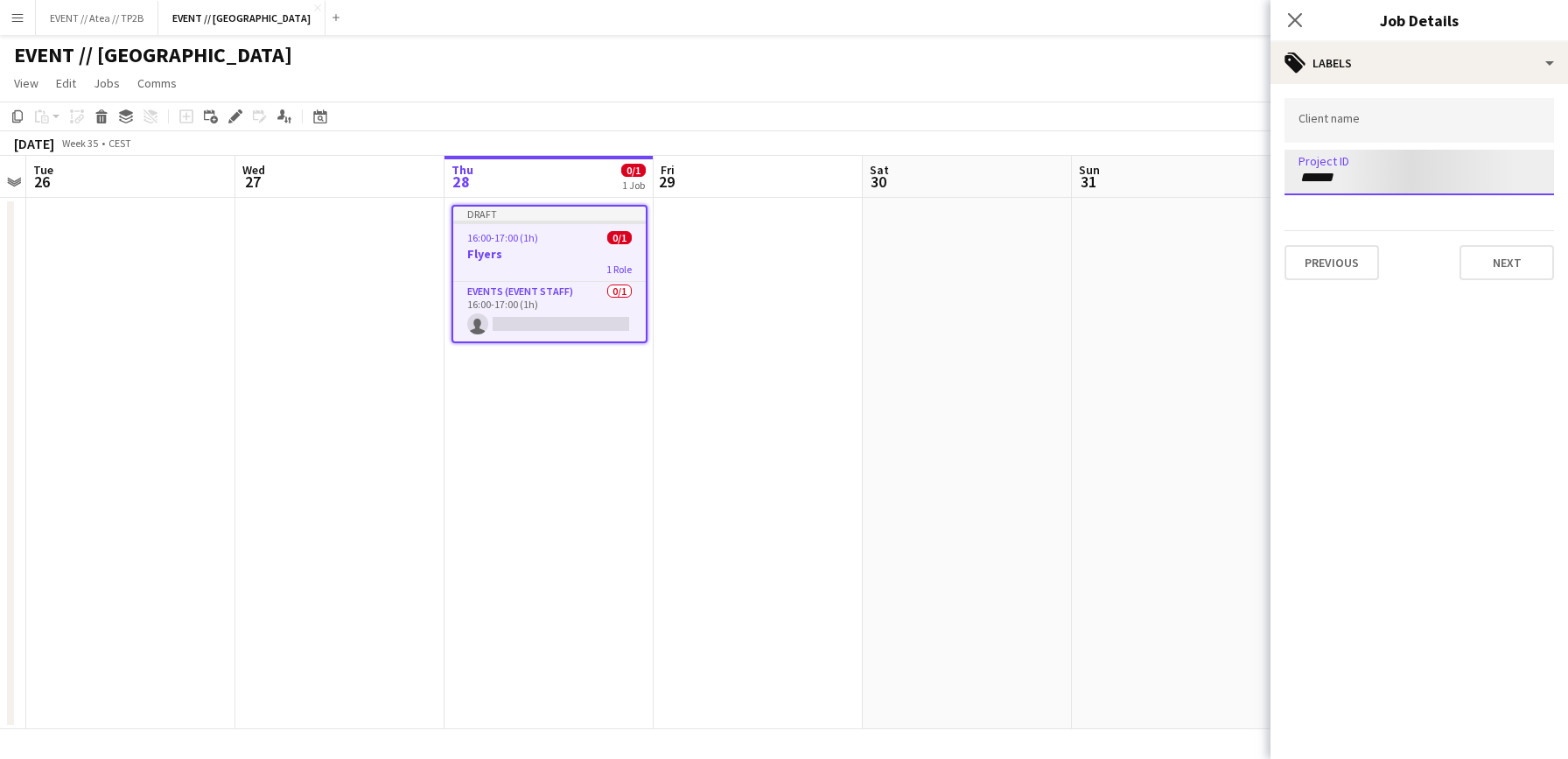
click at [995, 309] on app-date-cell at bounding box center [967, 463] width 209 height 531
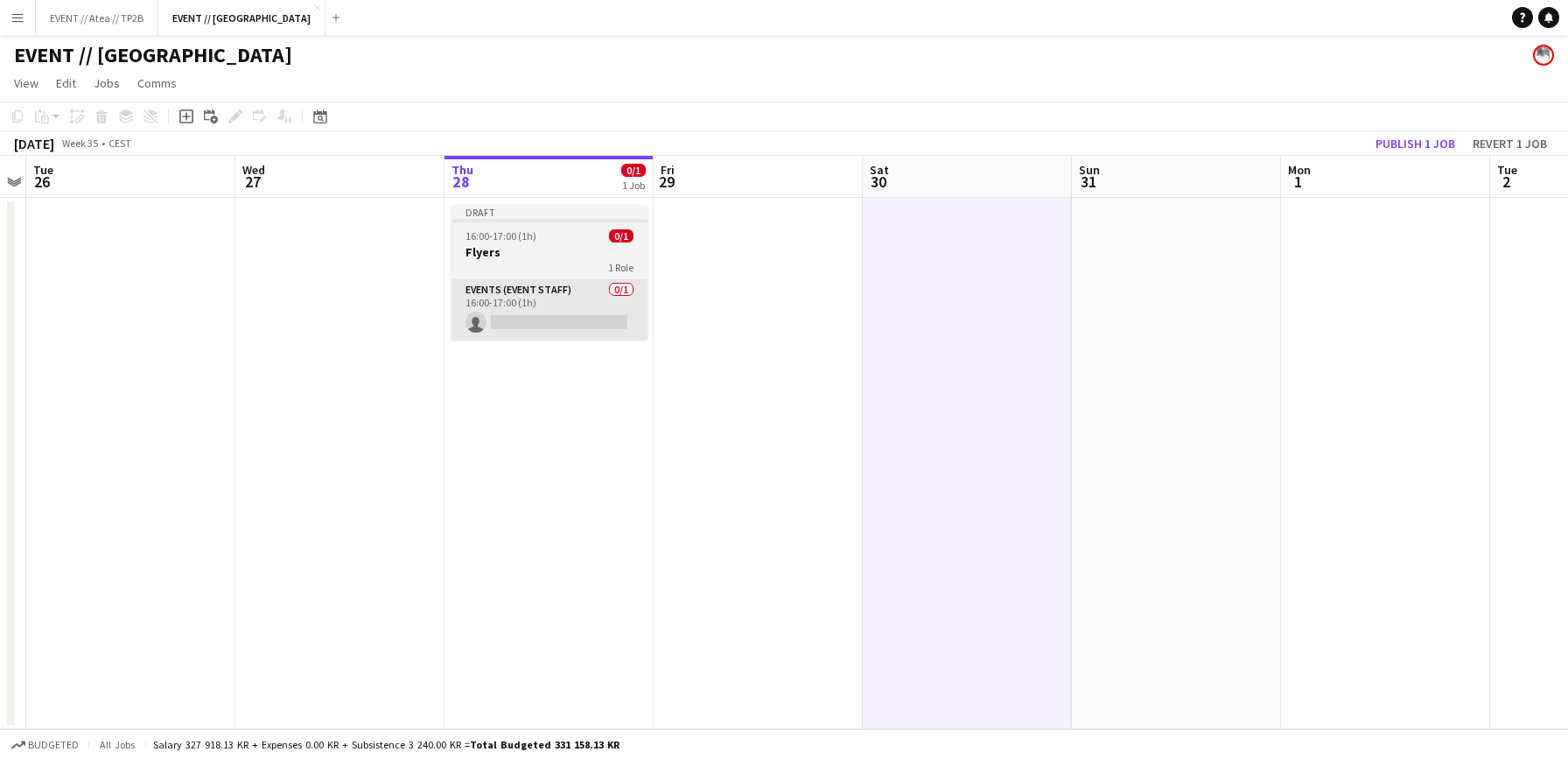
click at [528, 321] on app-card-role "Events (Event Staff) 0/1 16:00-17:00 (1h) single-neutral-actions" at bounding box center [549, 309] width 196 height 60
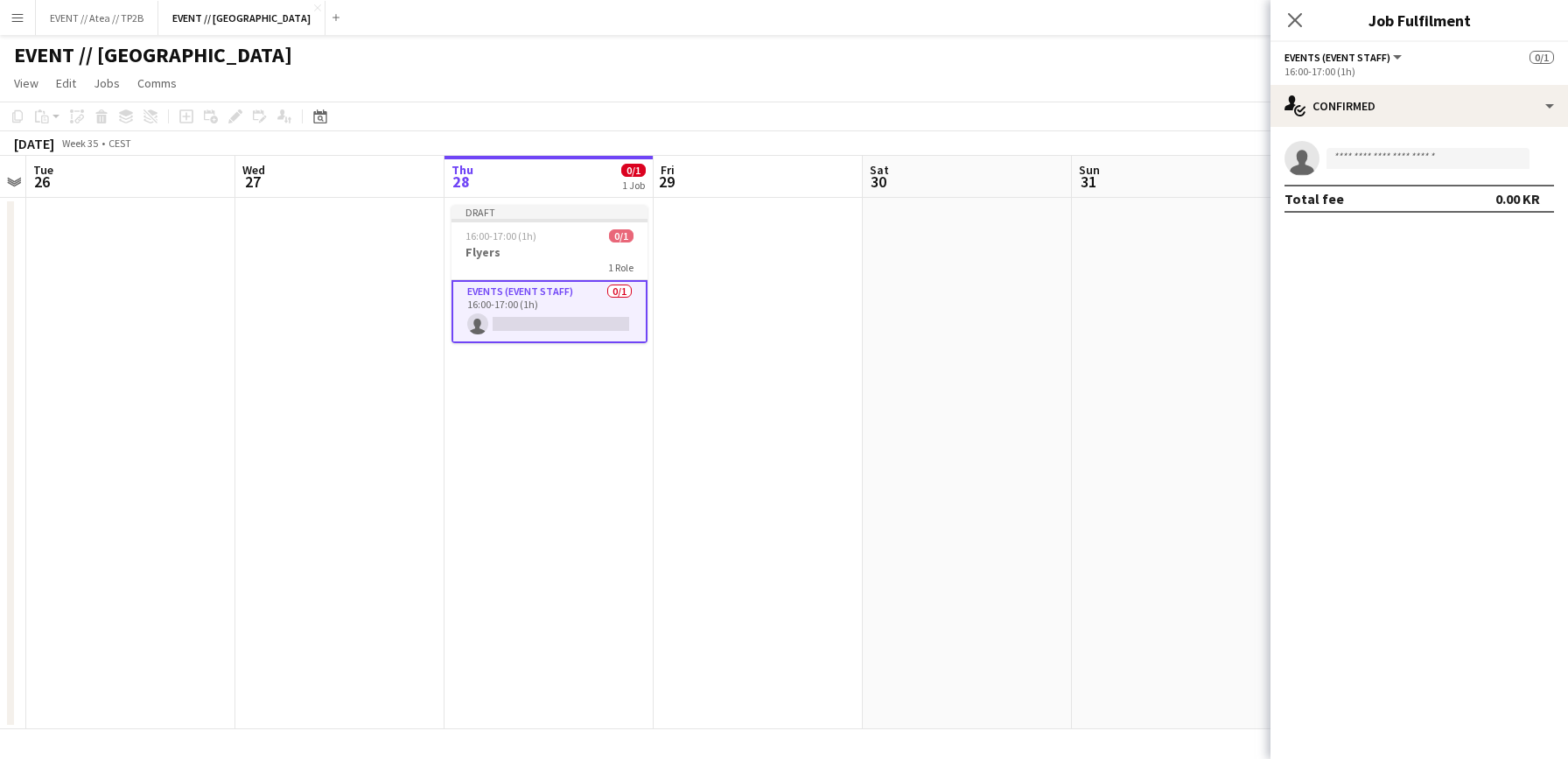
click at [1034, 305] on app-date-cell at bounding box center [967, 463] width 209 height 531
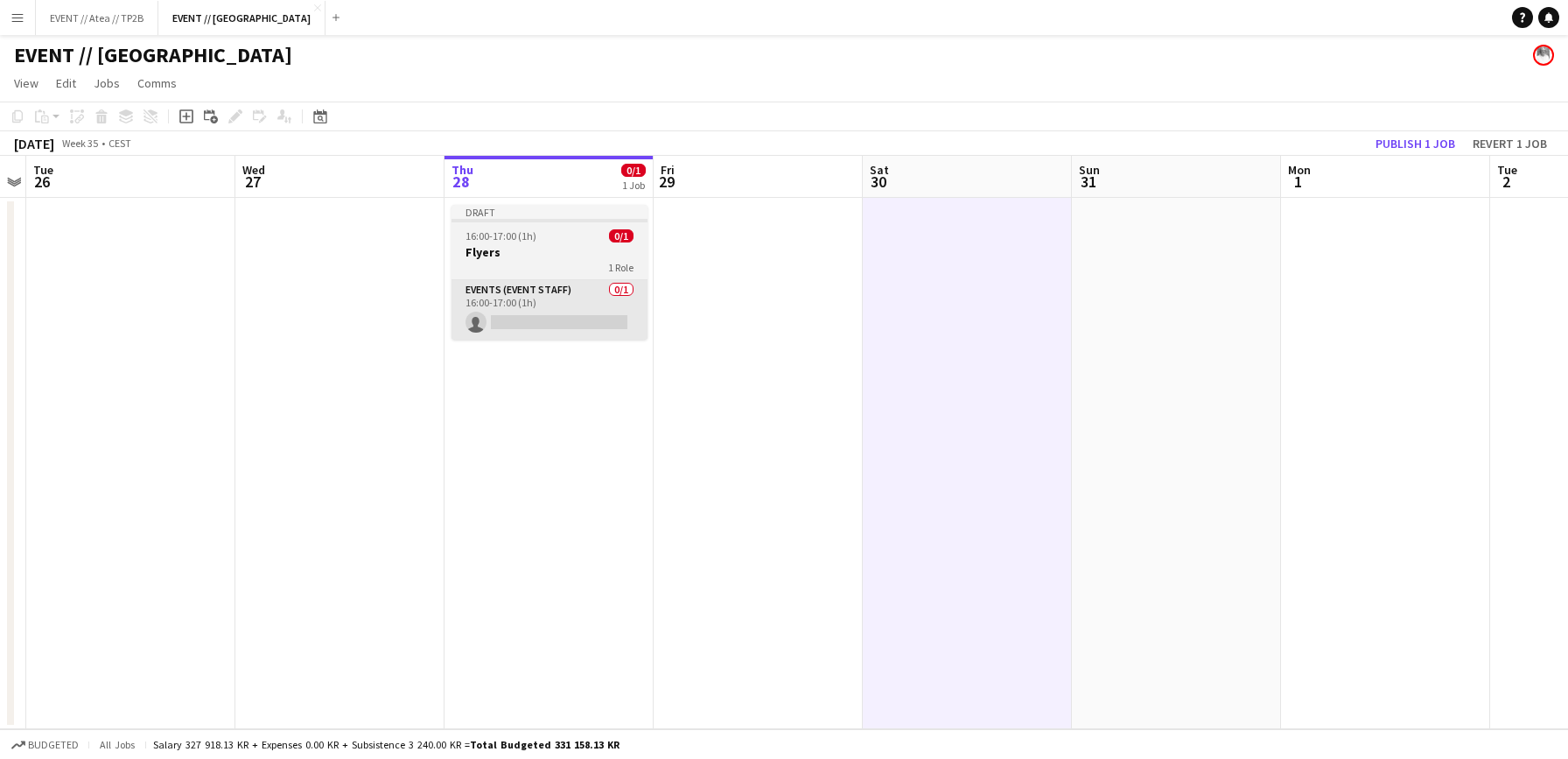
click at [532, 322] on app-card-role "Events (Event Staff) 0/1 16:00-17:00 (1h) single-neutral-actions" at bounding box center [549, 309] width 196 height 60
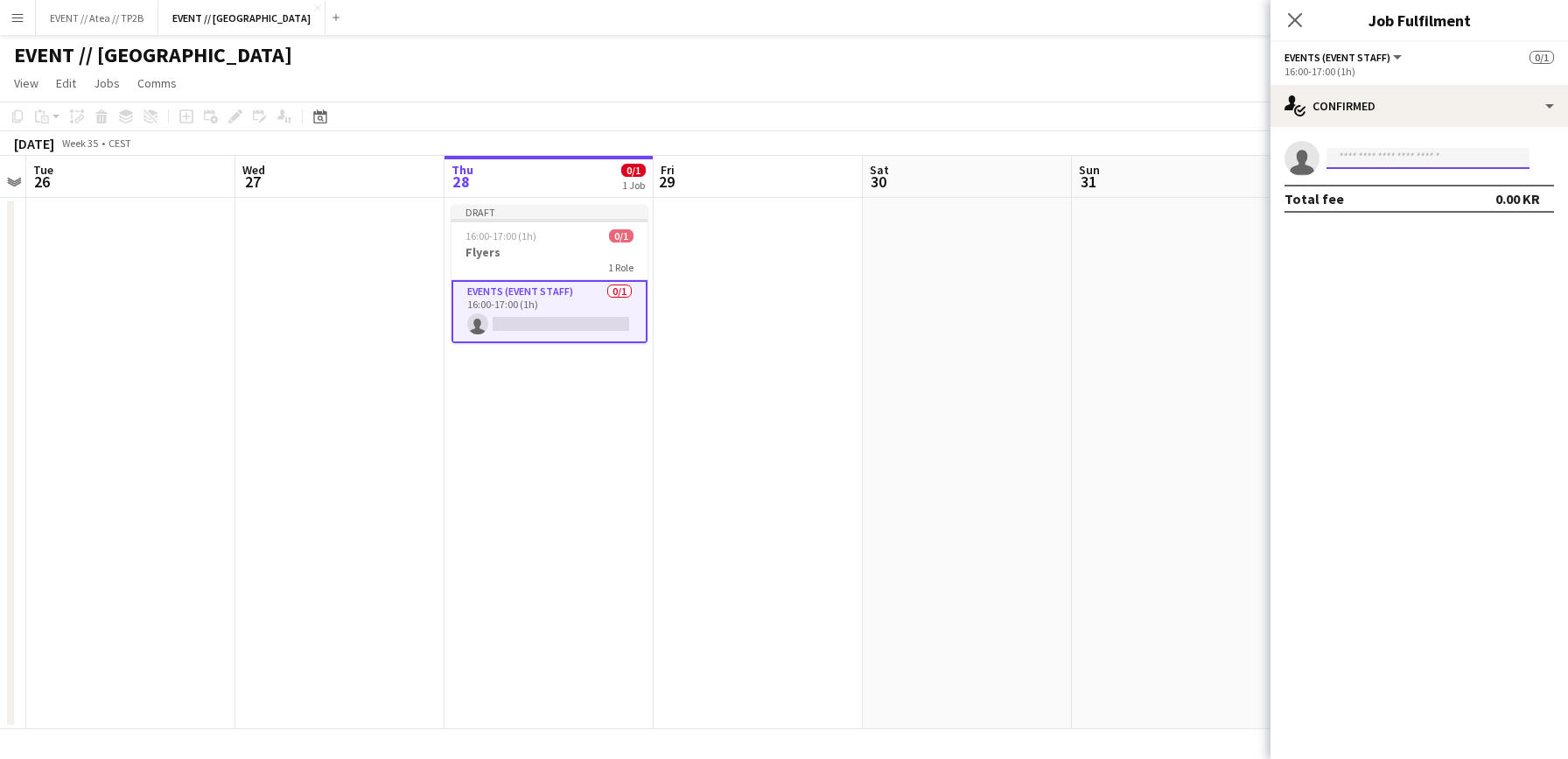
click at [1399, 168] on input at bounding box center [1428, 158] width 203 height 21
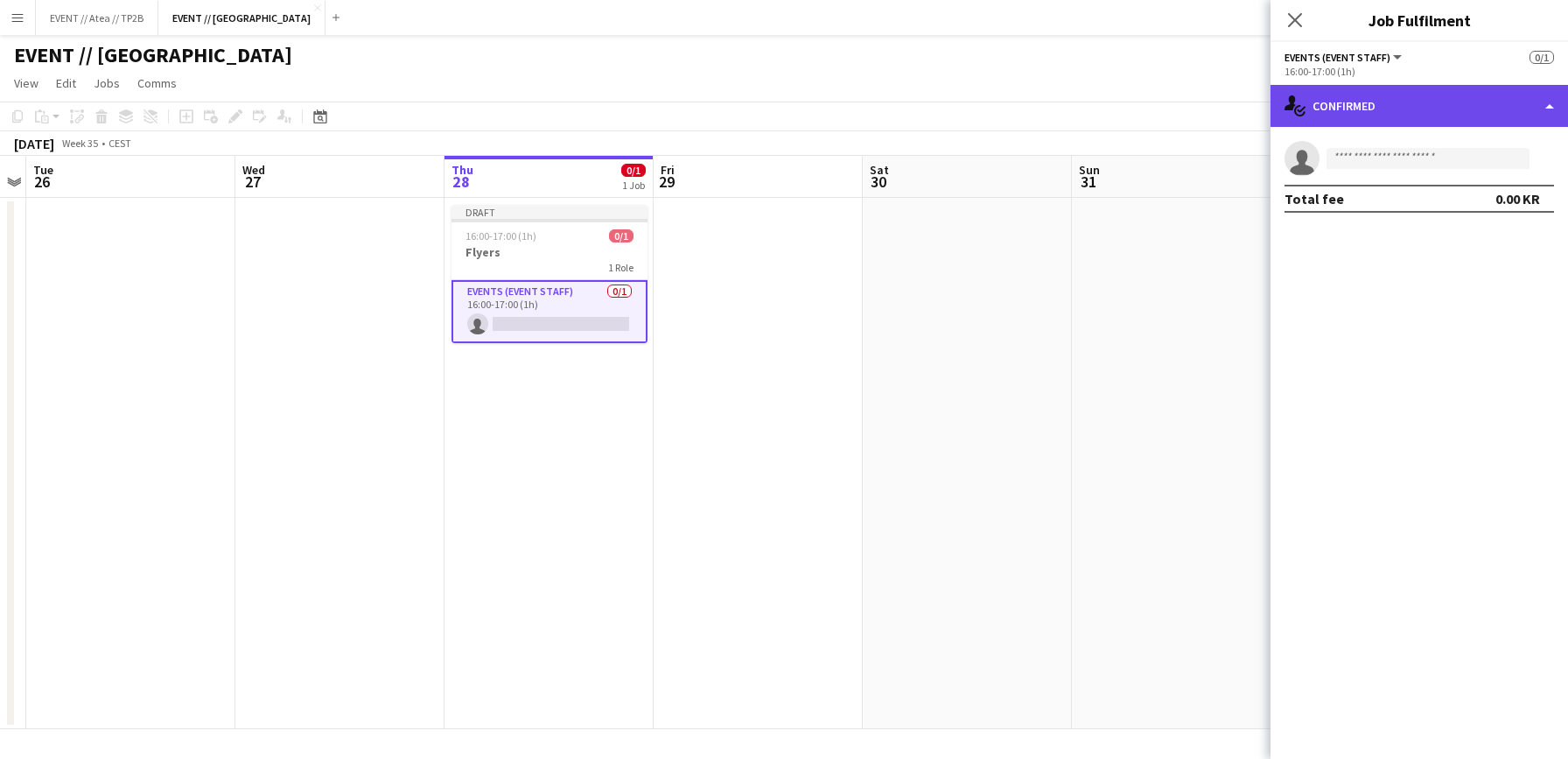
click at [1482, 117] on div "single-neutral-actions-check-2 Confirmed" at bounding box center [1419, 106] width 297 height 42
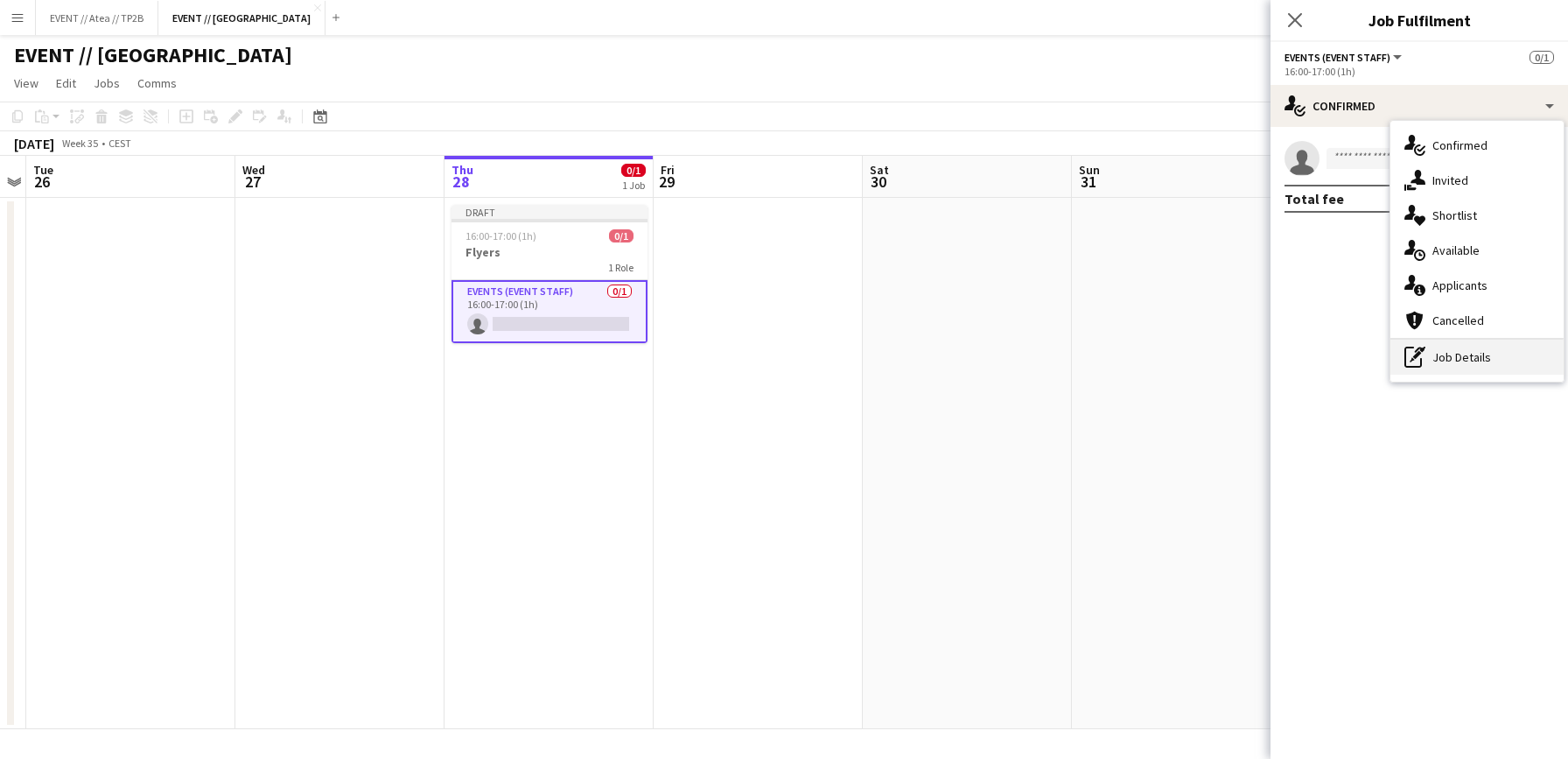
click at [1474, 362] on div "pen-write Job Details" at bounding box center [1476, 357] width 173 height 35
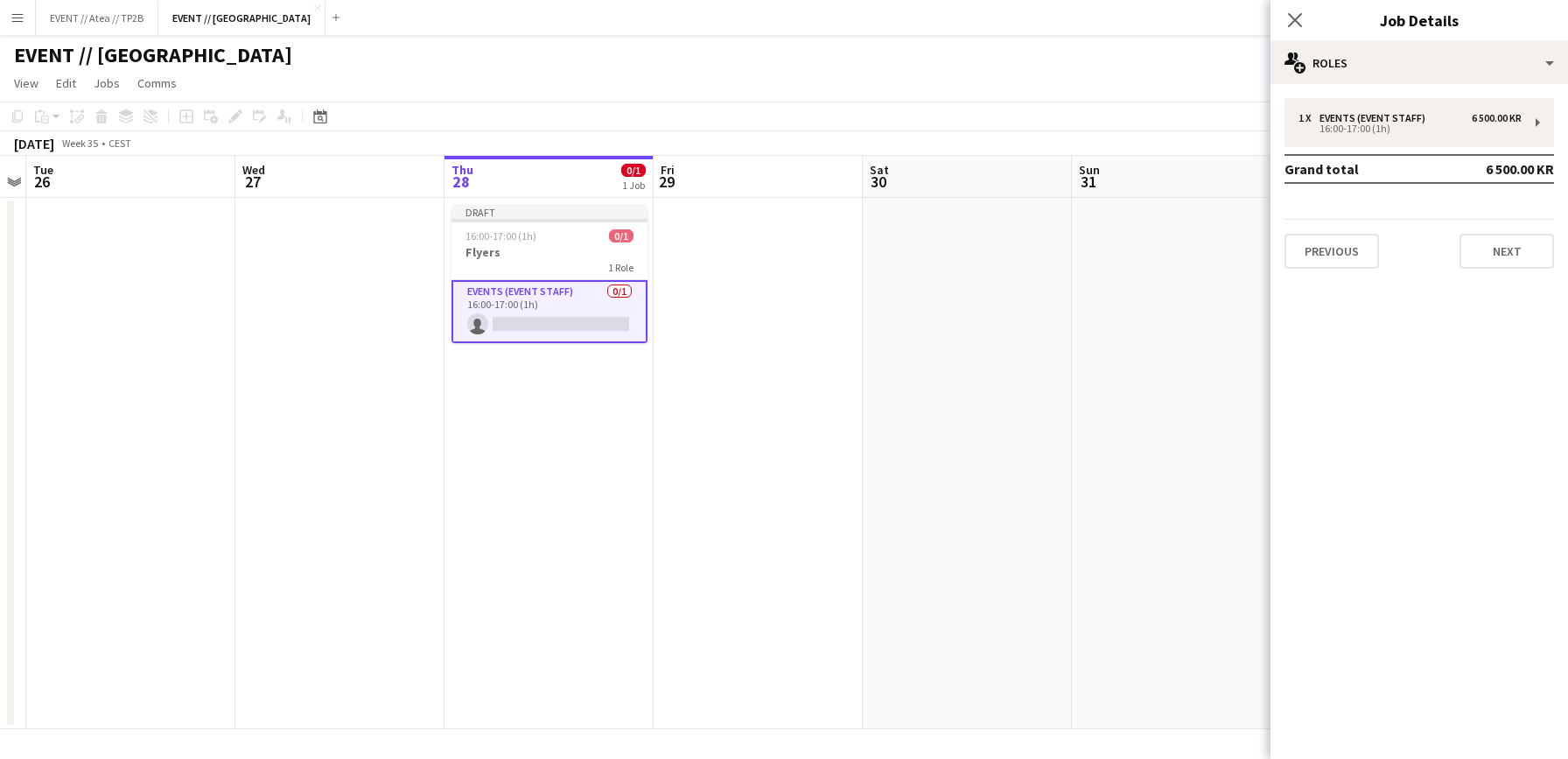
click at [656, 383] on app-date-cell at bounding box center [758, 463] width 209 height 531
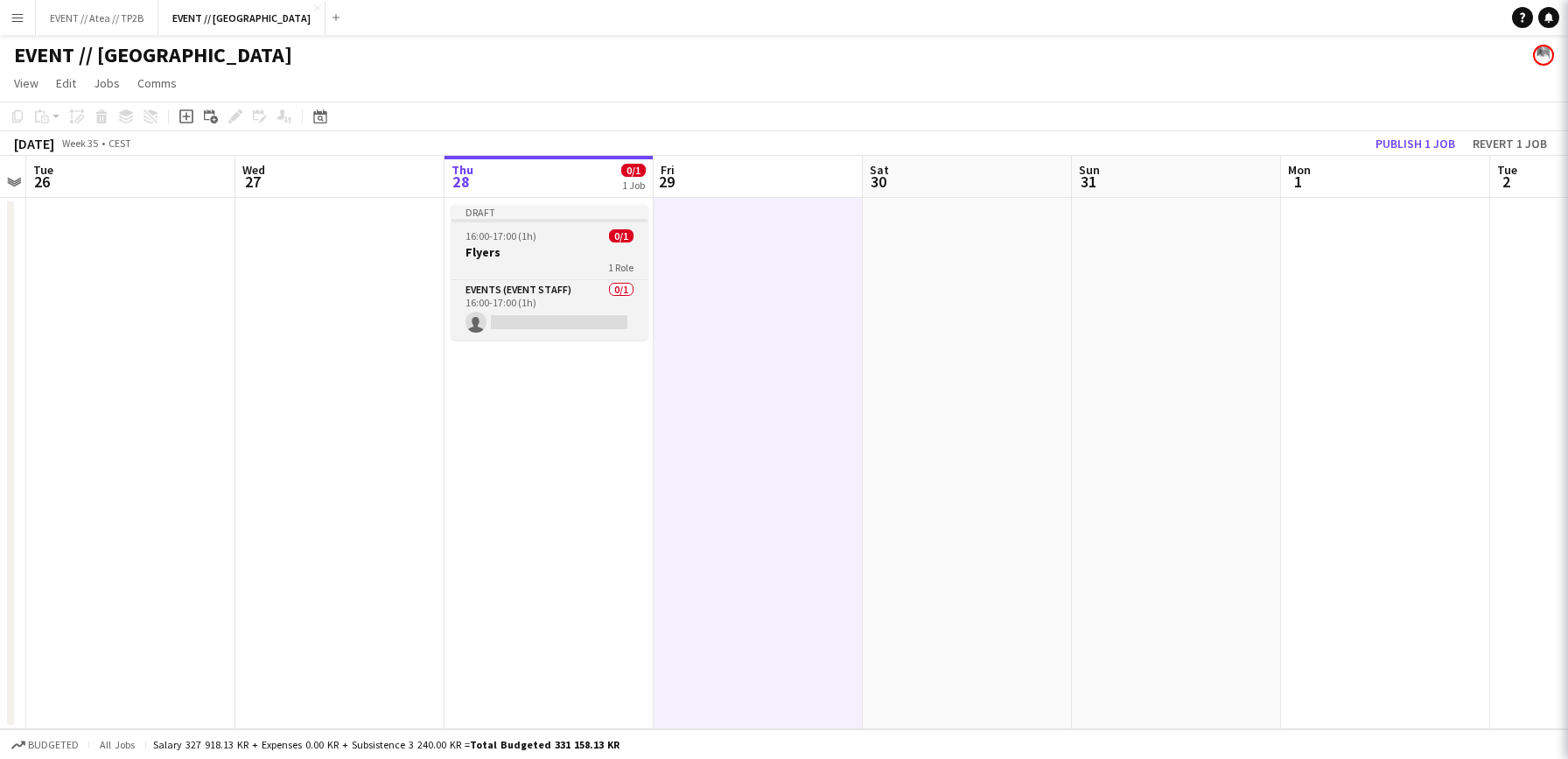
click at [540, 258] on h3 "Flyers" at bounding box center [549, 252] width 196 height 16
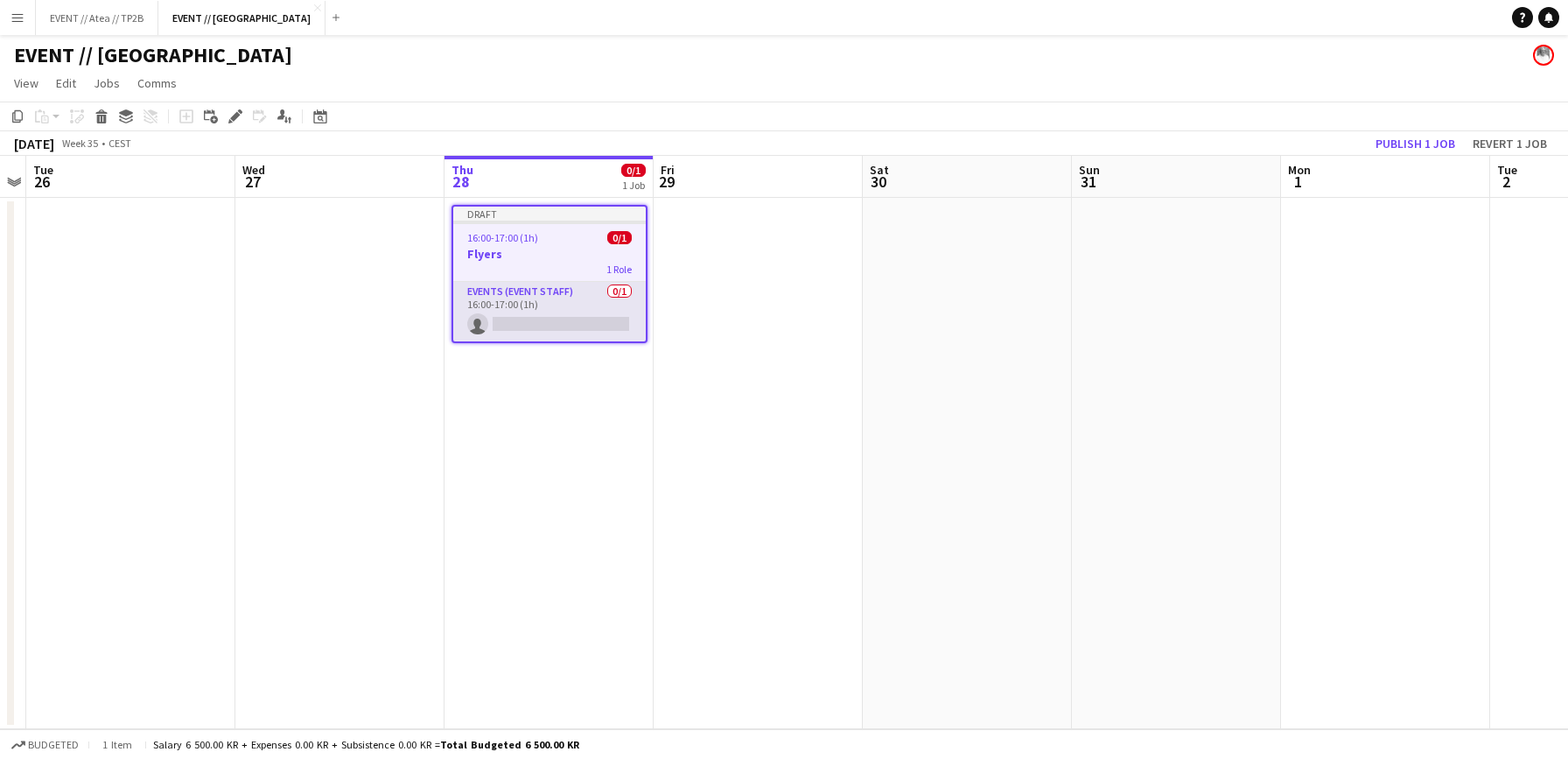
click at [530, 313] on app-card-role "Events (Event Staff) 0/1 16:00-17:00 (1h) single-neutral-actions" at bounding box center [549, 311] width 192 height 60
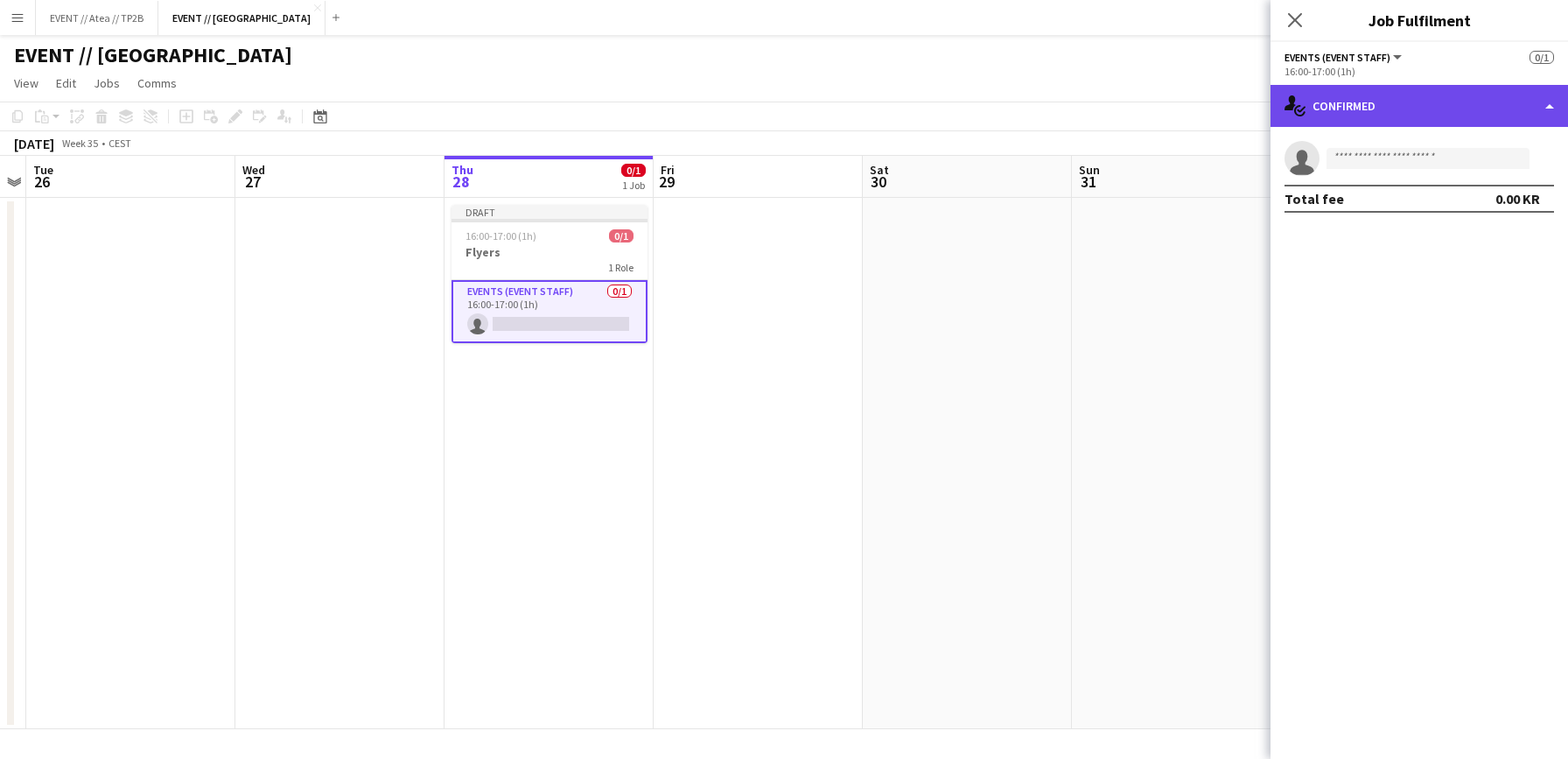
click at [1419, 111] on div "single-neutral-actions-check-2 Confirmed" at bounding box center [1419, 106] width 297 height 42
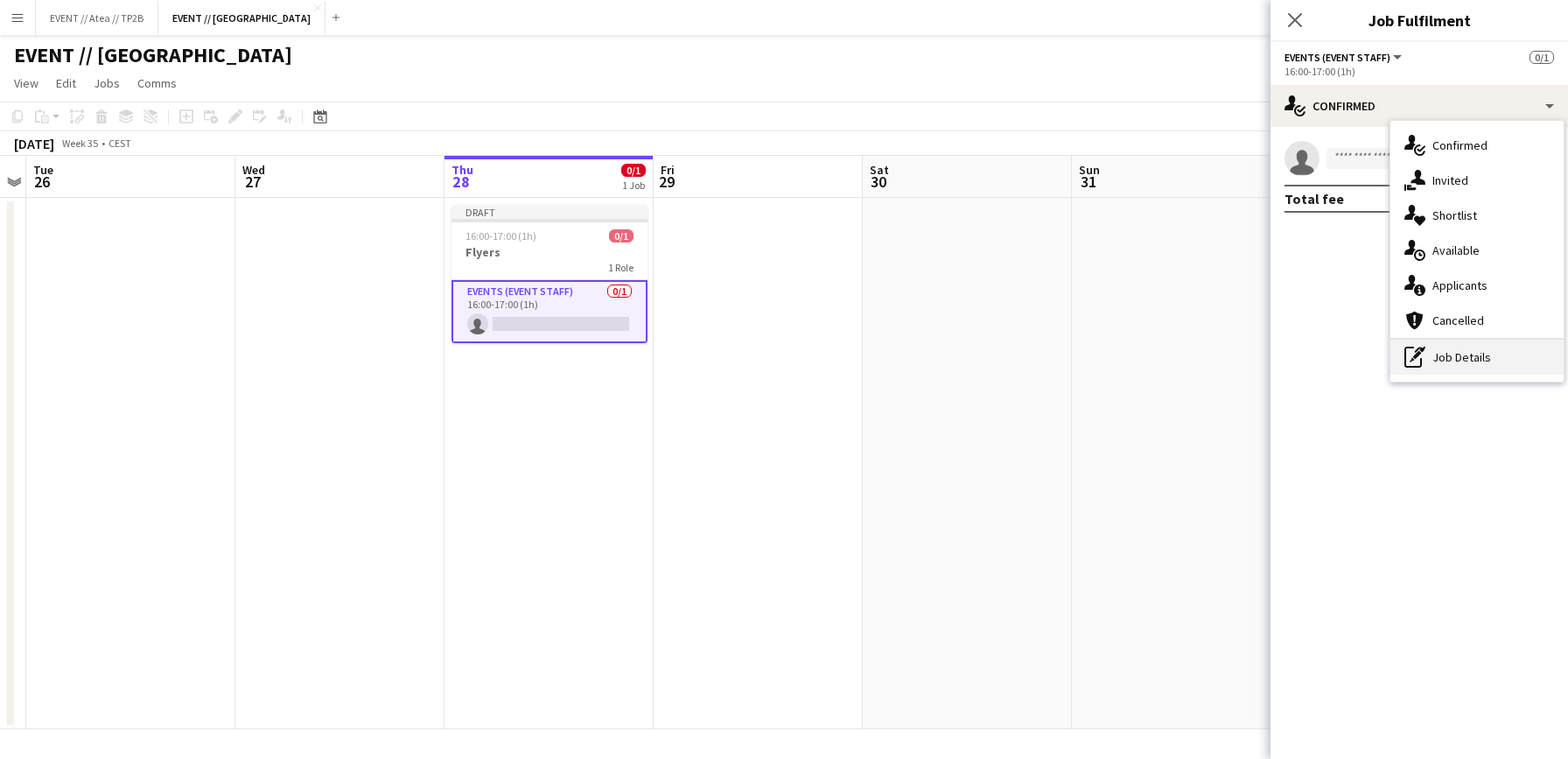
click at [1522, 352] on div "pen-write Job Details" at bounding box center [1476, 357] width 173 height 35
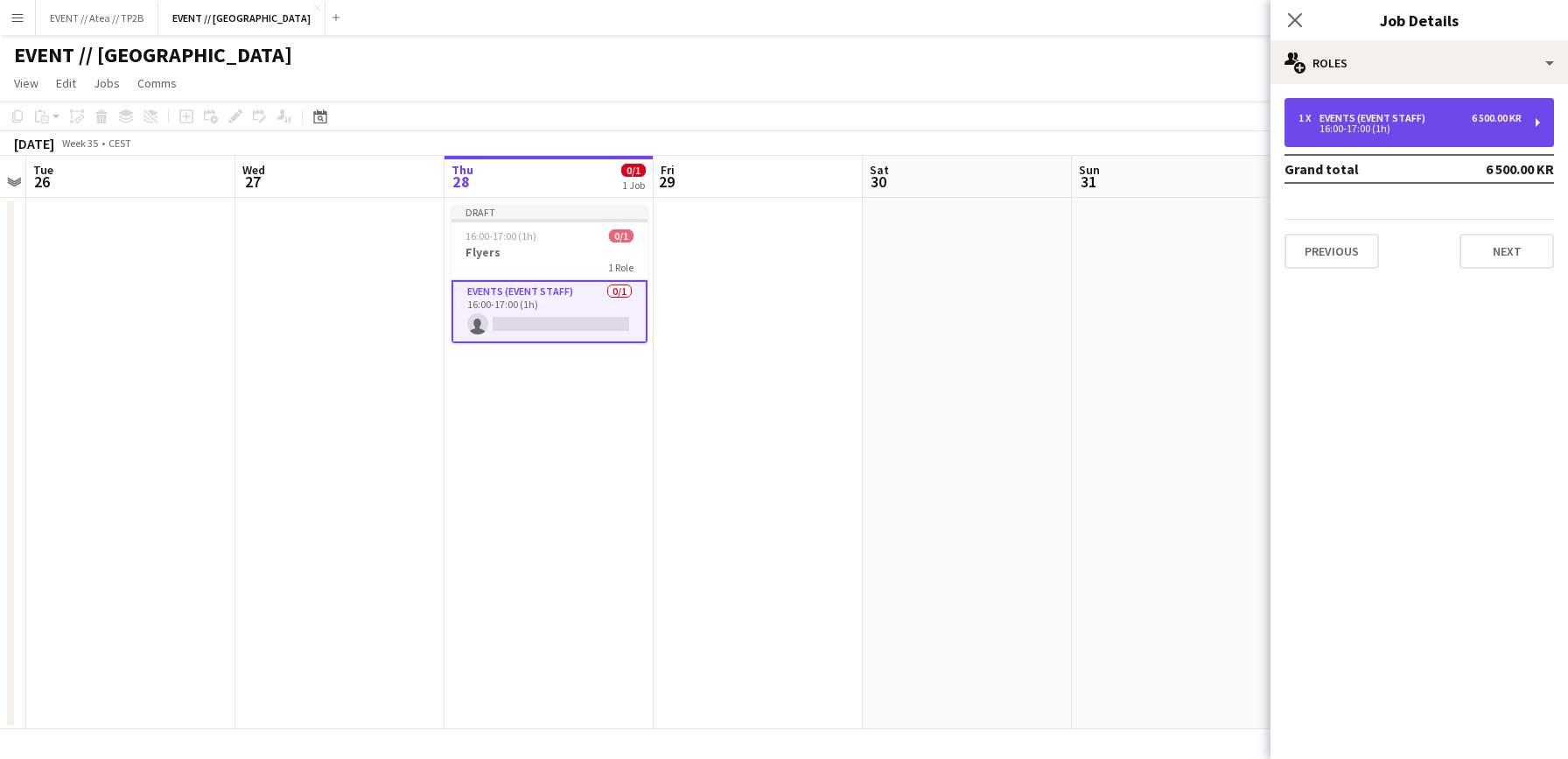
click at [1406, 128] on div "16:00-17:00 (1h)" at bounding box center [1410, 129] width 223 height 9
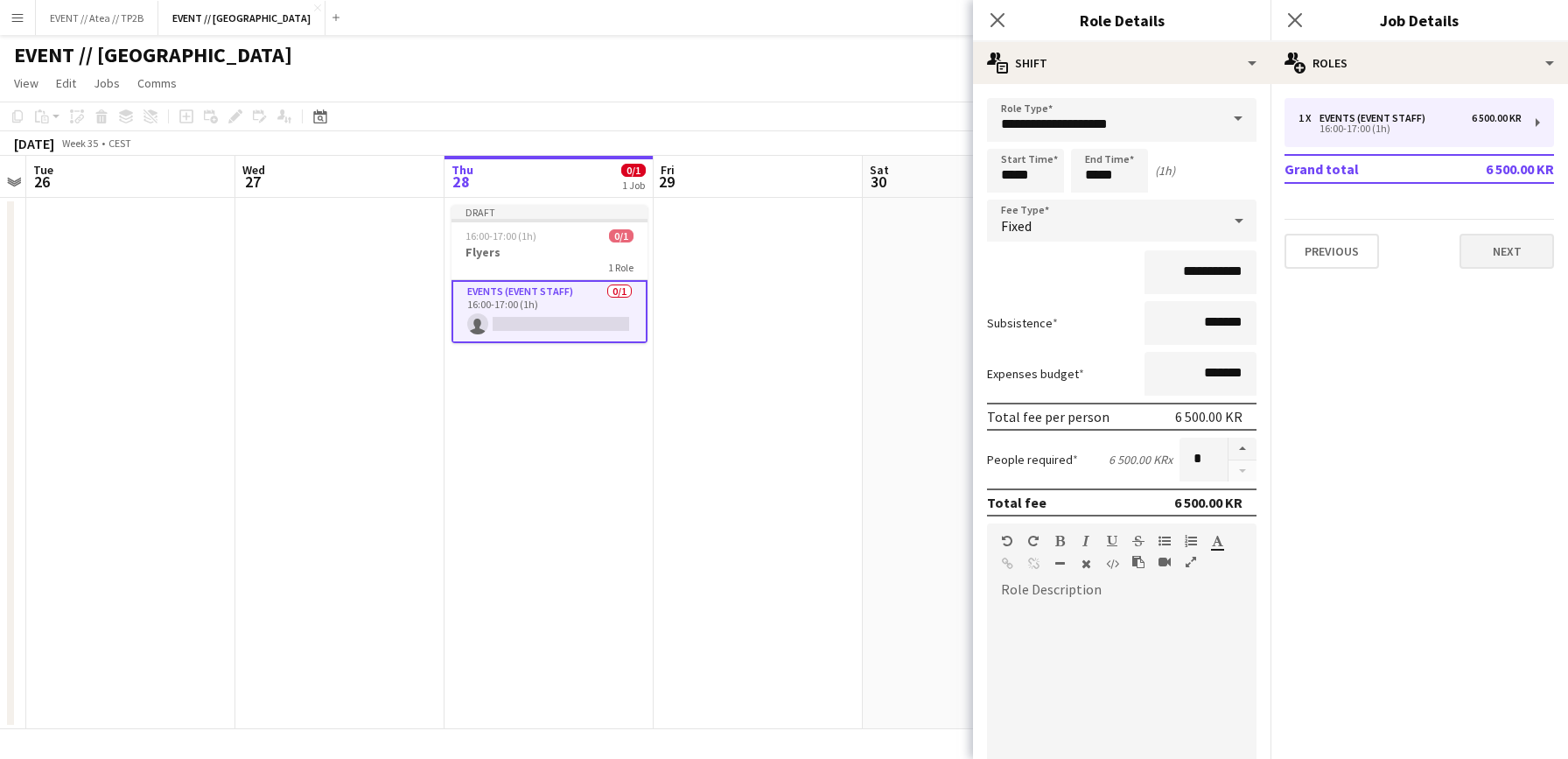
click at [1549, 242] on button "Next" at bounding box center [1506, 251] width 94 height 35
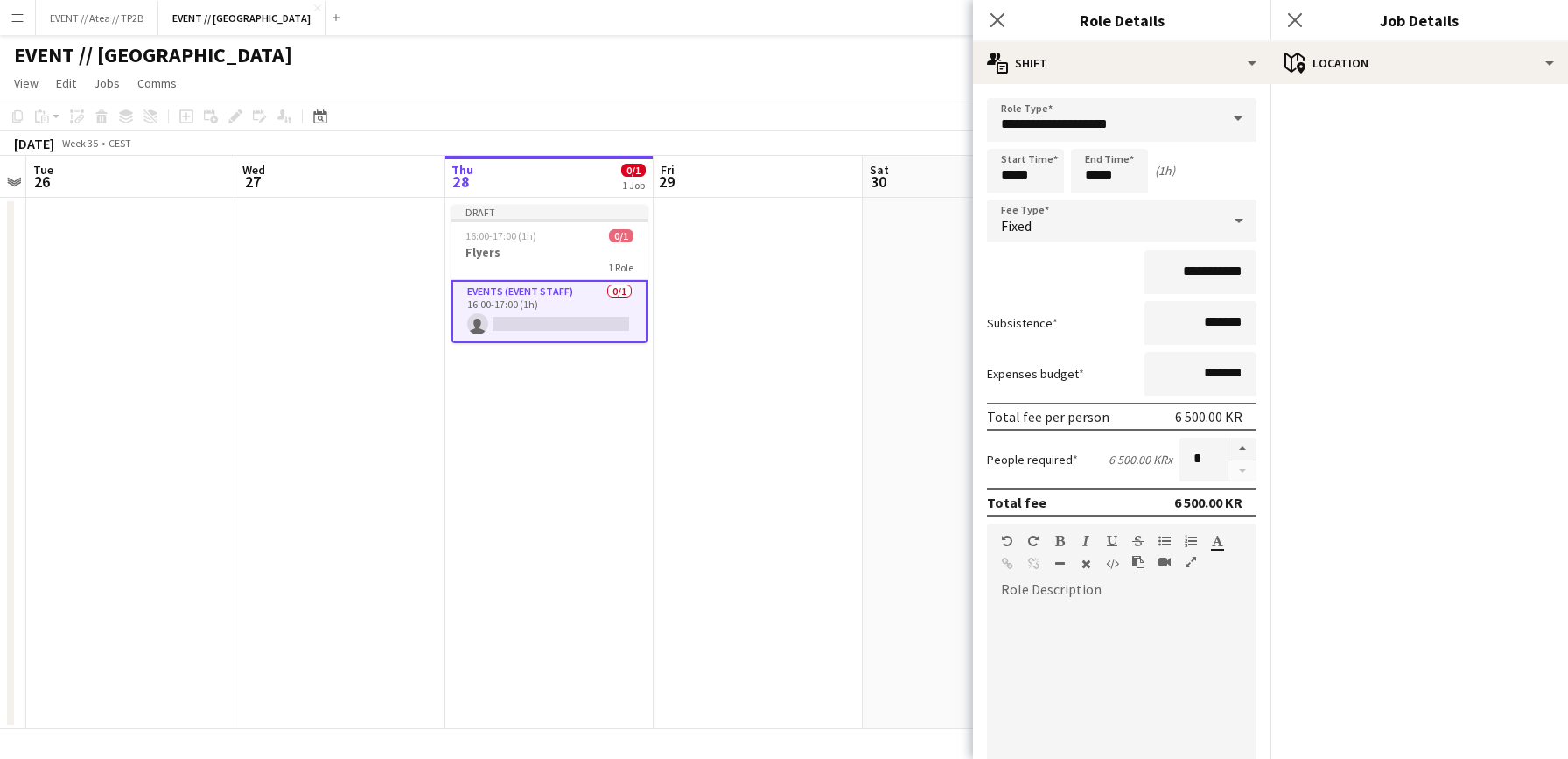
click at [981, 27] on div "Close pop-in" at bounding box center [998, 20] width 49 height 40
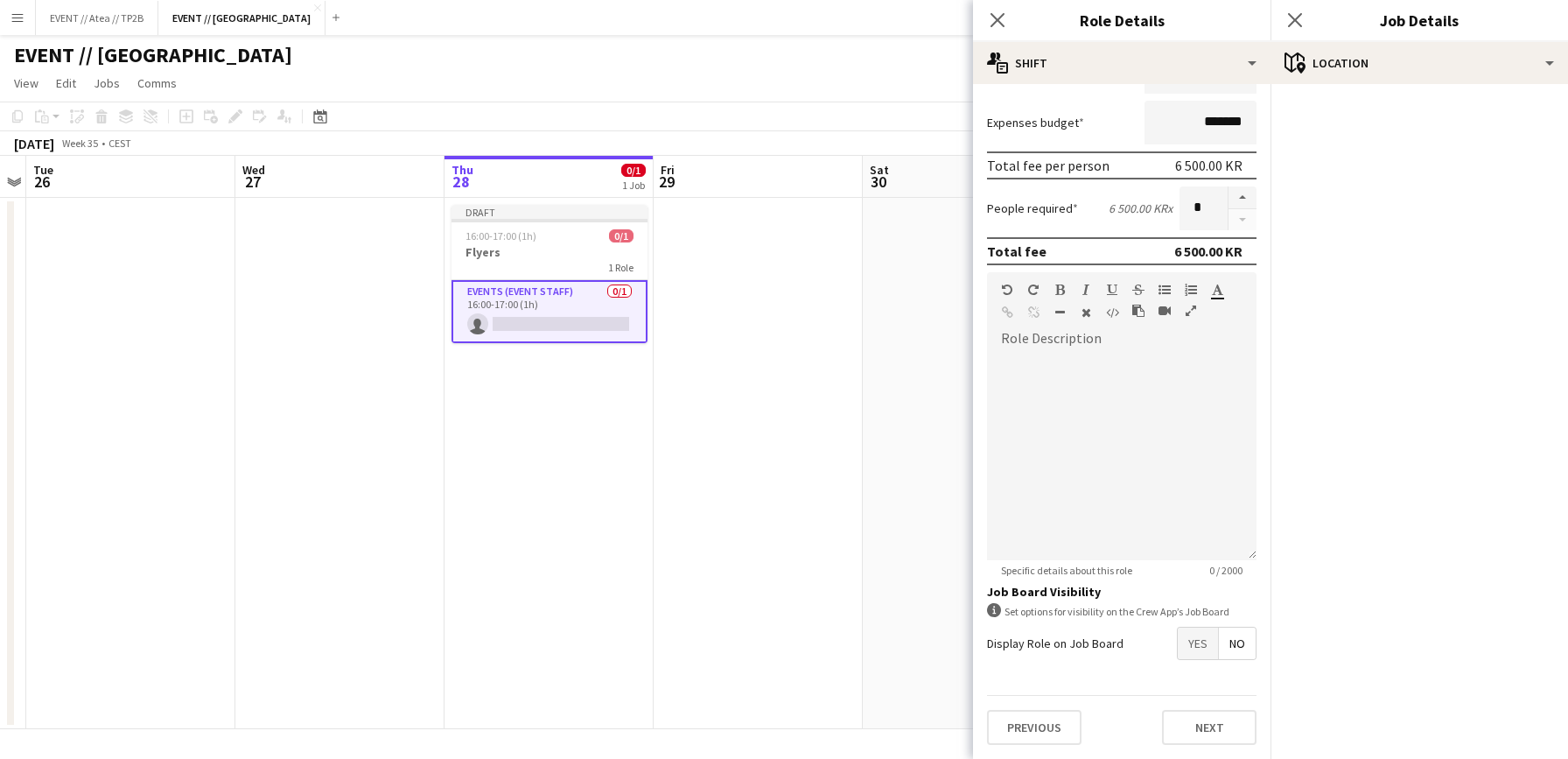
click at [1213, 722] on button "Next" at bounding box center [1208, 727] width 94 height 35
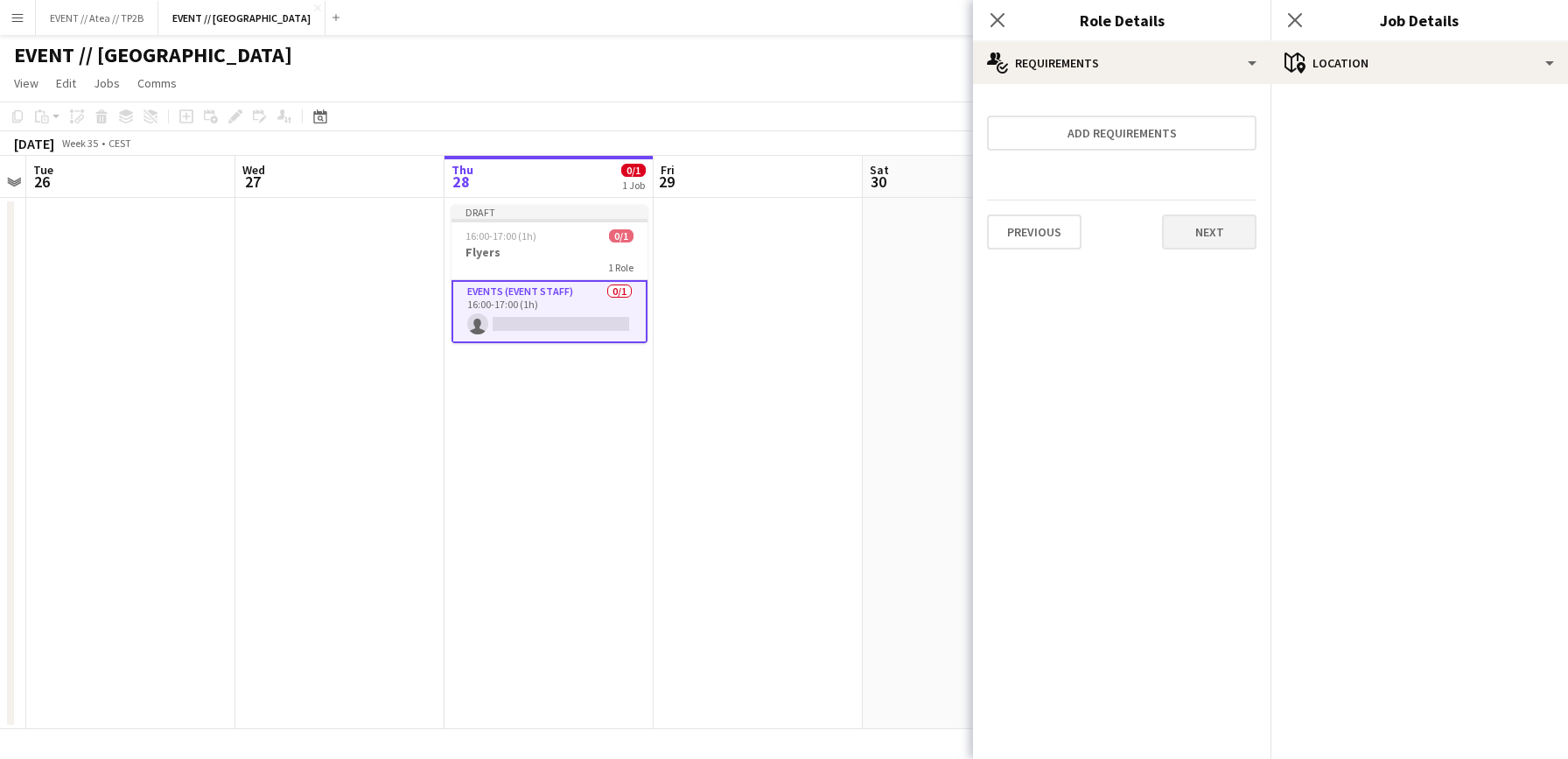
click at [1215, 231] on button "Next" at bounding box center [1208, 232] width 94 height 35
click at [1217, 227] on button "Finish" at bounding box center [1224, 234] width 66 height 35
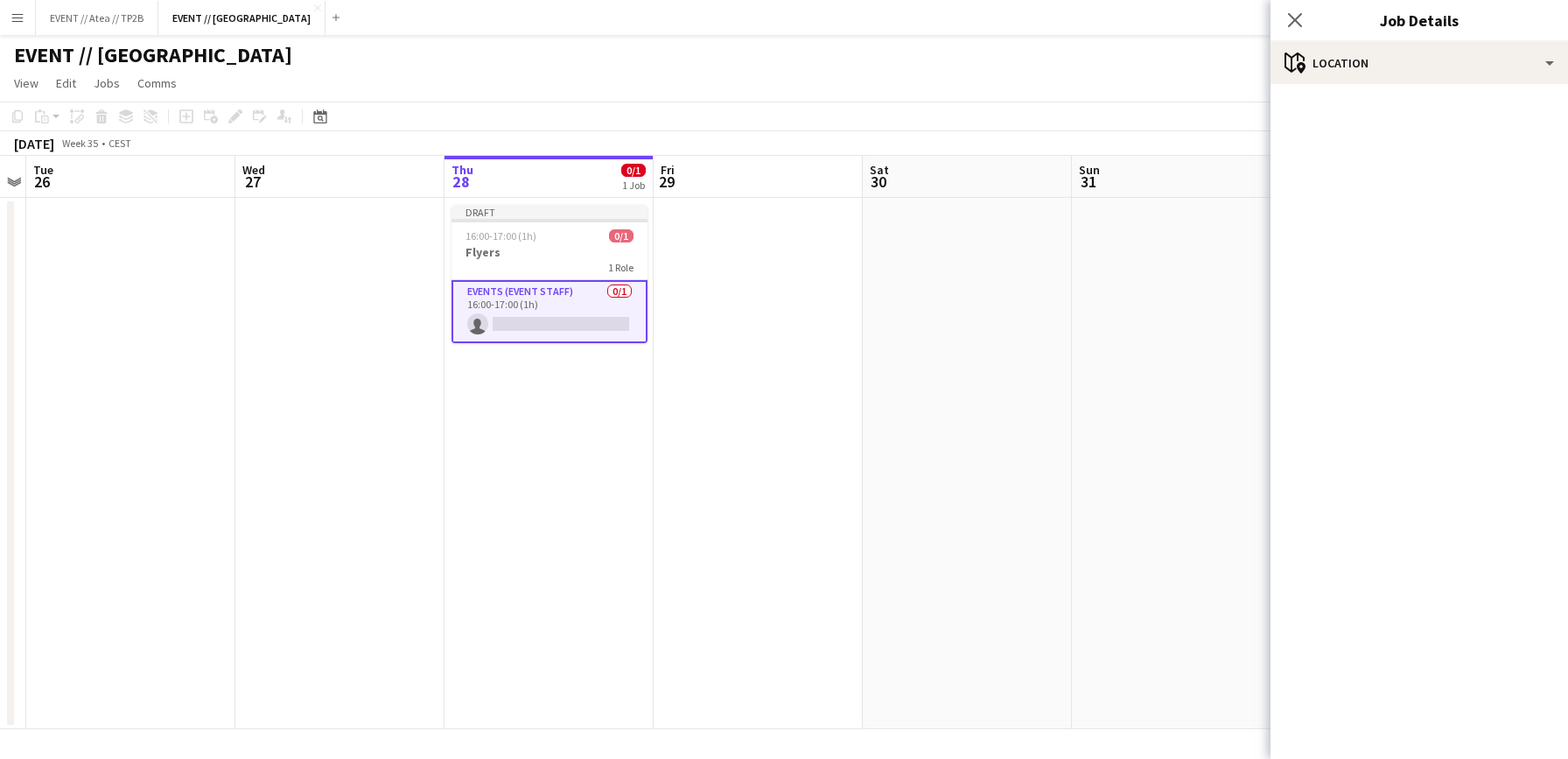
click at [544, 380] on app-date-cell "Draft 16:00-17:00 (1h) 0/1 Flyers 1 Role Events (Event Staff) 0/1 16:00-17:00 (…" at bounding box center [549, 463] width 209 height 531
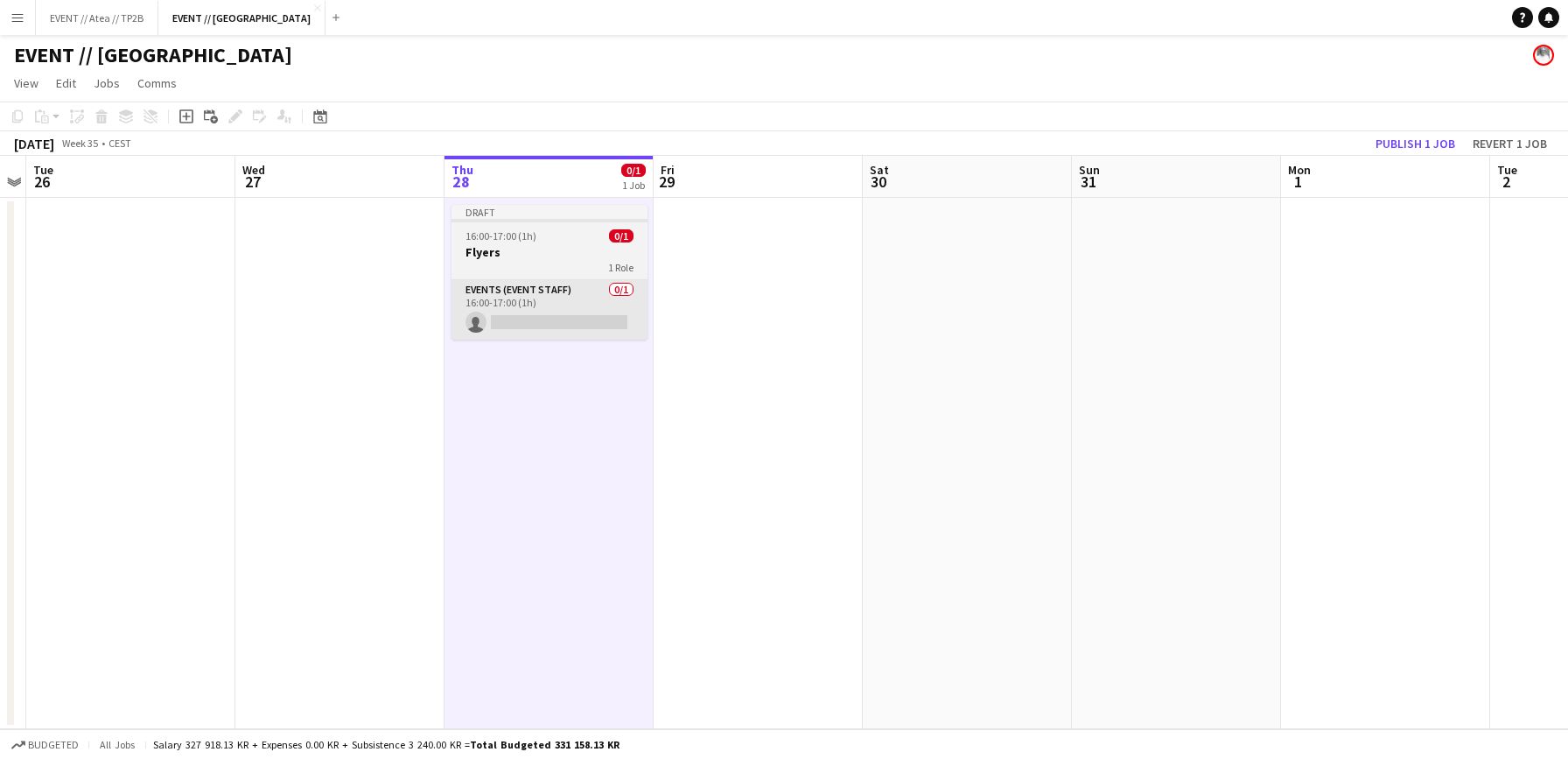
click at [566, 309] on app-card-role "Events (Event Staff) 0/1 16:00-17:00 (1h) single-neutral-actions" at bounding box center [549, 309] width 196 height 60
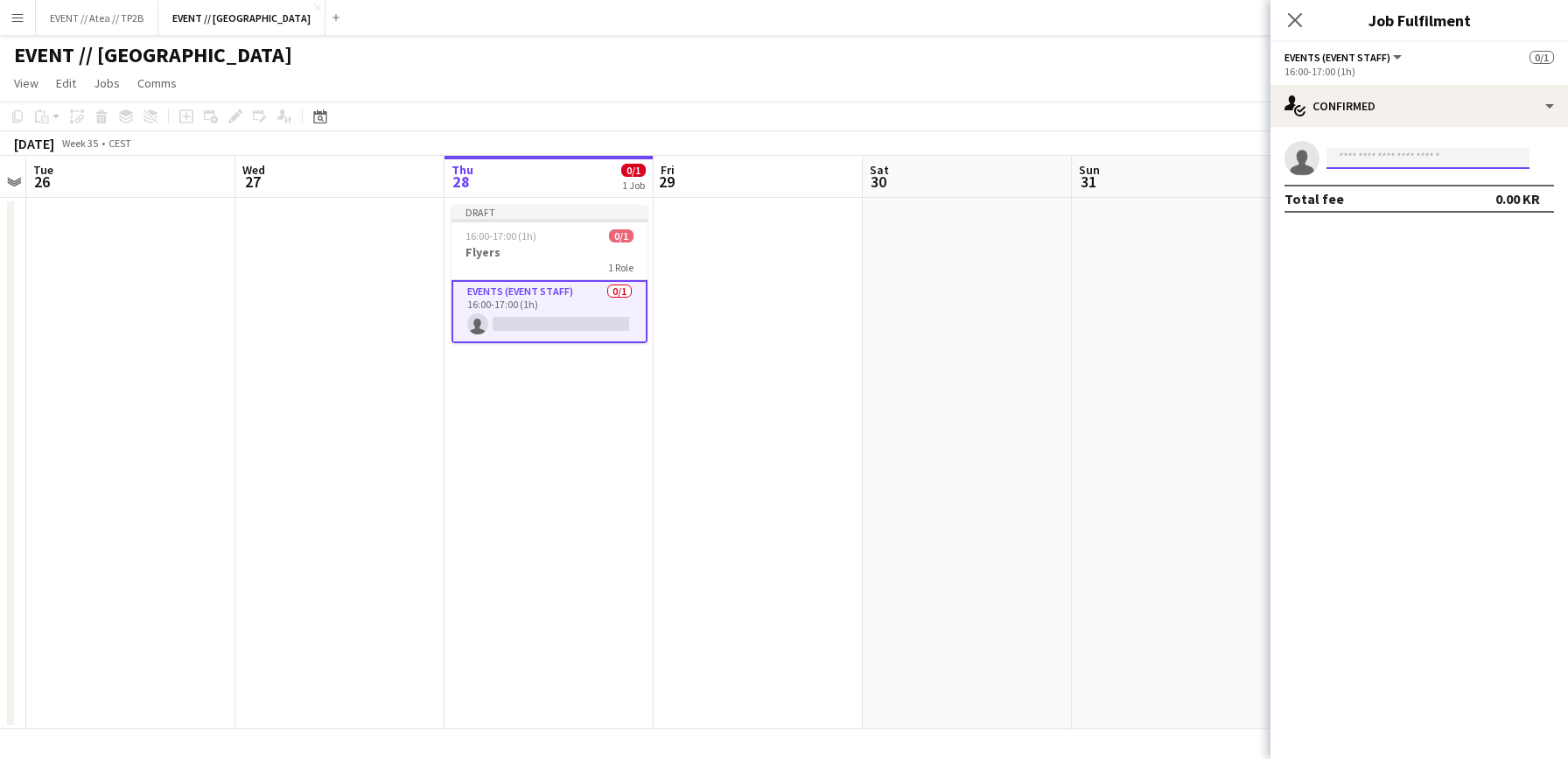
click at [1491, 164] on input at bounding box center [1428, 158] width 203 height 21
type input "********"
click at [1424, 194] on span "[EMAIL_ADDRESS][DOMAIN_NAME]" at bounding box center [1427, 197] width 175 height 14
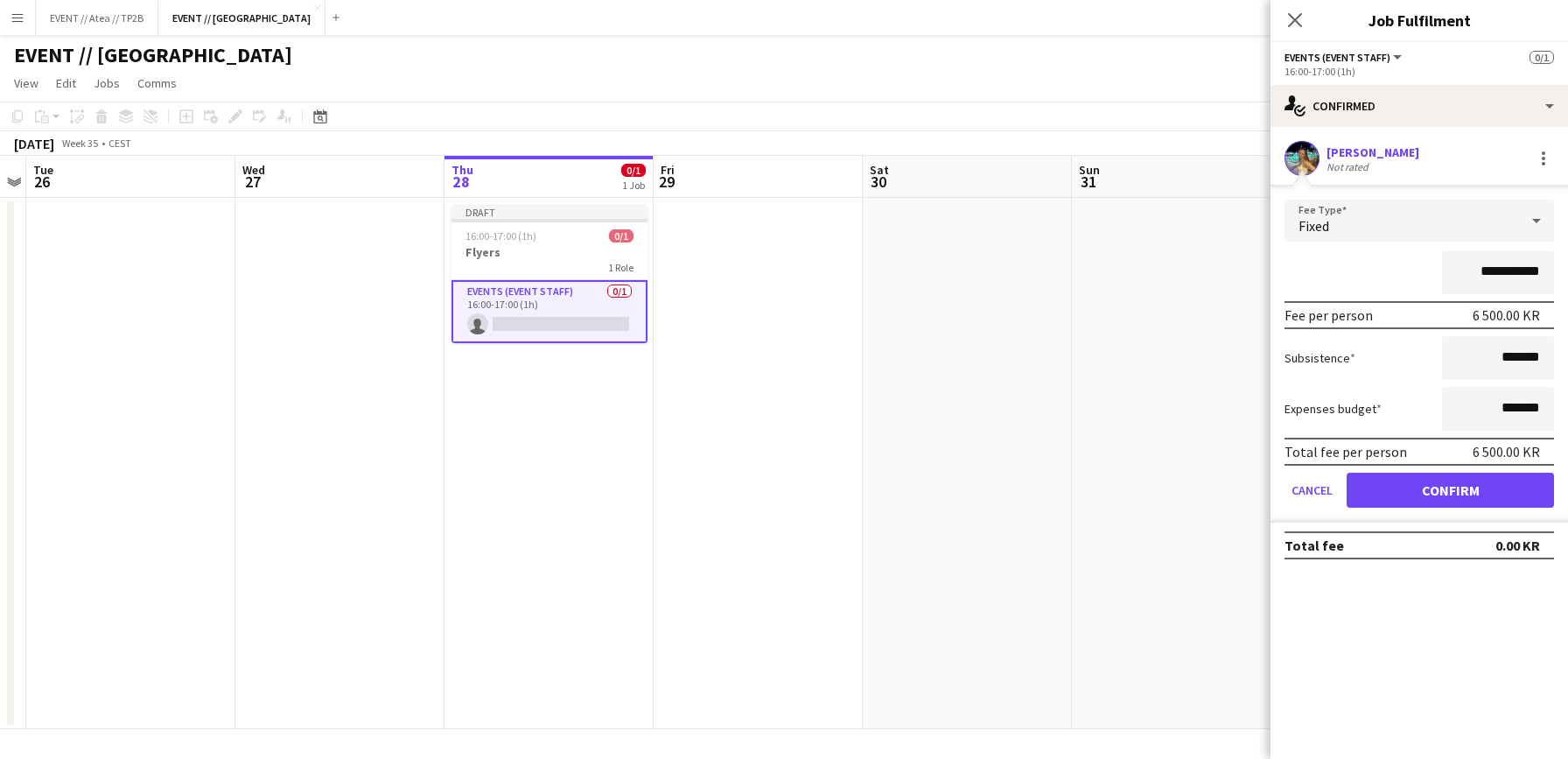
click at [1493, 483] on button "Confirm" at bounding box center [1450, 490] width 208 height 35
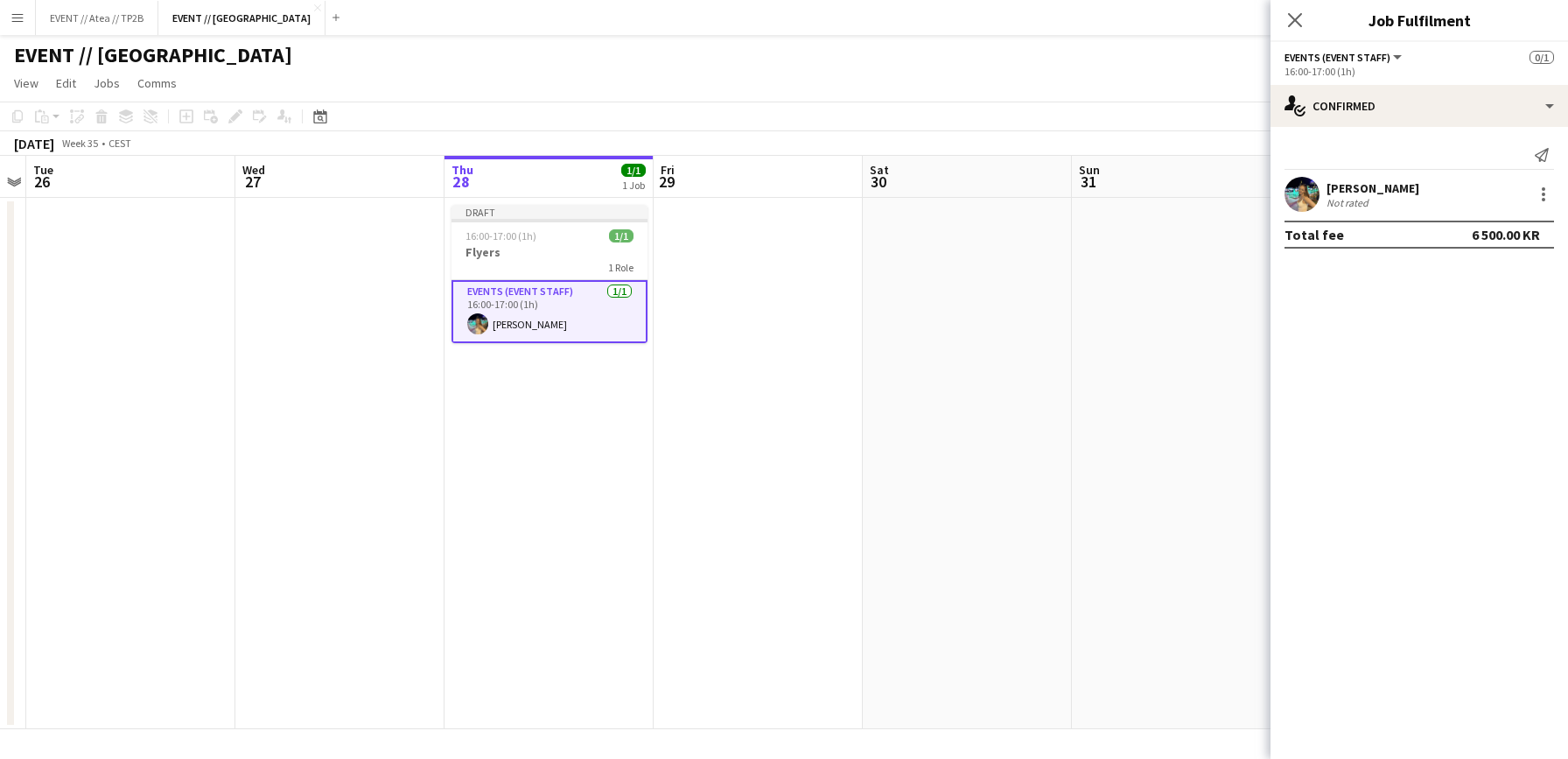
click at [1177, 392] on app-date-cell at bounding box center [1176, 463] width 209 height 531
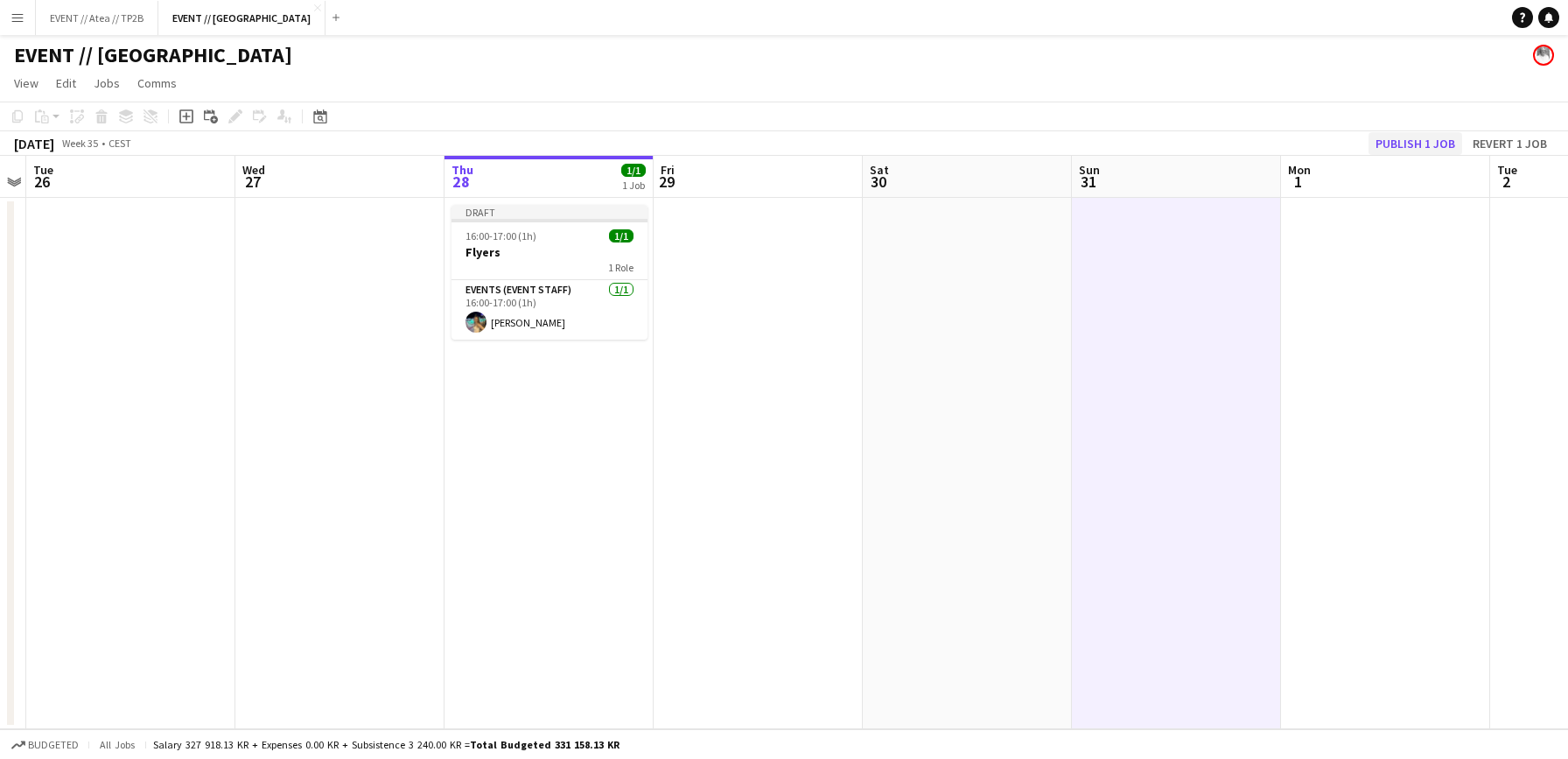
click at [1430, 146] on button "Publish 1 job" at bounding box center [1415, 143] width 93 height 23
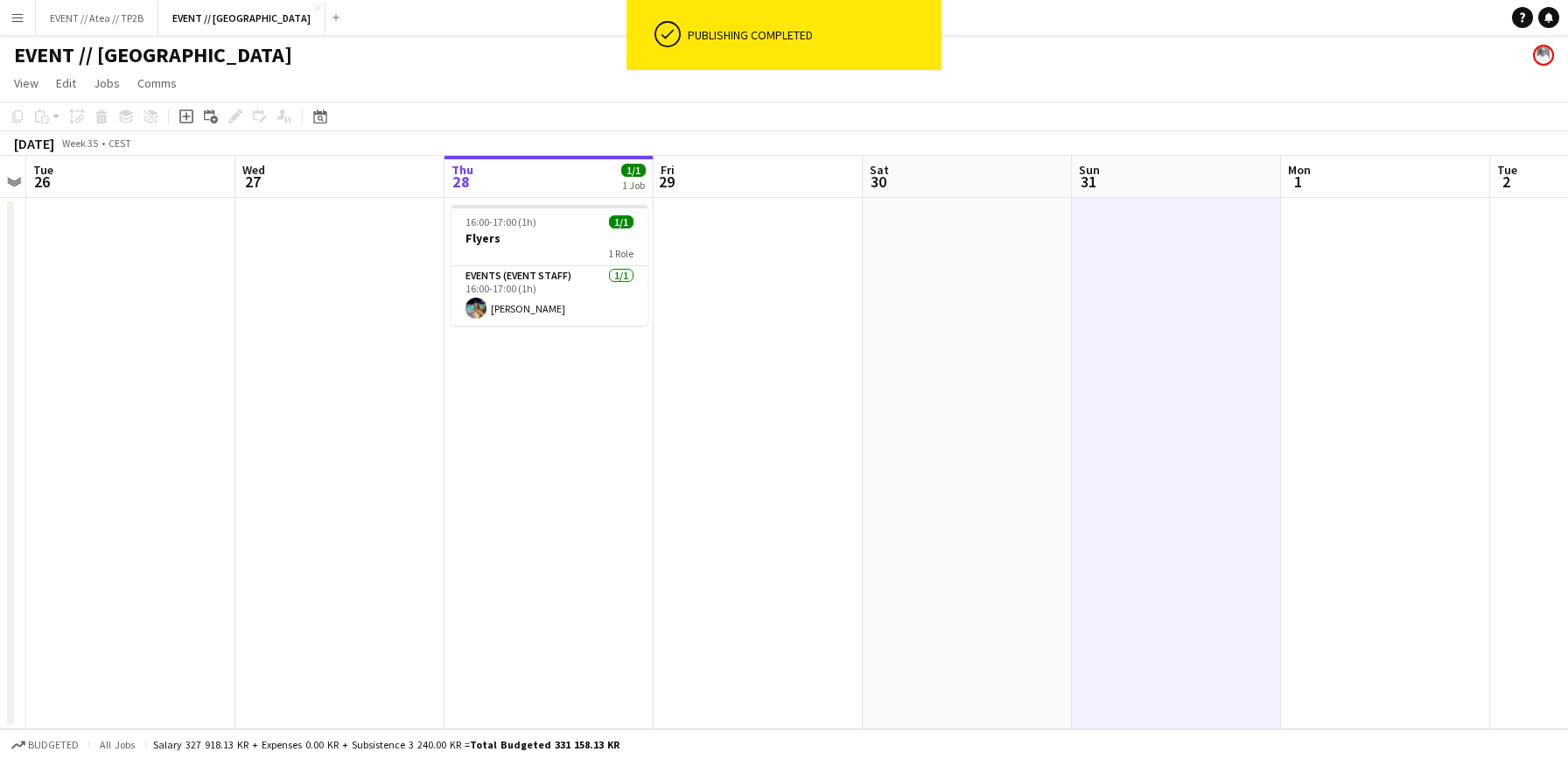
click at [920, 403] on app-date-cell at bounding box center [967, 463] width 209 height 531
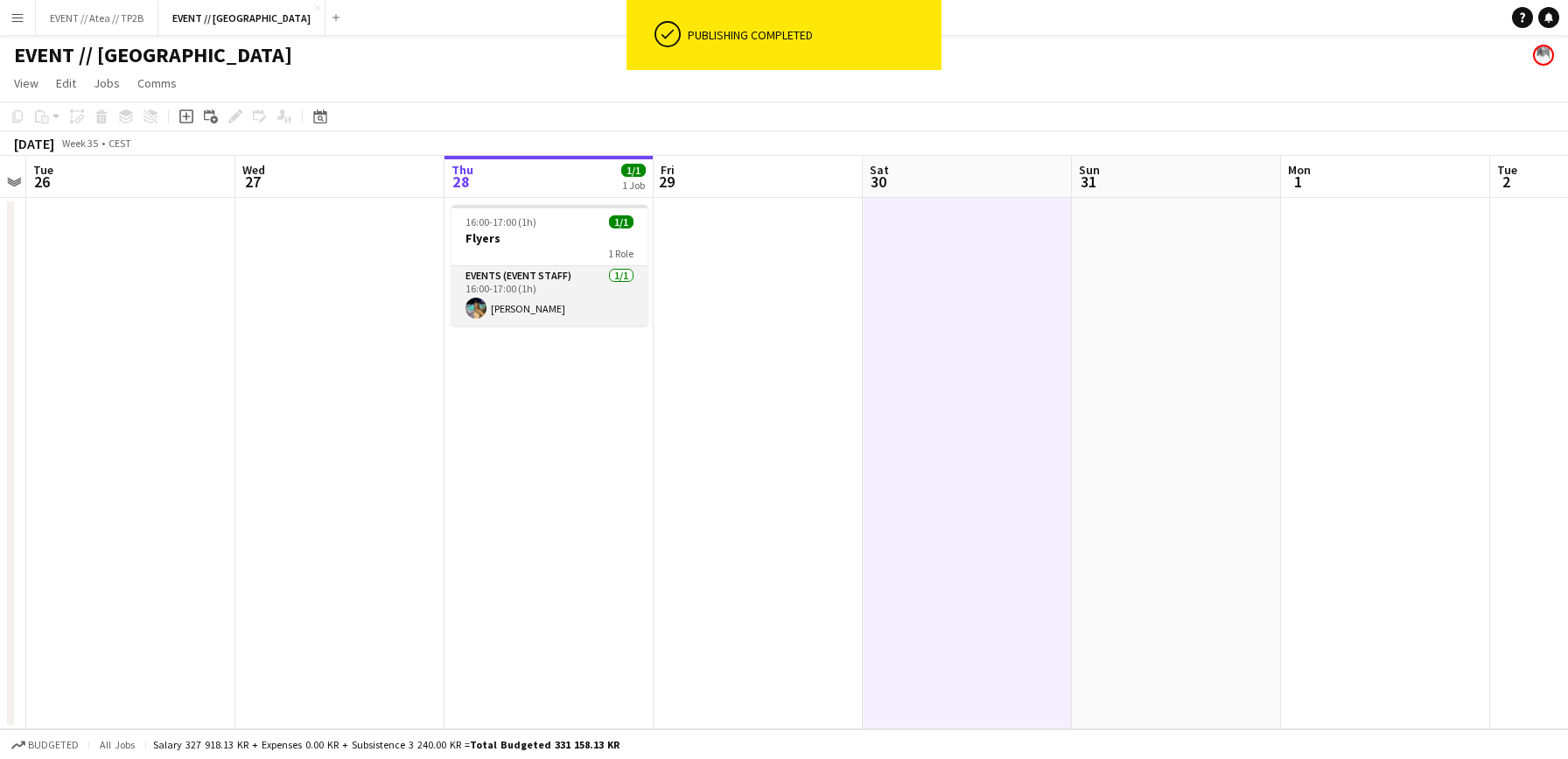
click at [560, 297] on app-card-role "Events (Event Staff) [DATE] 16:00-17:00 (1h) [PERSON_NAME]" at bounding box center [549, 296] width 196 height 60
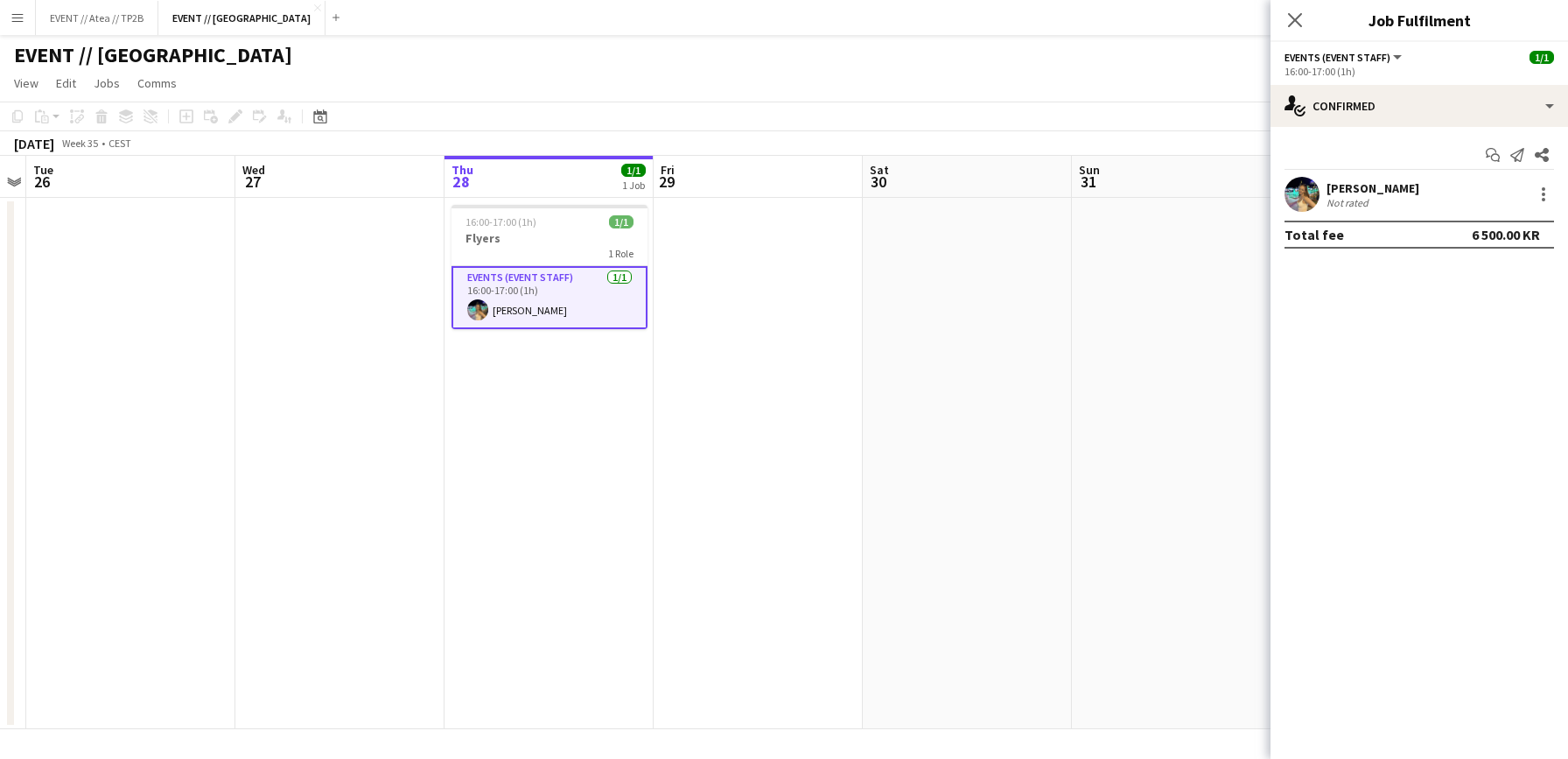
click at [1119, 425] on app-date-cell at bounding box center [1176, 463] width 209 height 531
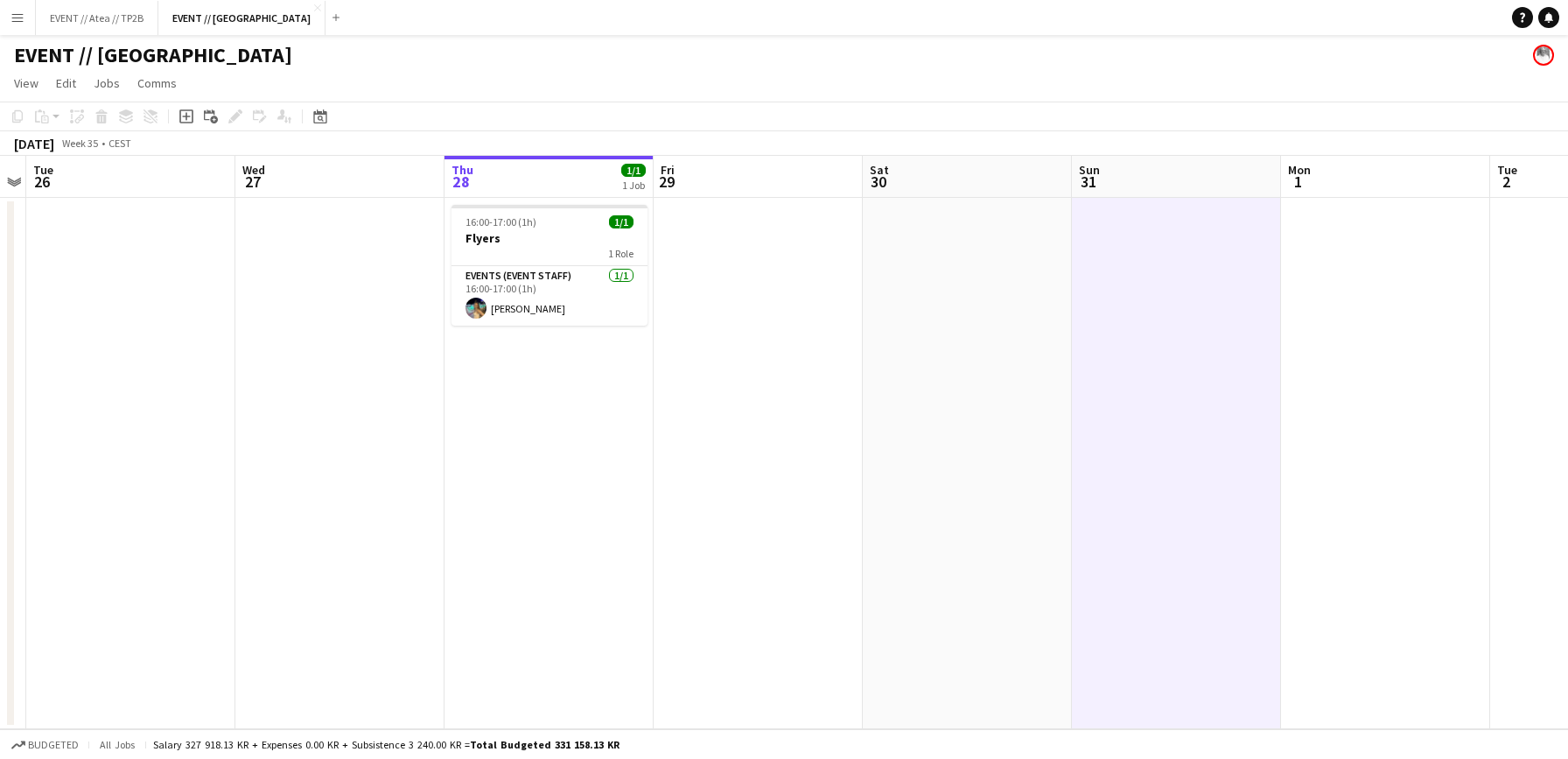
click at [761, 420] on app-date-cell at bounding box center [758, 463] width 209 height 531
